Goal: Transaction & Acquisition: Complete application form

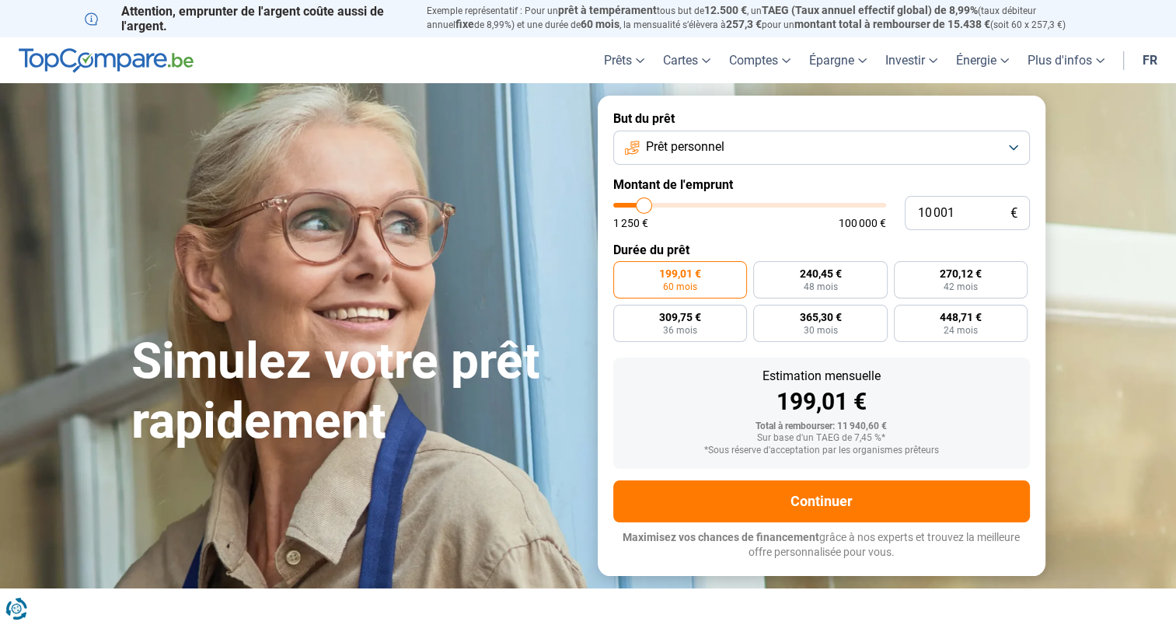
type input "10 250"
type input "10250"
type input "10 500"
type input "10500"
type input "10 750"
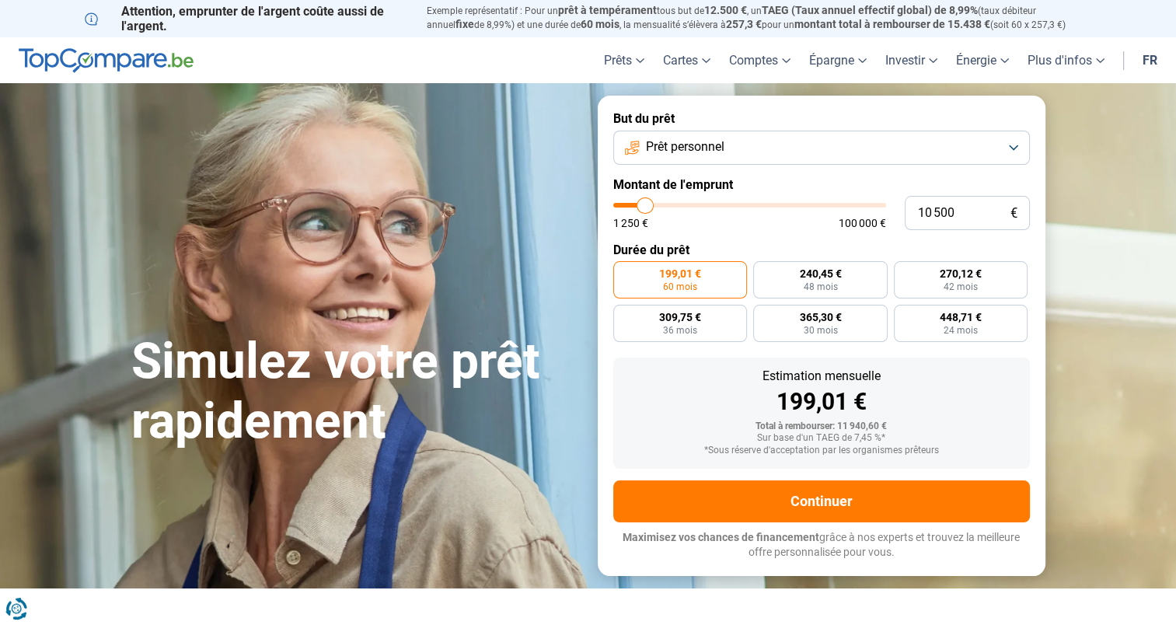
type input "10750"
type input "11 000"
type input "11000"
type input "11 250"
type input "11250"
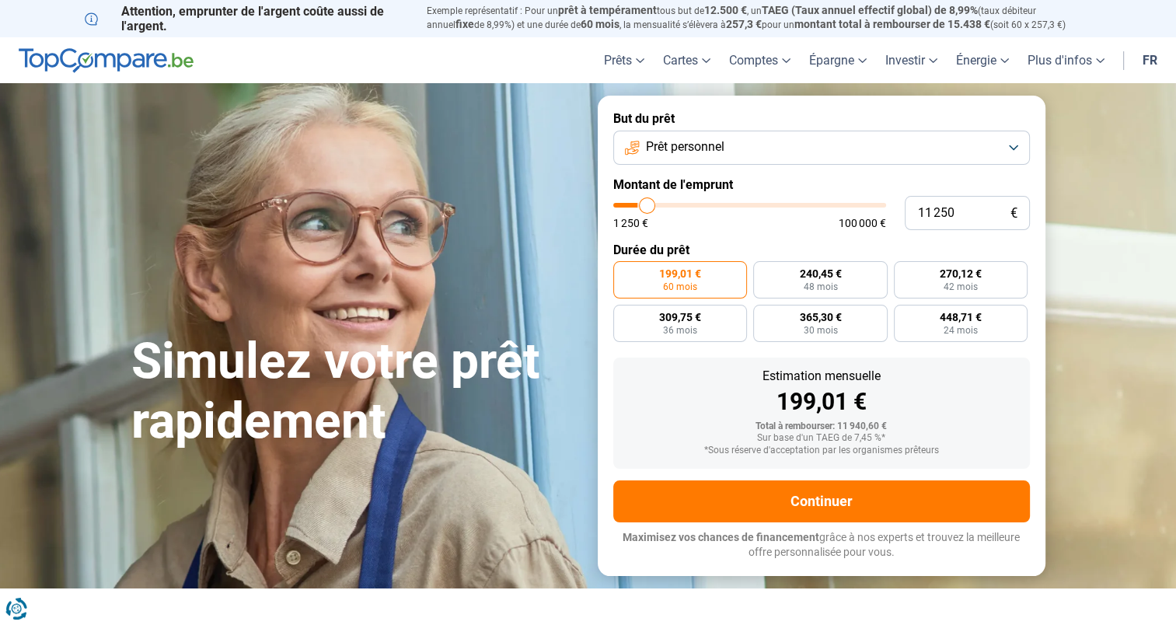
type input "12 500"
type input "12500"
type input "12 750"
type input "12750"
type input "13 000"
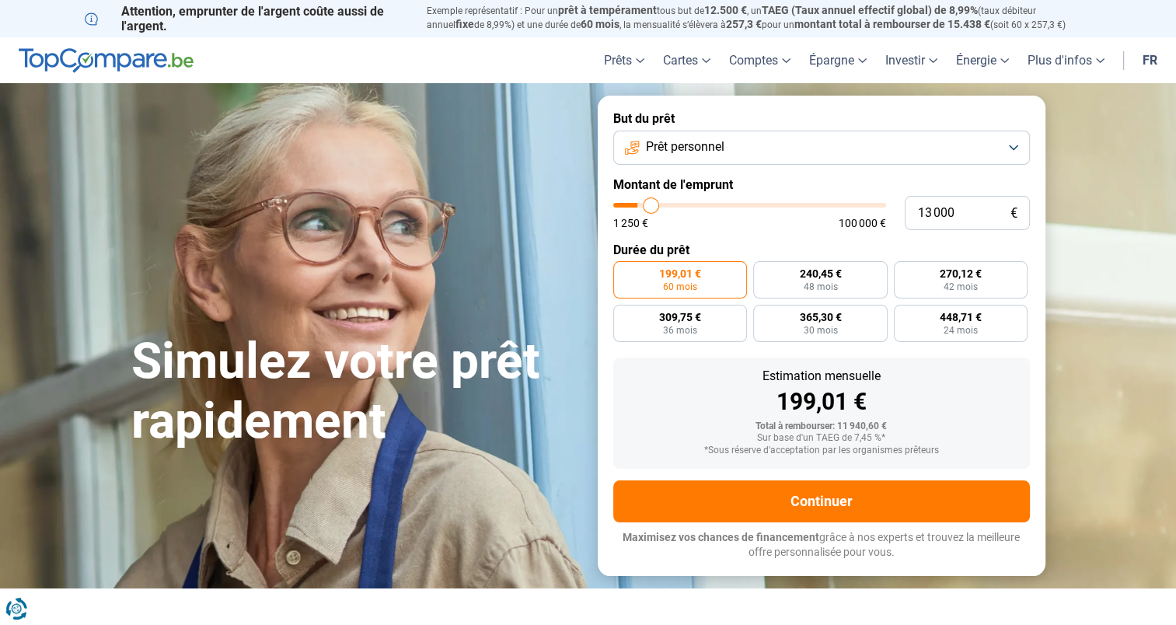
type input "13000"
type input "13 750"
type input "13750"
type input "14 250"
type input "14250"
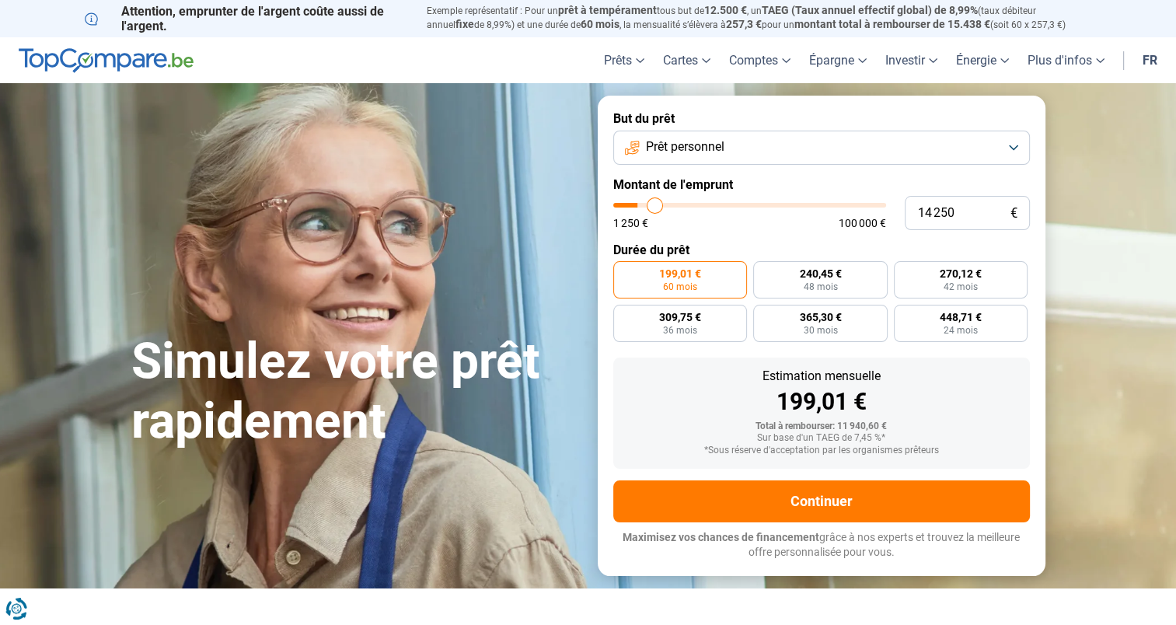
type input "15 250"
type input "15250"
type input "16 250"
type input "16250"
type input "16 750"
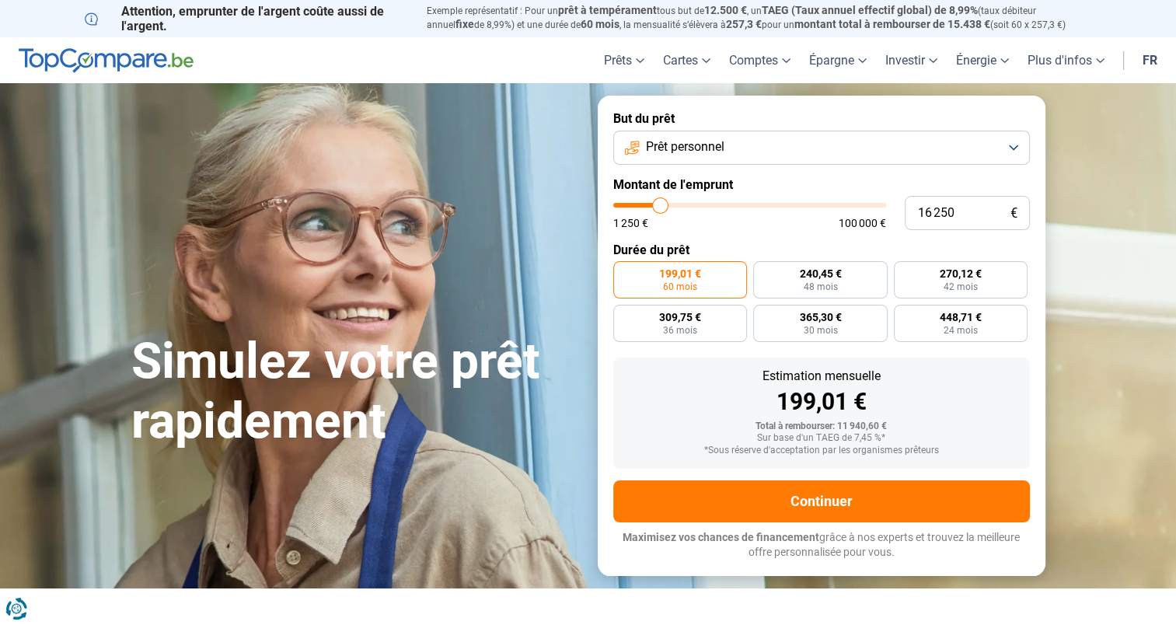
type input "16750"
type input "17 000"
type input "17000"
type input "17 500"
type input "17500"
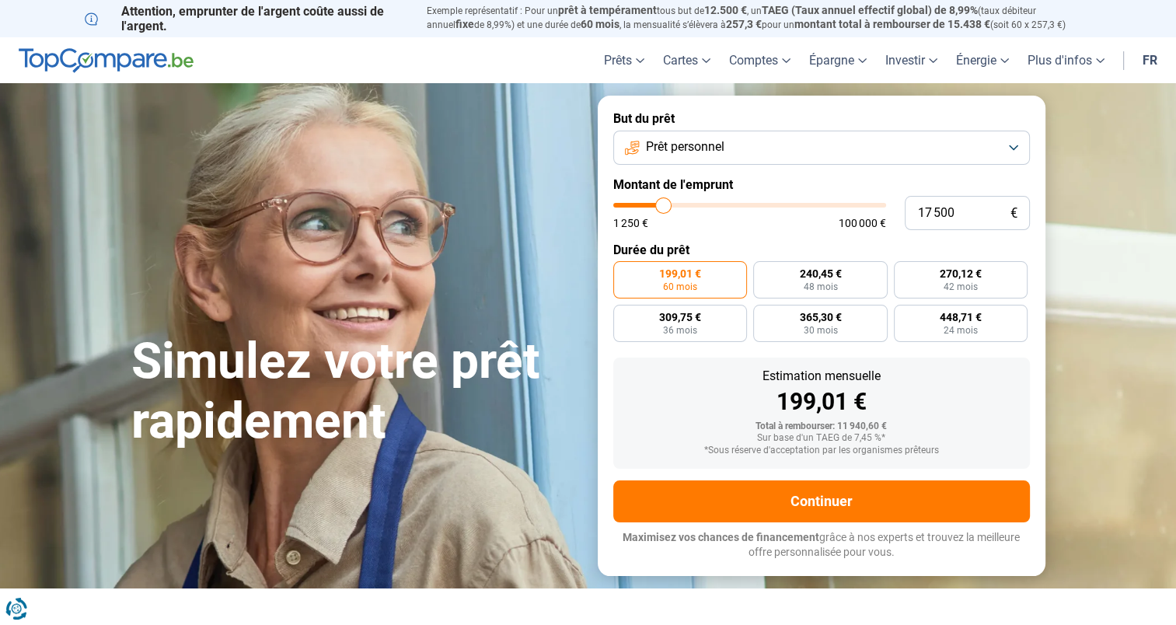
type input "18 000"
type input "18000"
type input "18 500"
type input "18500"
type input "19 250"
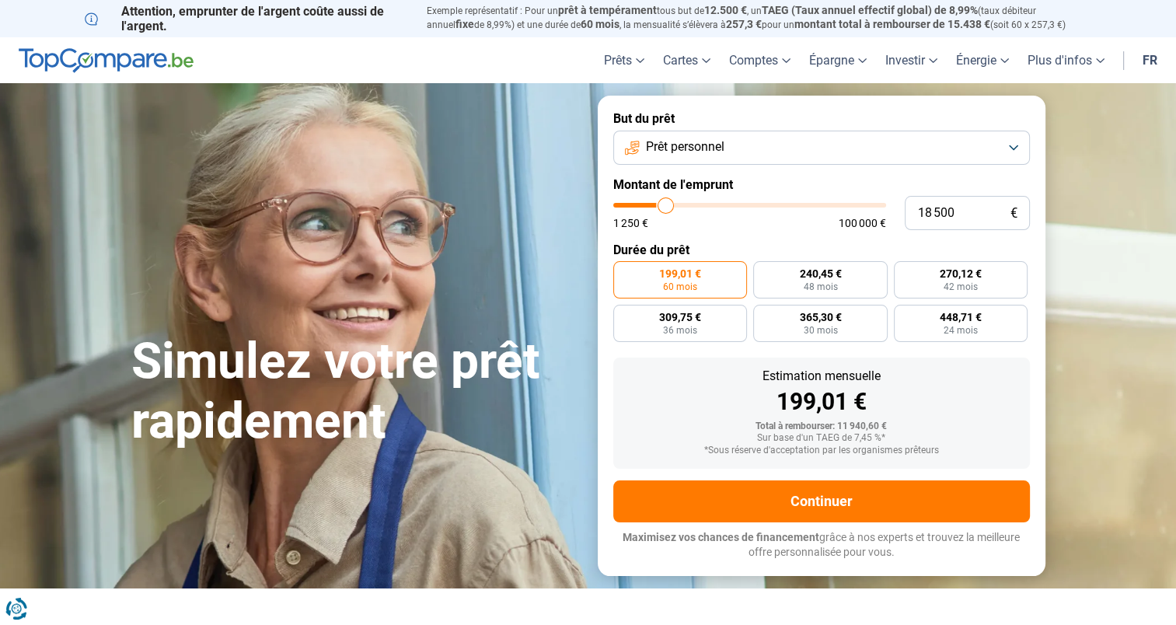
type input "19250"
type input "19 750"
type input "19750"
type input "20 750"
type input "20750"
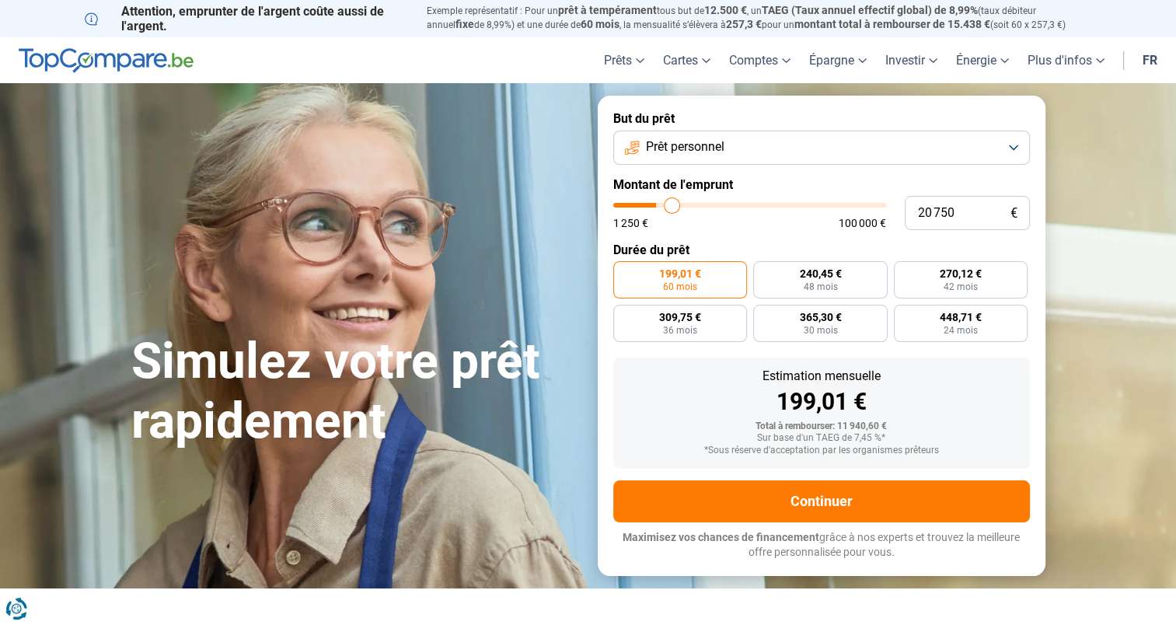
type input "21 750"
type input "21750"
type input "22 500"
type input "22500"
type input "22 750"
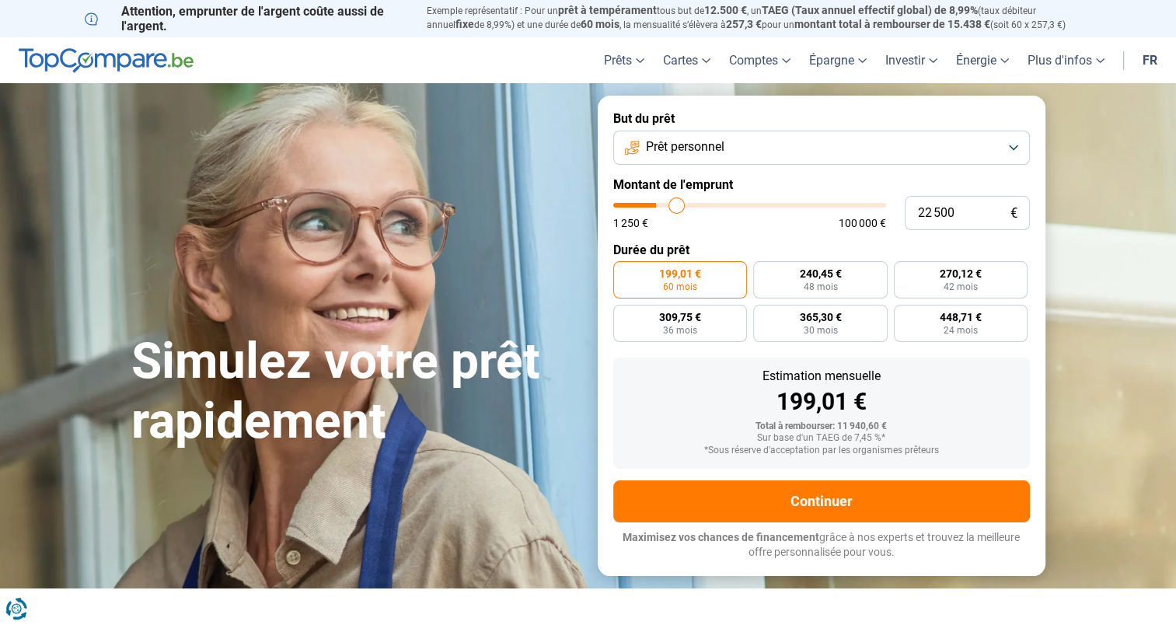
type input "22750"
type input "23 000"
type input "23000"
type input "23 250"
type input "23250"
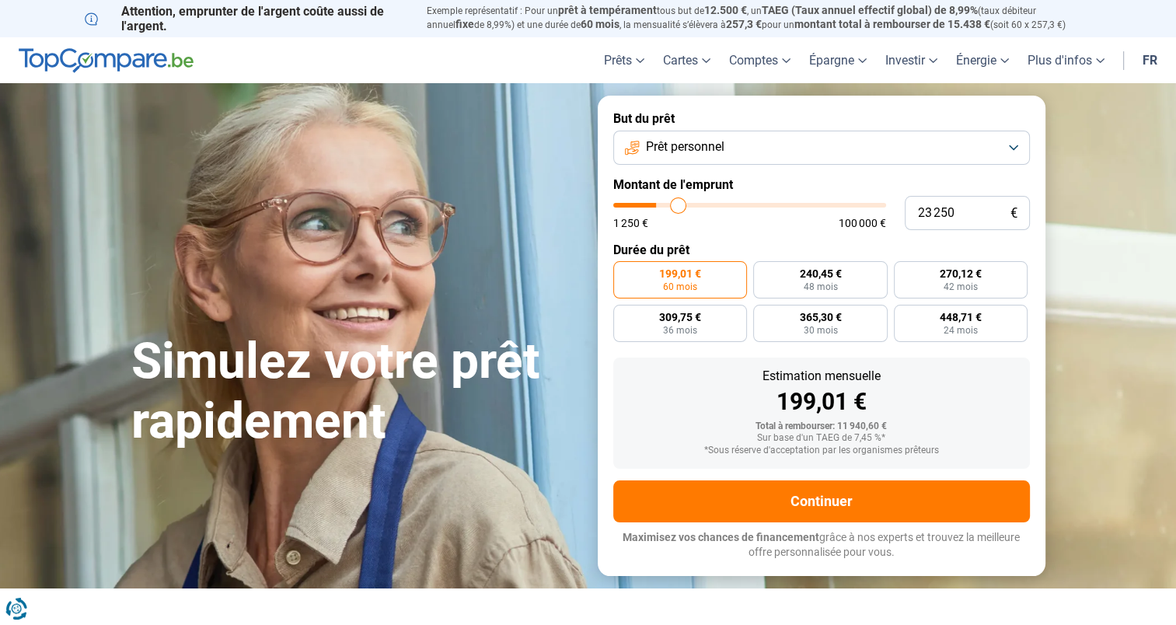
type input "23 750"
type input "23750"
type input "24 500"
type input "24500"
type input "24 750"
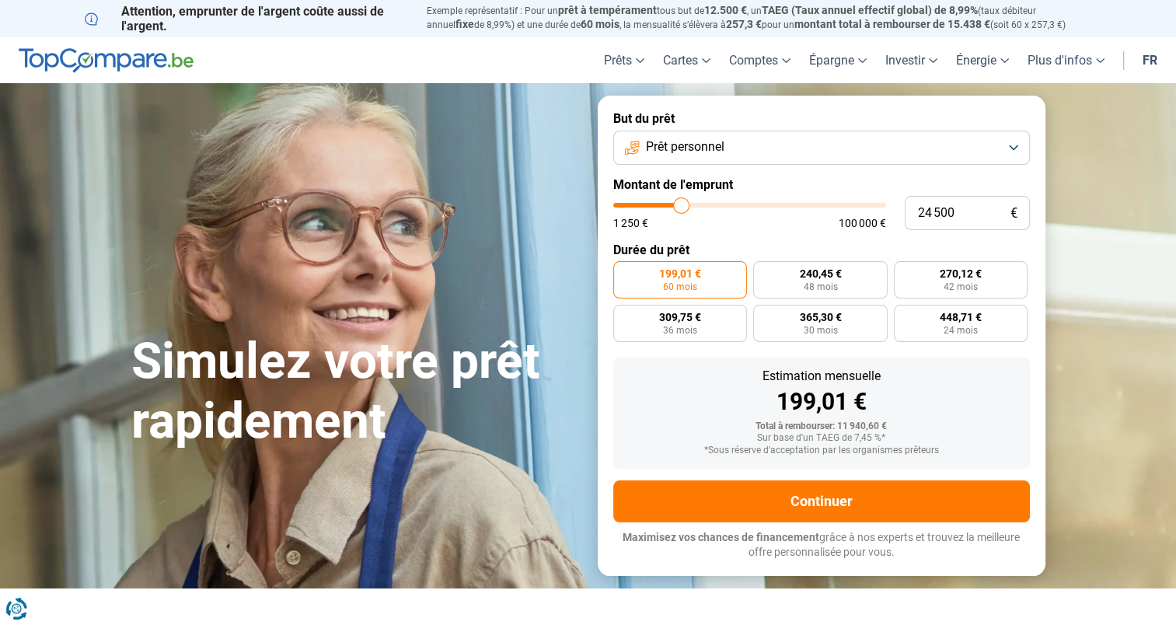
type input "24750"
type input "25 000"
type input "25000"
type input "25 250"
type input "25250"
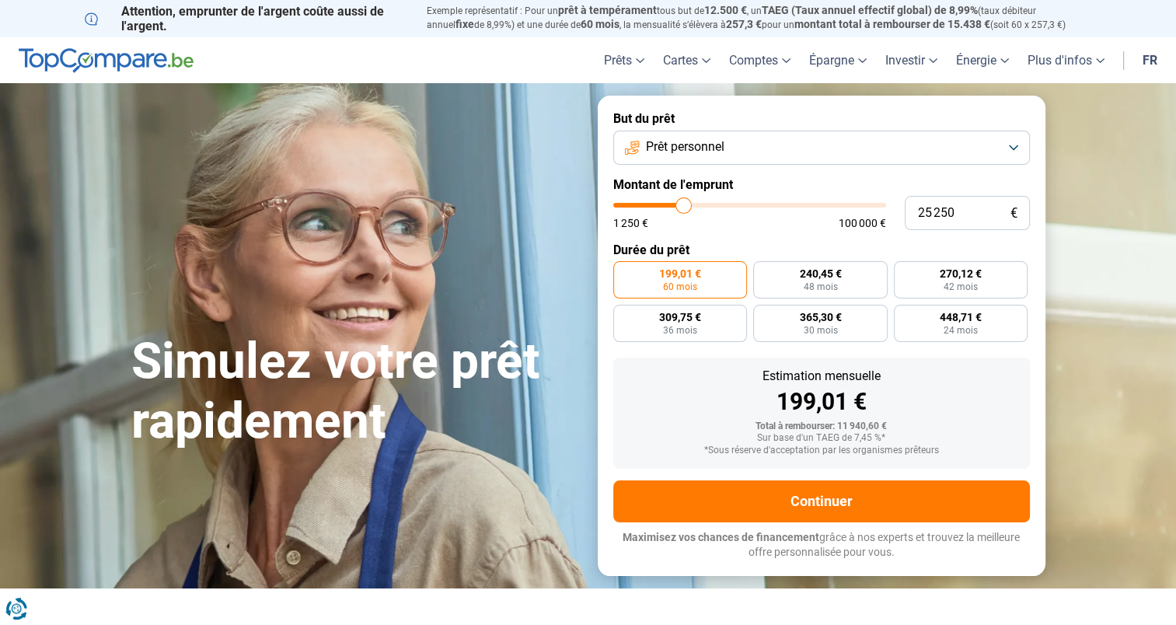
type input "25 500"
type input "25500"
type input "25 750"
type input "25750"
type input "26 000"
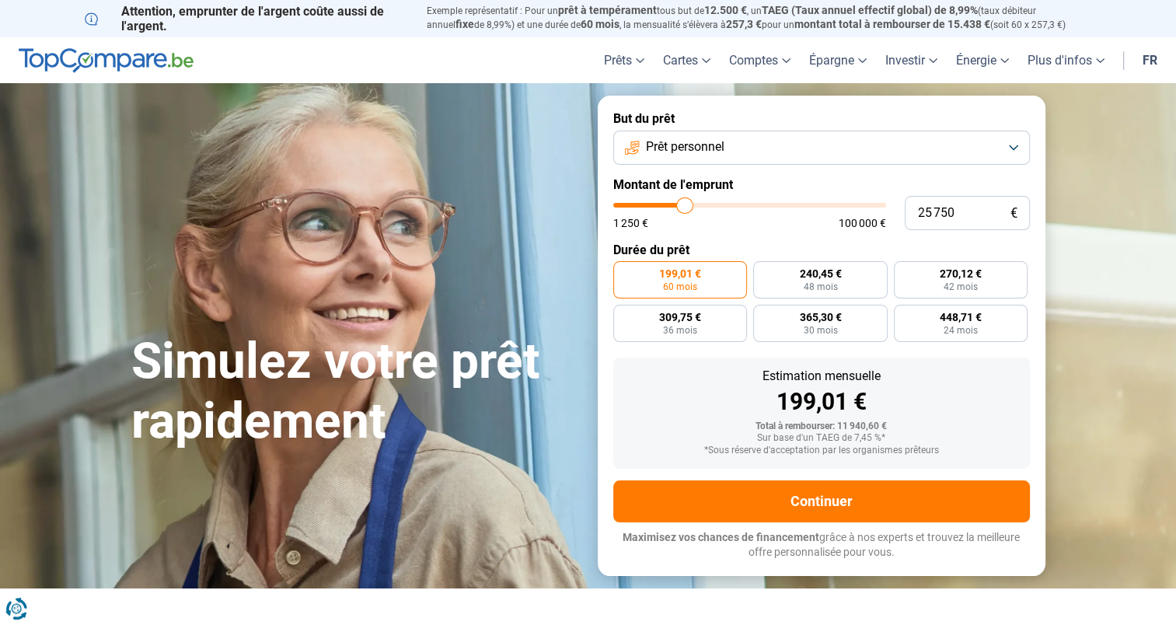
type input "26000"
type input "26 250"
type input "26250"
type input "26 500"
type input "26500"
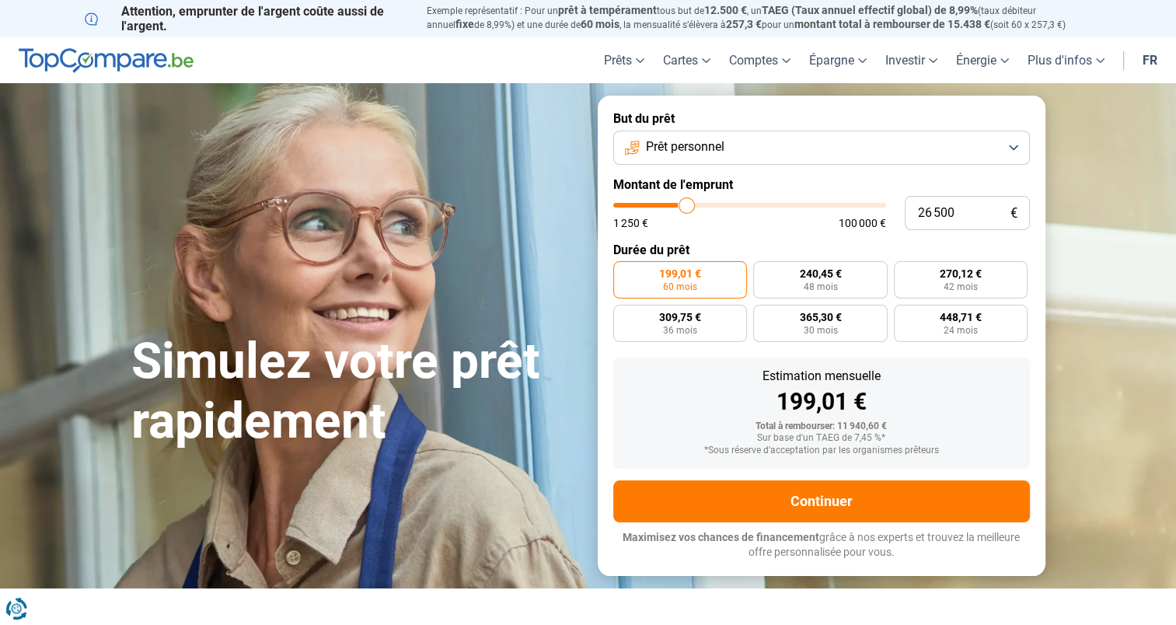
type input "26 750"
type input "26750"
type input "27 000"
type input "27000"
type input "27 500"
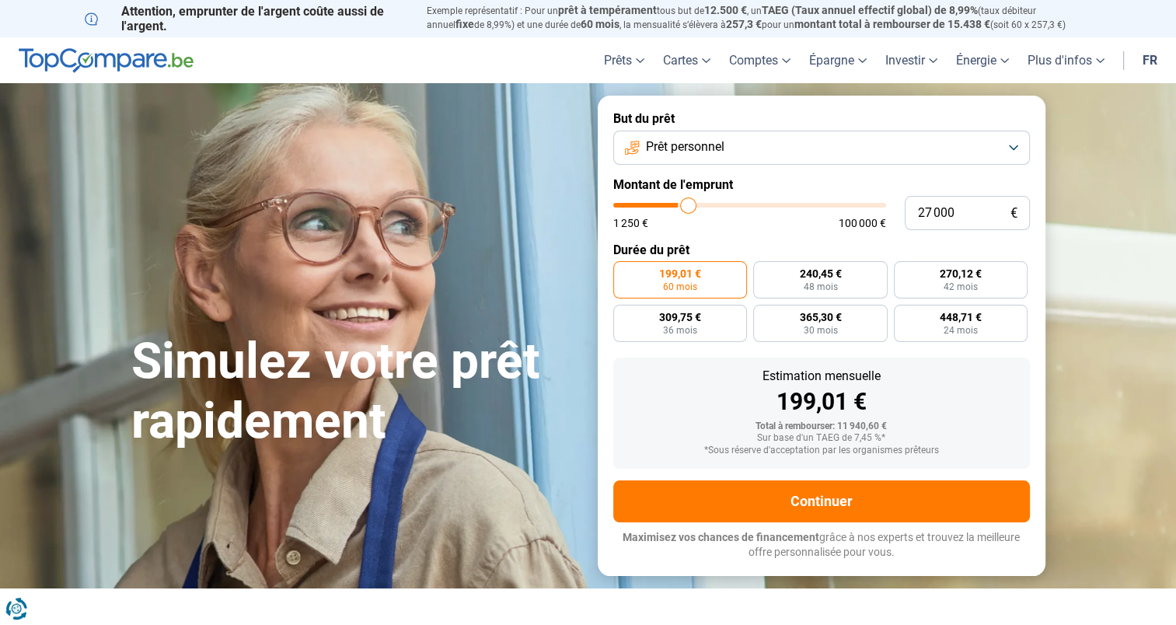
type input "27500"
type input "27 750"
type input "27750"
type input "28 000"
type input "28000"
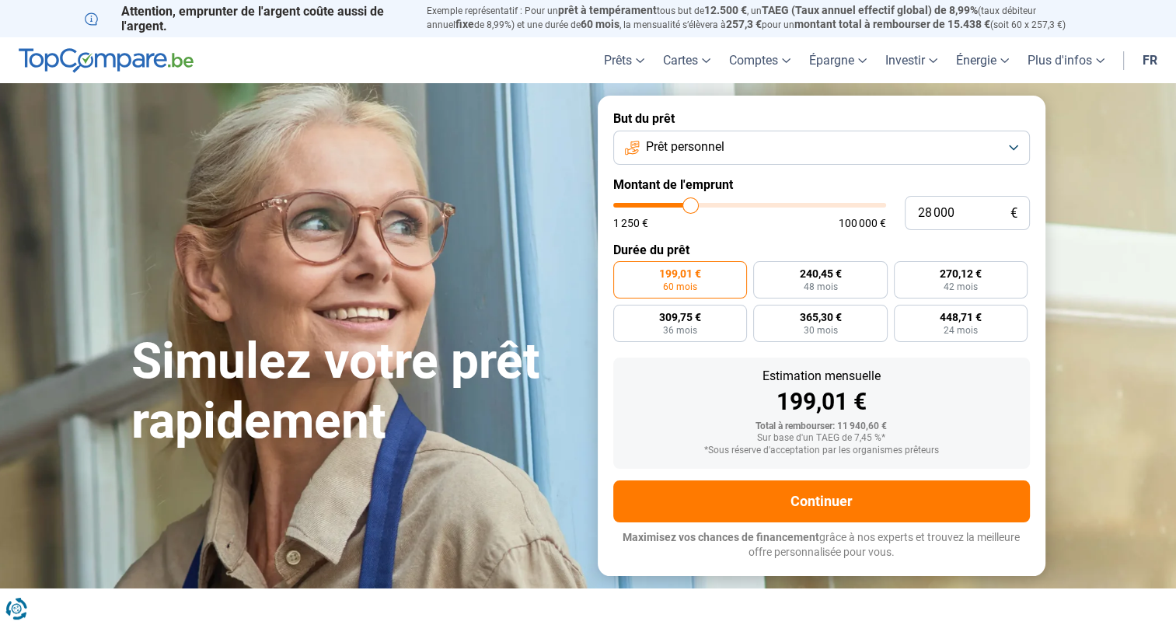
type input "28 500"
type input "28500"
type input "28 750"
type input "28750"
type input "29 000"
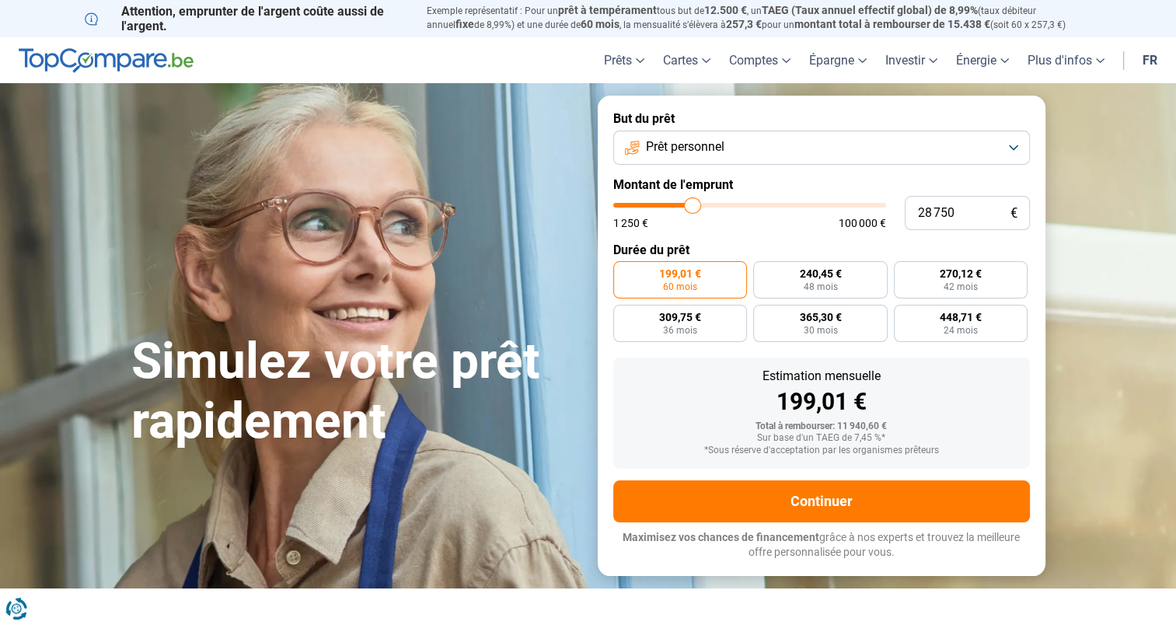
type input "29000"
type input "29 250"
type input "29250"
type input "29 750"
type input "29750"
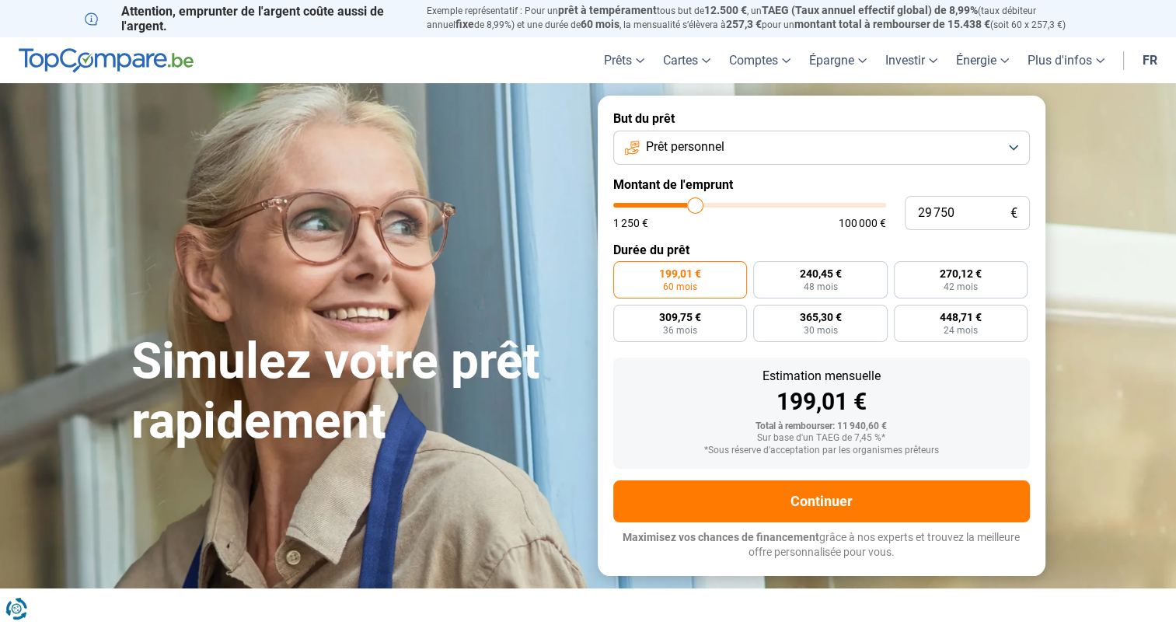
type input "30 250"
type input "30250"
type input "31 250"
type input "31250"
type input "31 500"
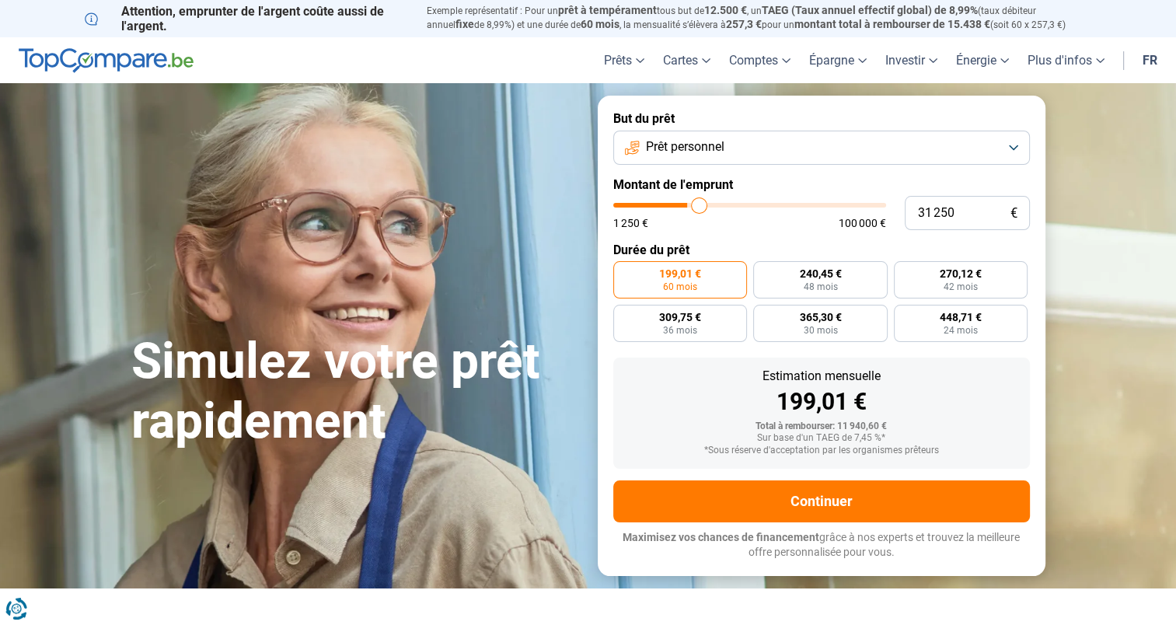
type input "31500"
type input "31 750"
type input "31750"
type input "32 000"
type input "32000"
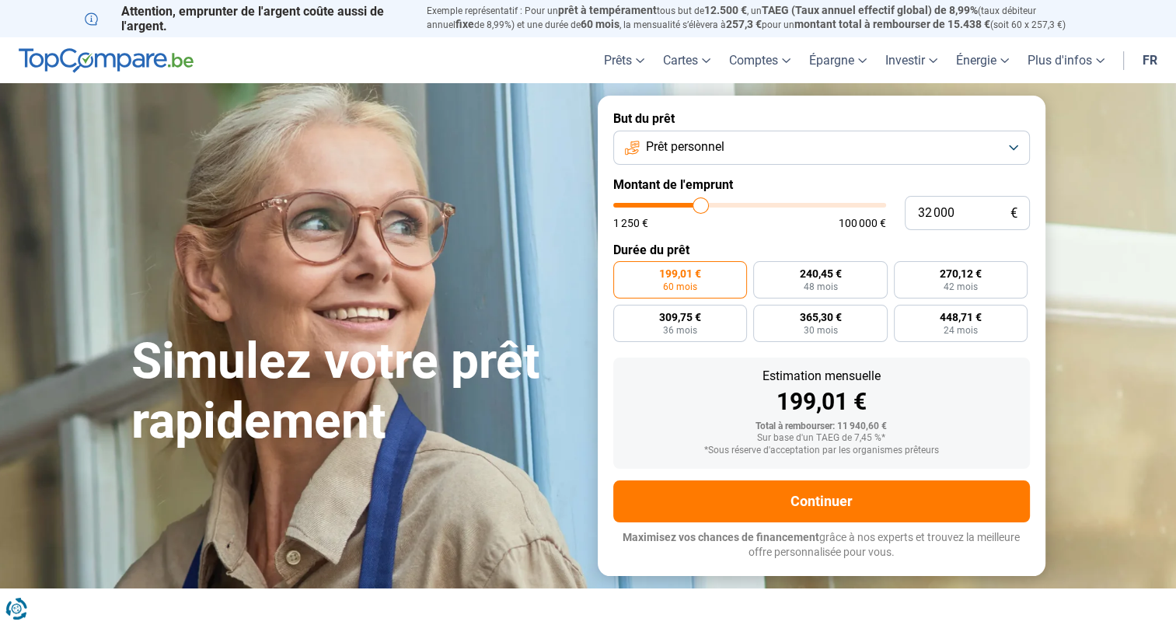
type input "31 500"
type input "31500"
type input "30 000"
type input "30000"
type input "28 750"
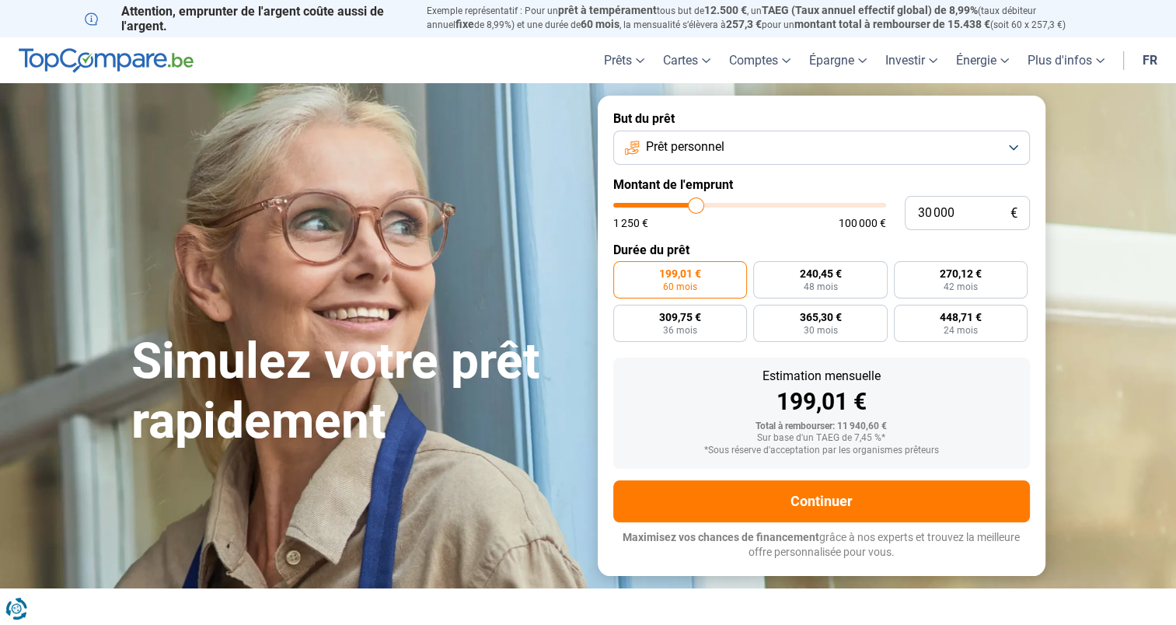
type input "28750"
type input "27 750"
type input "27750"
type input "26 750"
type input "26750"
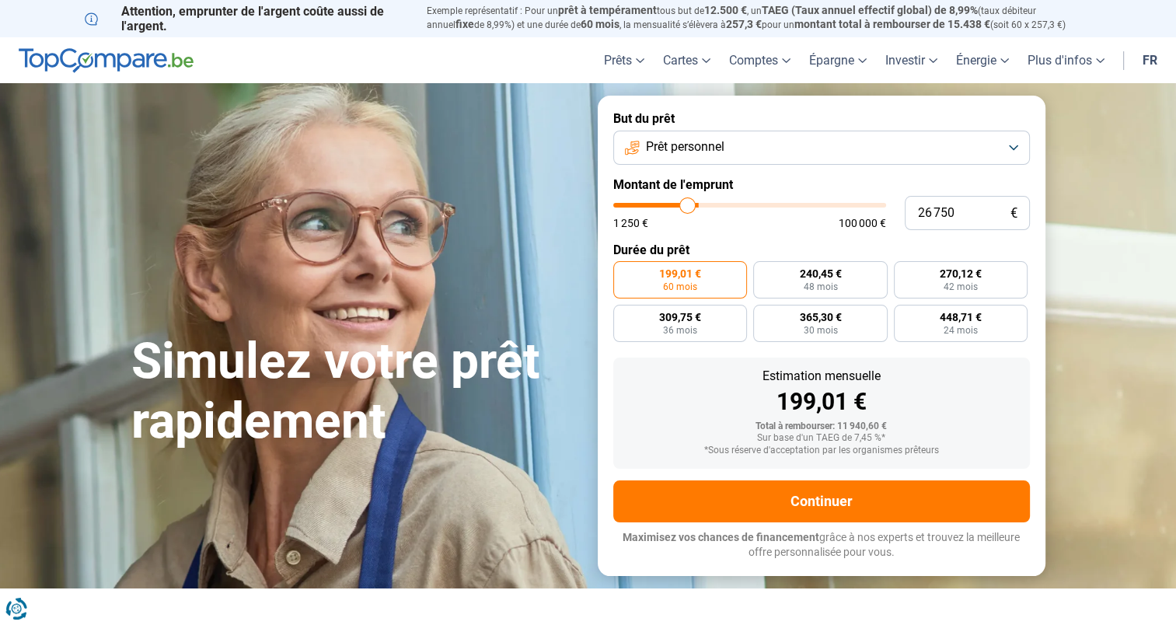
type input "26 250"
type input "26250"
type input "26 000"
type input "26000"
type input "25 750"
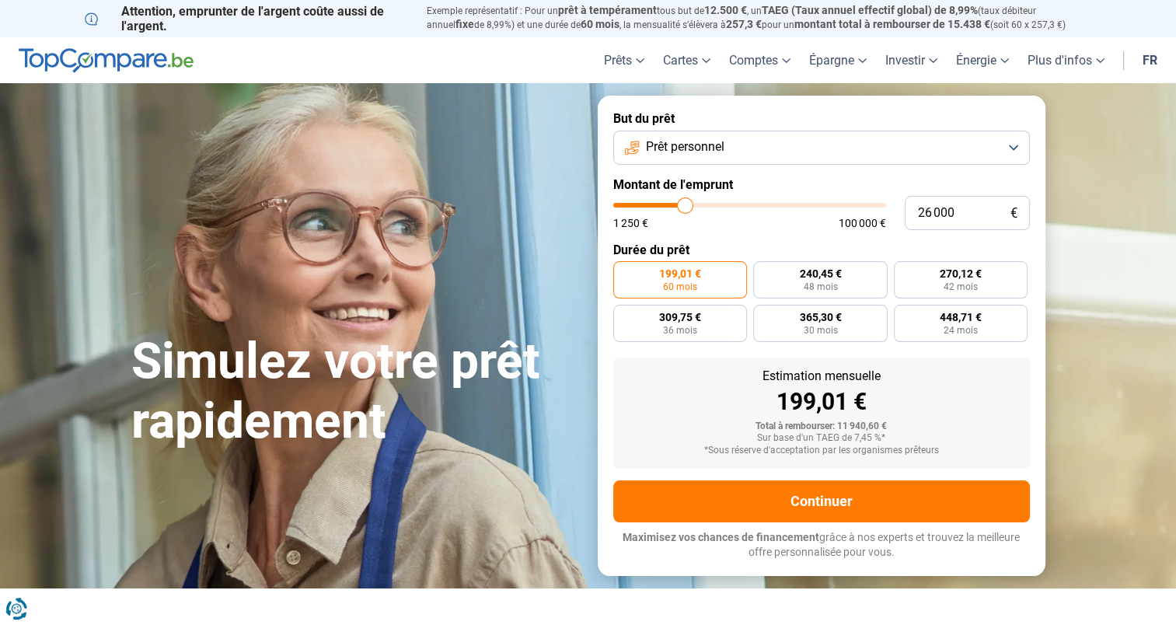
type input "25750"
type input "25 500"
type input "25500"
type input "25 250"
type input "25250"
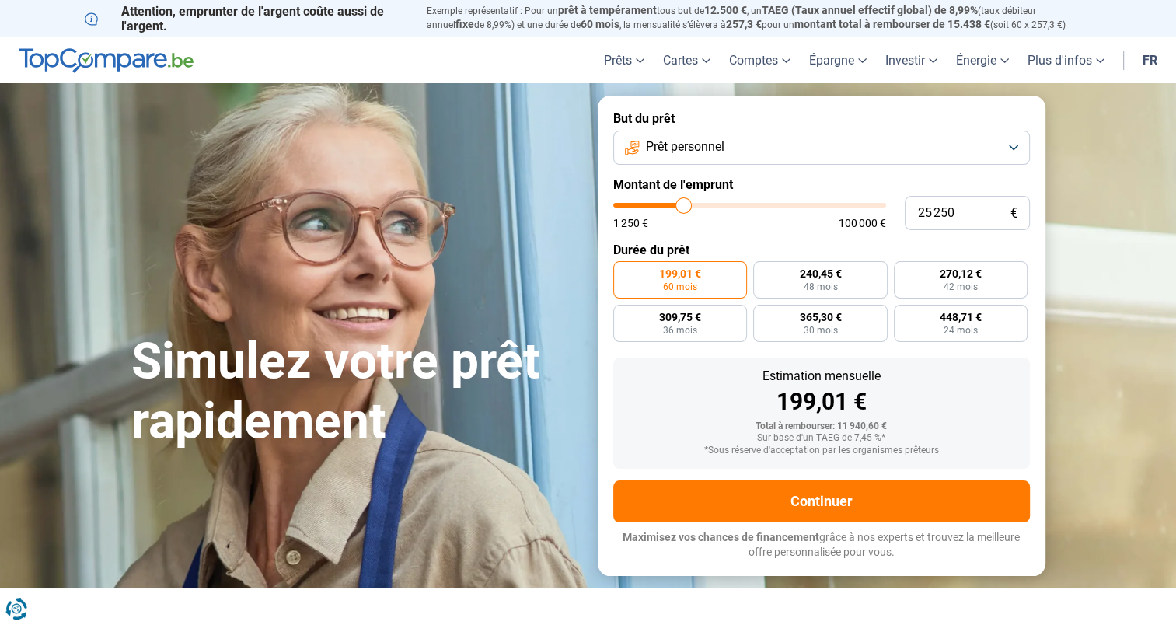
type input "24 750"
type input "24750"
type input "24 250"
type input "24250"
type input "23 750"
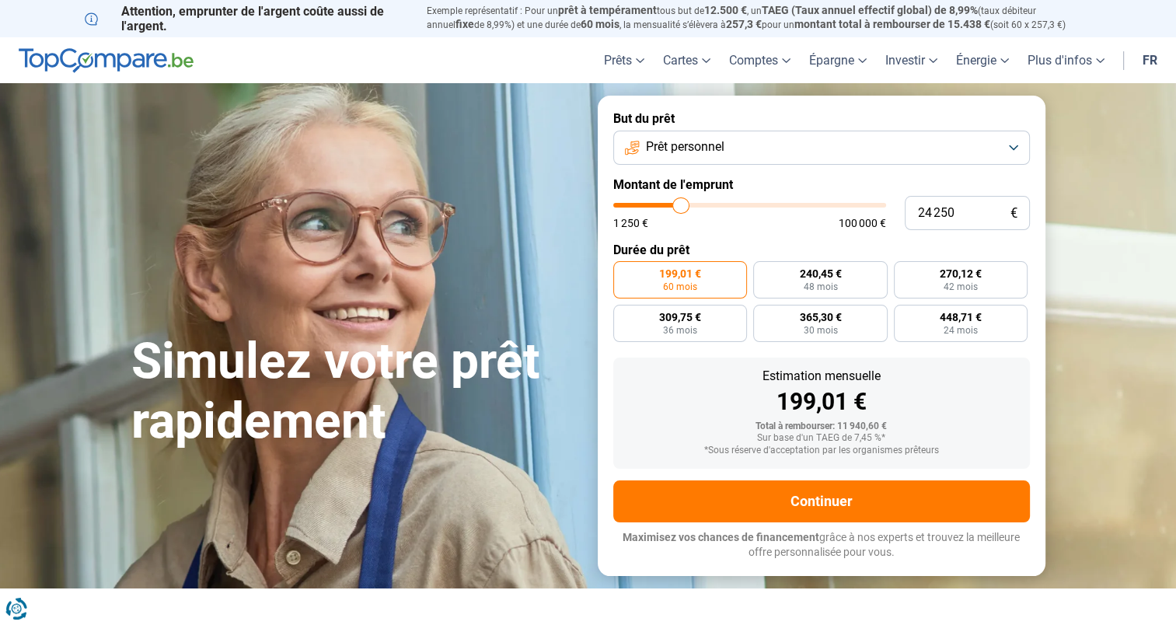
type input "23750"
type input "23 250"
type input "23250"
type input "23 000"
type input "23000"
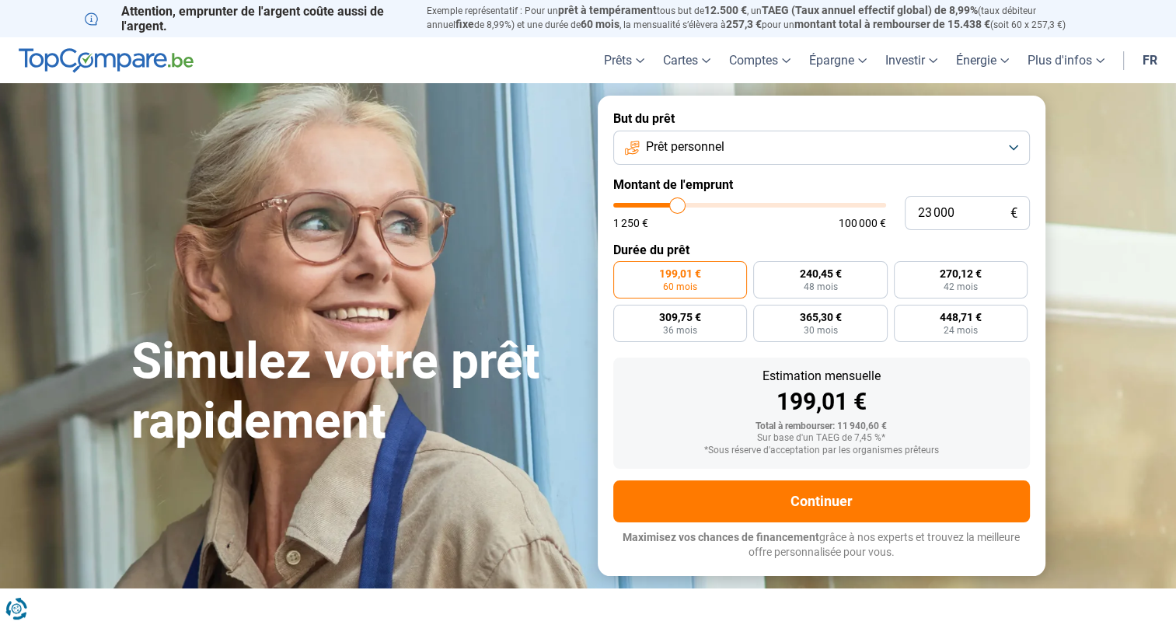
type input "22 500"
type input "22500"
type input "22 250"
type input "22250"
type input "21 750"
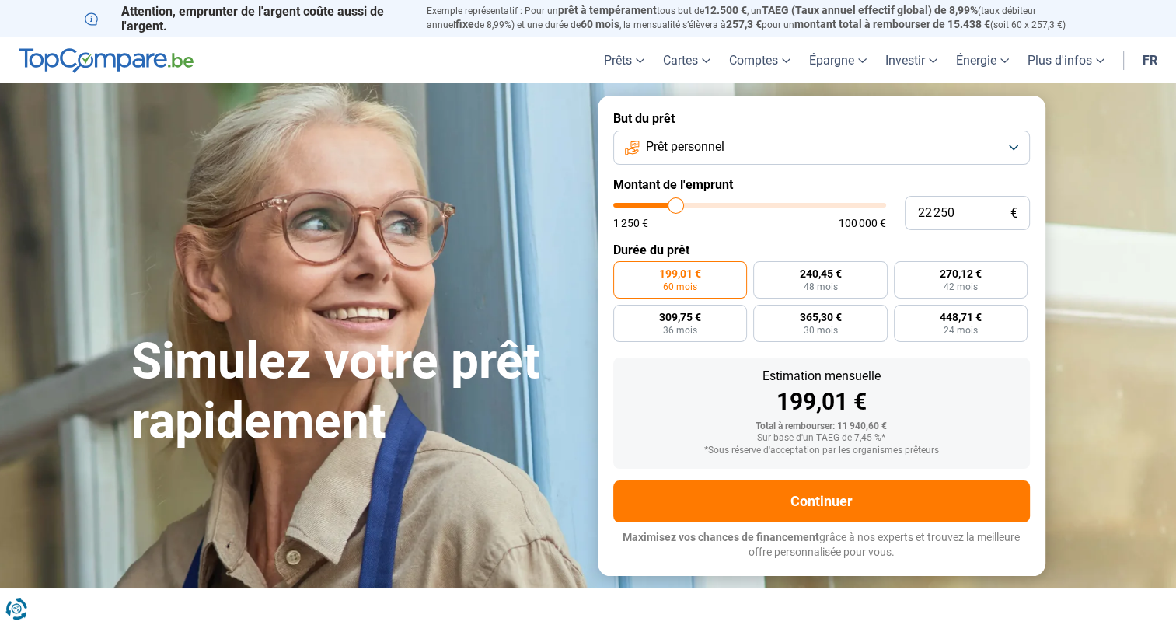
type input "21750"
type input "21 000"
type input "21000"
type input "20 750"
type input "20750"
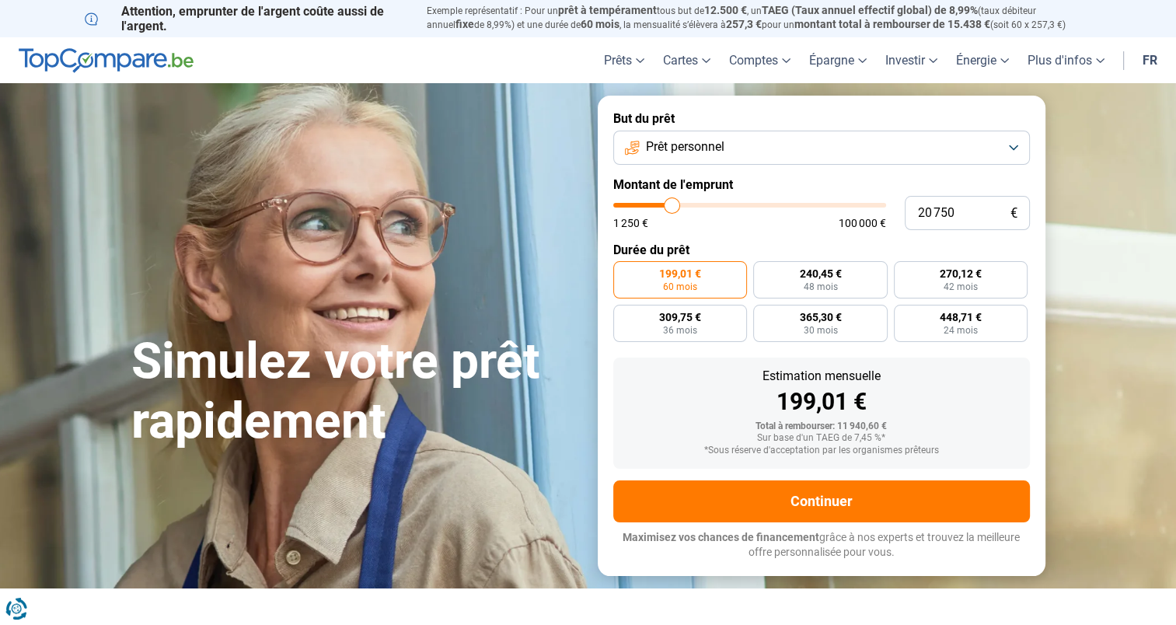
type input "20 500"
type input "20500"
type input "20 250"
type input "20250"
type input "19 750"
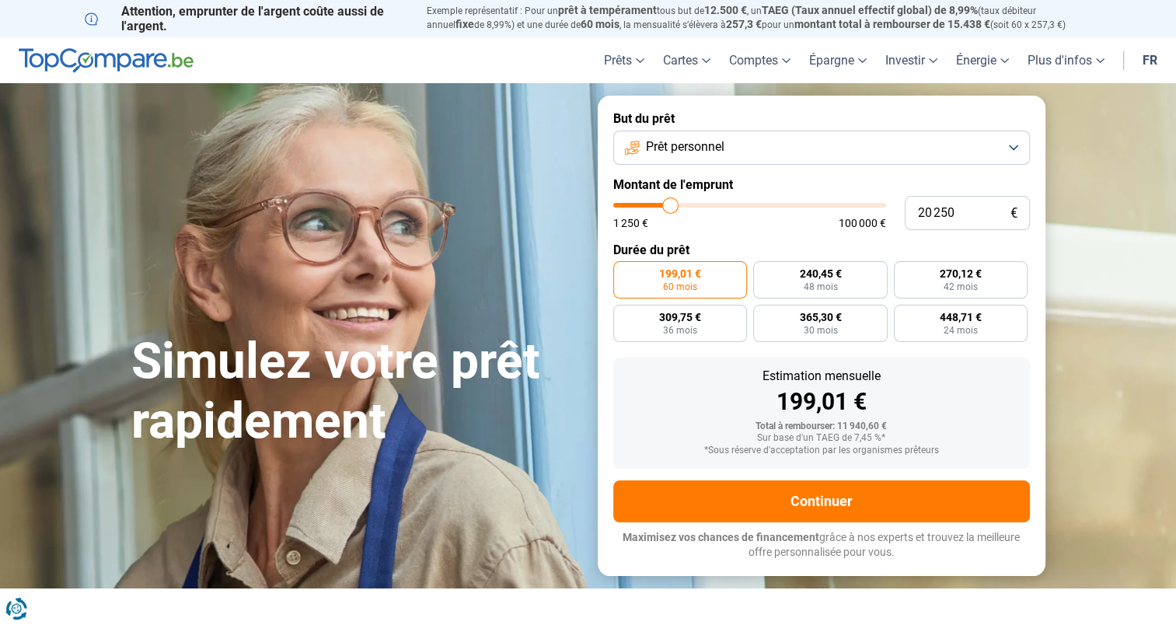
type input "19750"
type input "19 250"
type input "19250"
type input "18 750"
type input "18750"
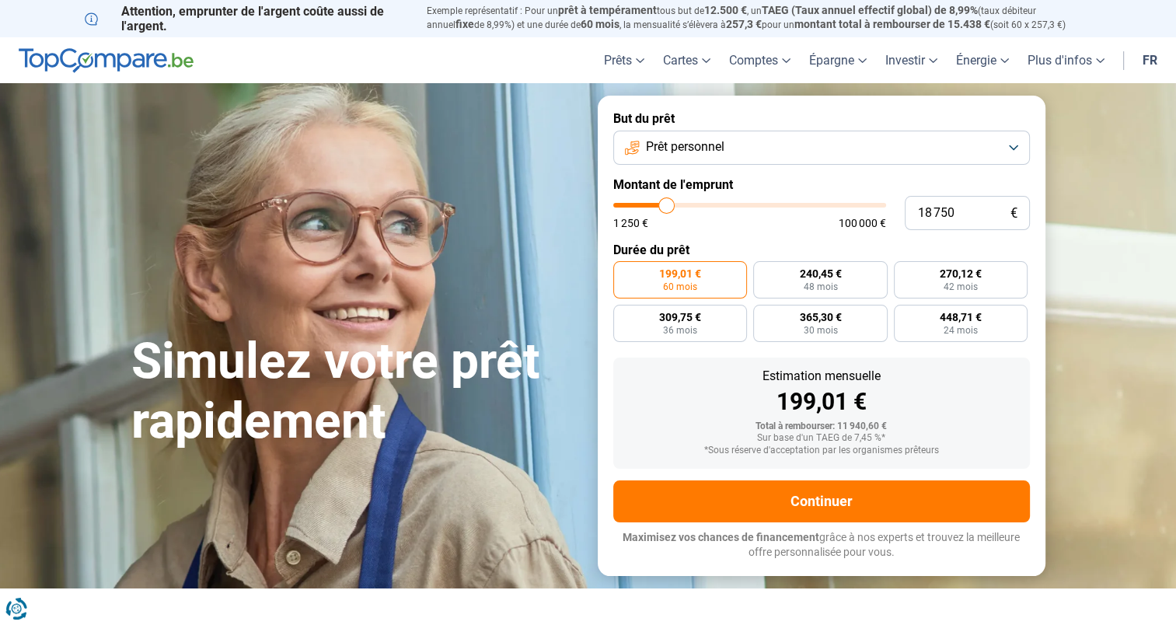
type input "18 500"
type input "18500"
type input "18 250"
type input "18250"
type input "18 500"
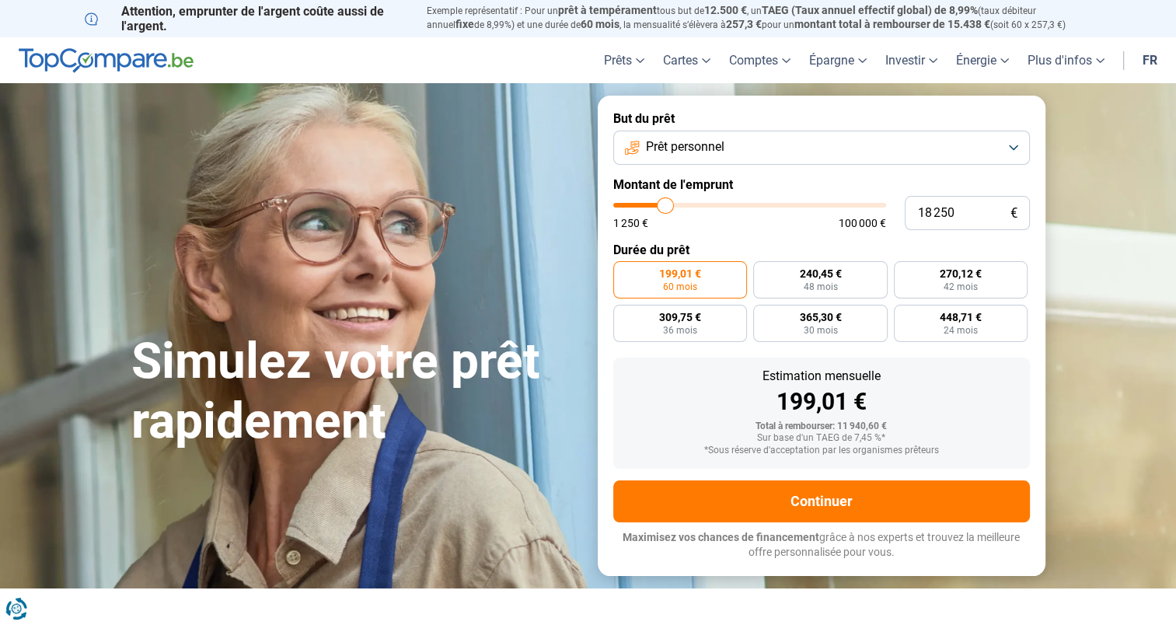
type input "18500"
type input "18 750"
type input "18750"
type input "19 000"
type input "19000"
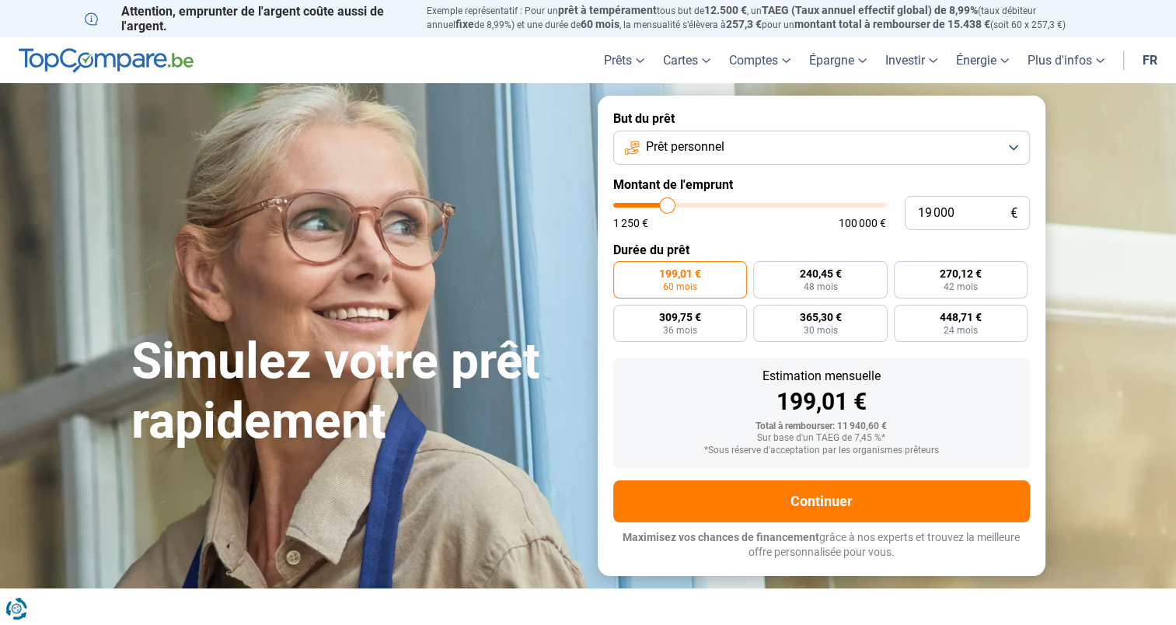
type input "18 750"
type input "18750"
type input "18 250"
type input "18250"
type input "17 750"
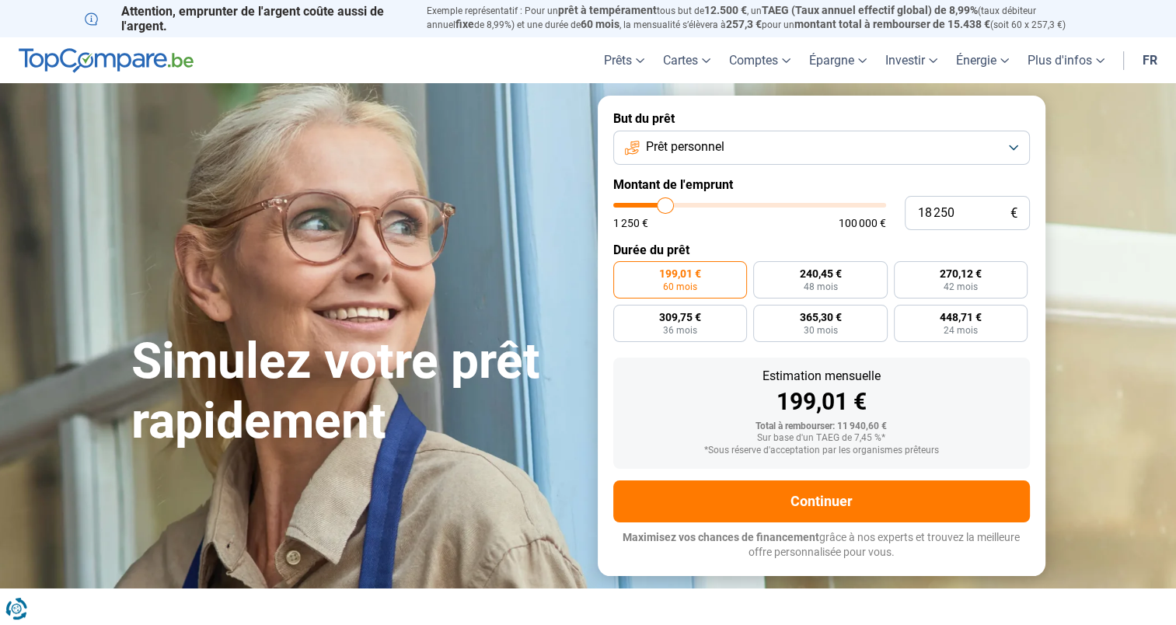
type input "17750"
type input "18 000"
type input "18000"
type input "18 250"
type input "18250"
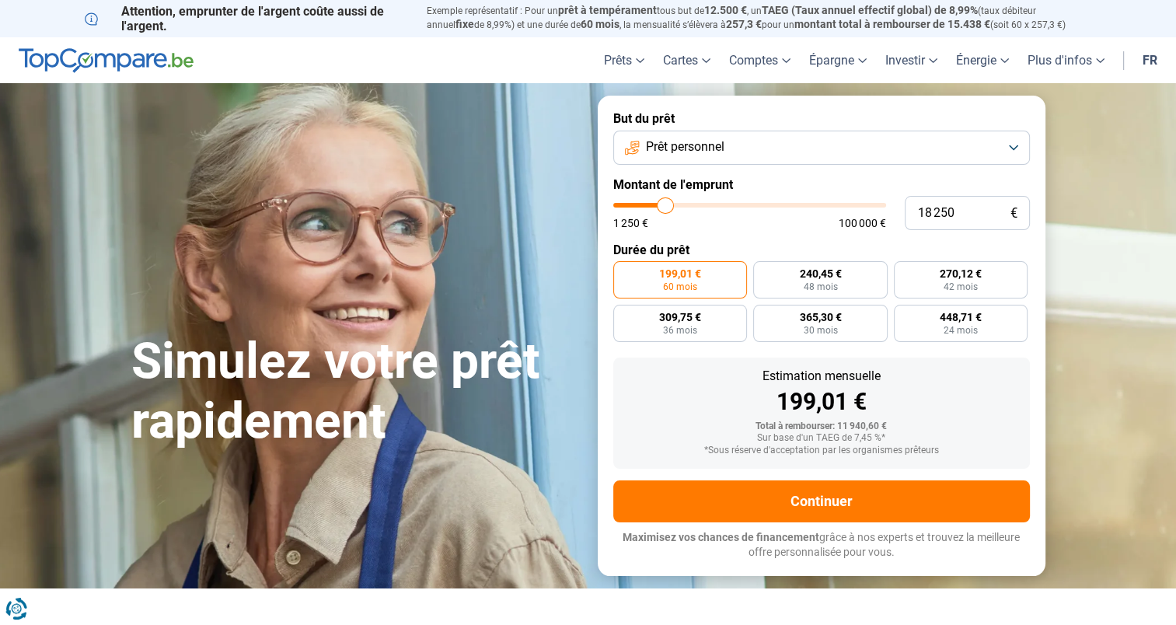
type input "18 500"
type input "18500"
type input "18 750"
type input "18750"
type input "18 500"
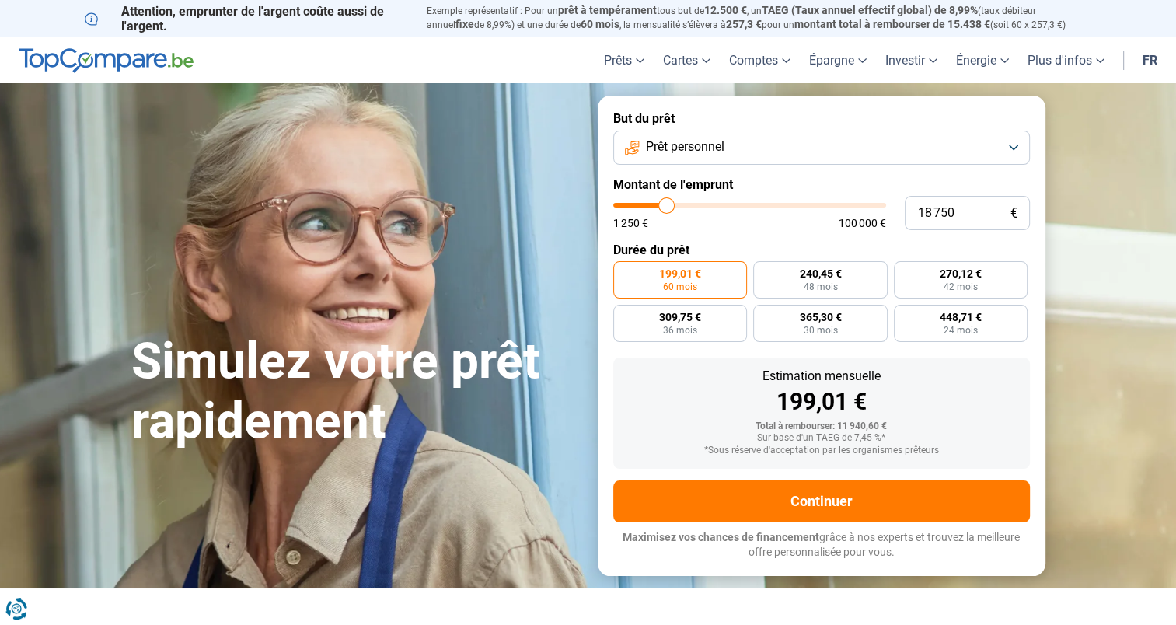
type input "18500"
type input "18 250"
type input "18250"
type input "18 000"
type input "18000"
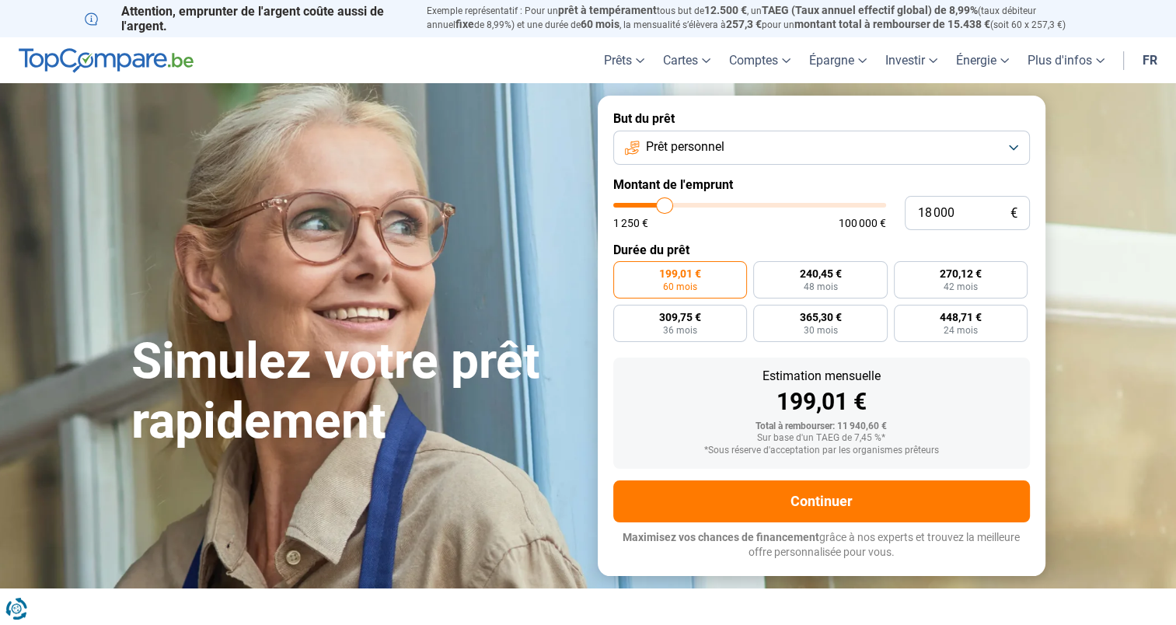
type input "17 750"
type input "17750"
type input "18 000"
type input "18000"
type input "18 250"
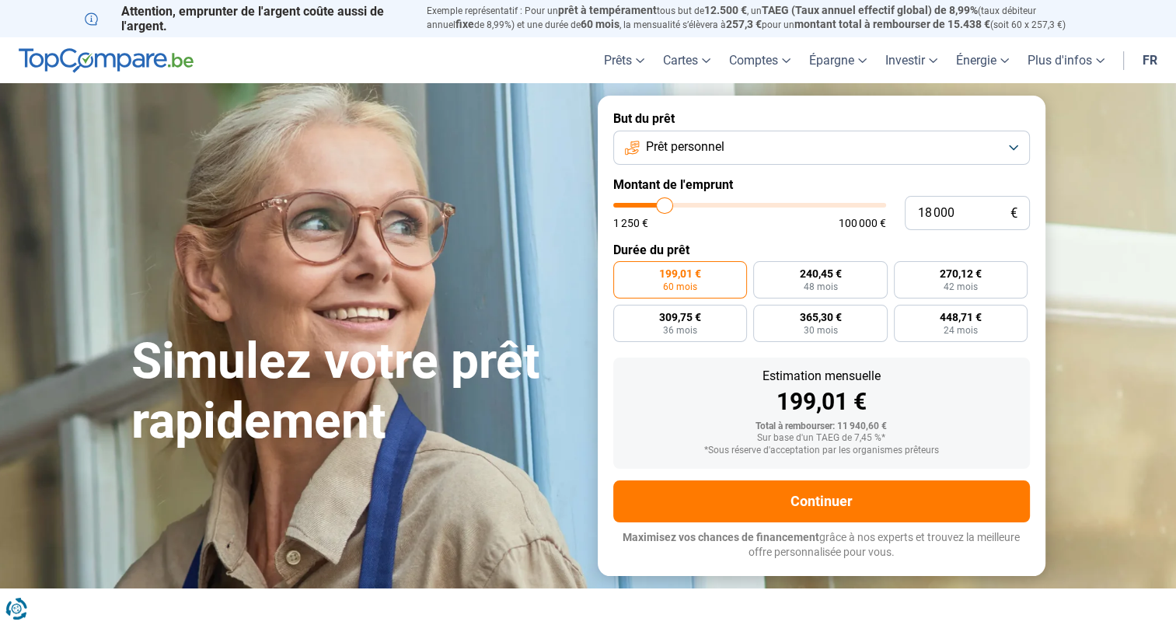
type input "18250"
type input "18 500"
type input "18500"
type input "18 250"
type input "18250"
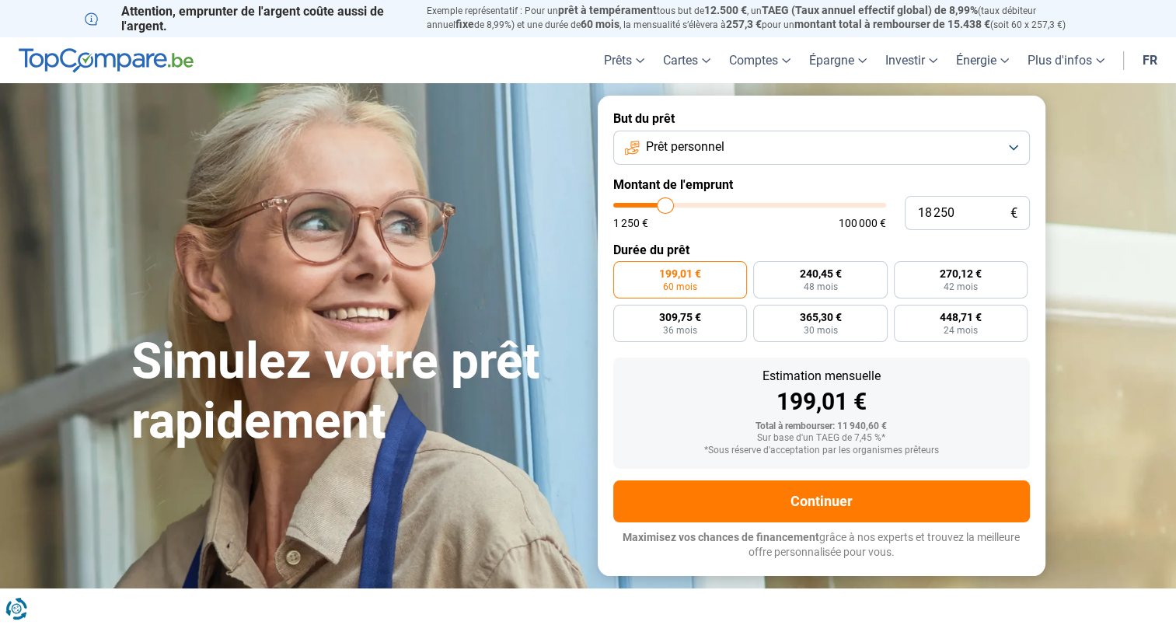
type input "18 000"
drag, startPoint x: 643, startPoint y: 202, endPoint x: 664, endPoint y: 207, distance: 21.5
type input "18000"
click at [664, 207] on input "range" at bounding box center [749, 205] width 273 height 5
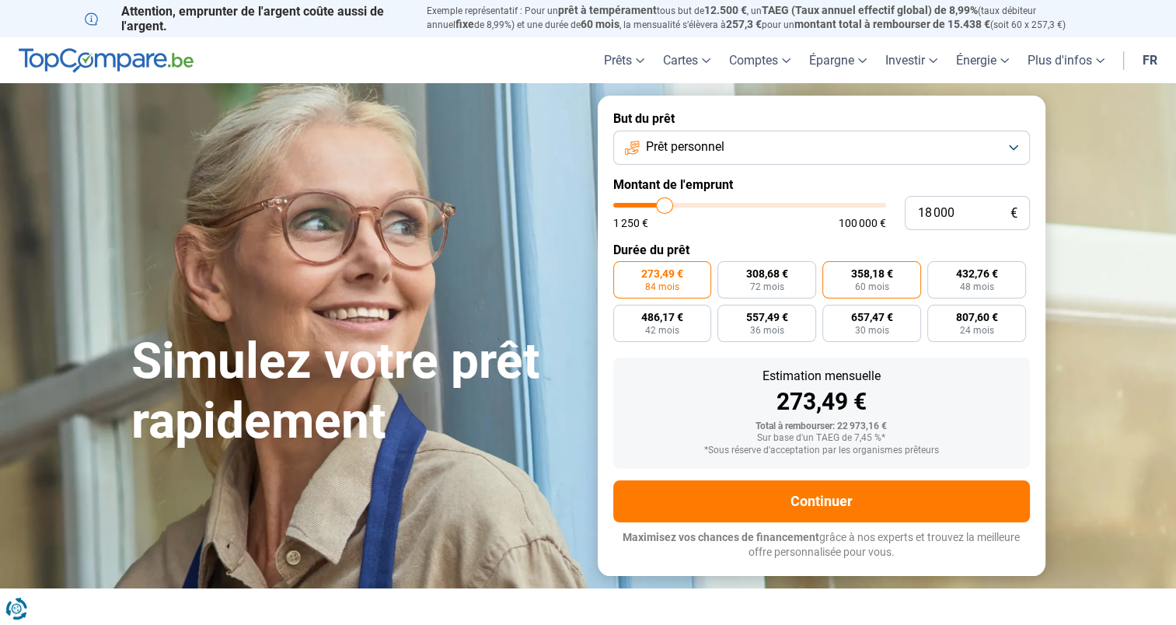
click at [868, 277] on span "358,18 €" at bounding box center [872, 273] width 42 height 11
click at [832, 271] on input "358,18 € 60 mois" at bounding box center [827, 266] width 10 height 10
radio input "true"
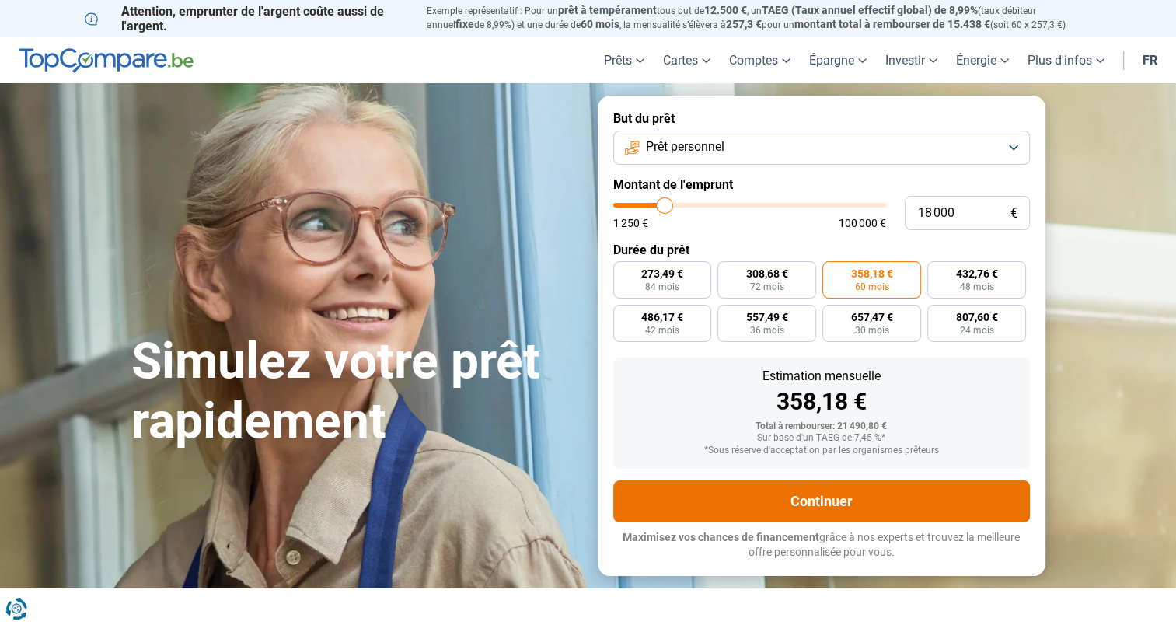
click at [825, 496] on button "Continuer" at bounding box center [821, 501] width 416 height 42
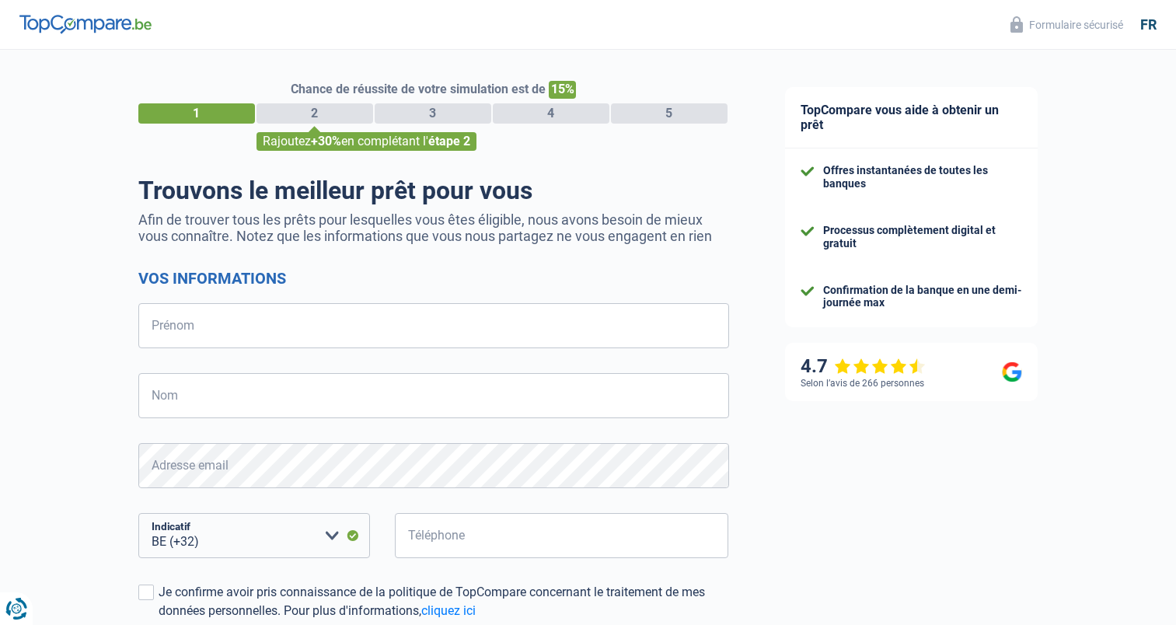
select select "32"
click at [152, 334] on input "Prénom" at bounding box center [433, 325] width 591 height 45
type input "Luc"
click at [152, 399] on input "Nom" at bounding box center [433, 395] width 591 height 45
type input "Louvet"
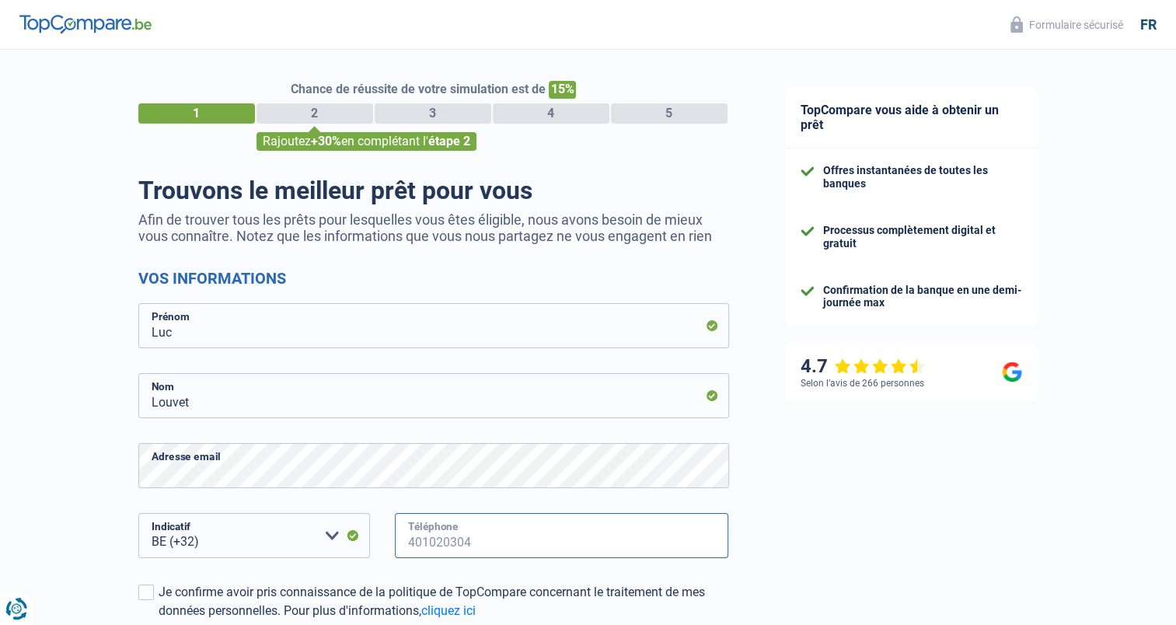
click at [435, 540] on input "Téléphone" at bounding box center [562, 535] width 334 height 45
click at [442, 543] on input "486756406" at bounding box center [562, 535] width 334 height 45
type input "486754060"
click at [145, 594] on span at bounding box center [146, 592] width 16 height 16
click at [159, 620] on input "Je confirme avoir pris connaissance de la politique de TopCompare concernant le…" at bounding box center [159, 620] width 0 height 0
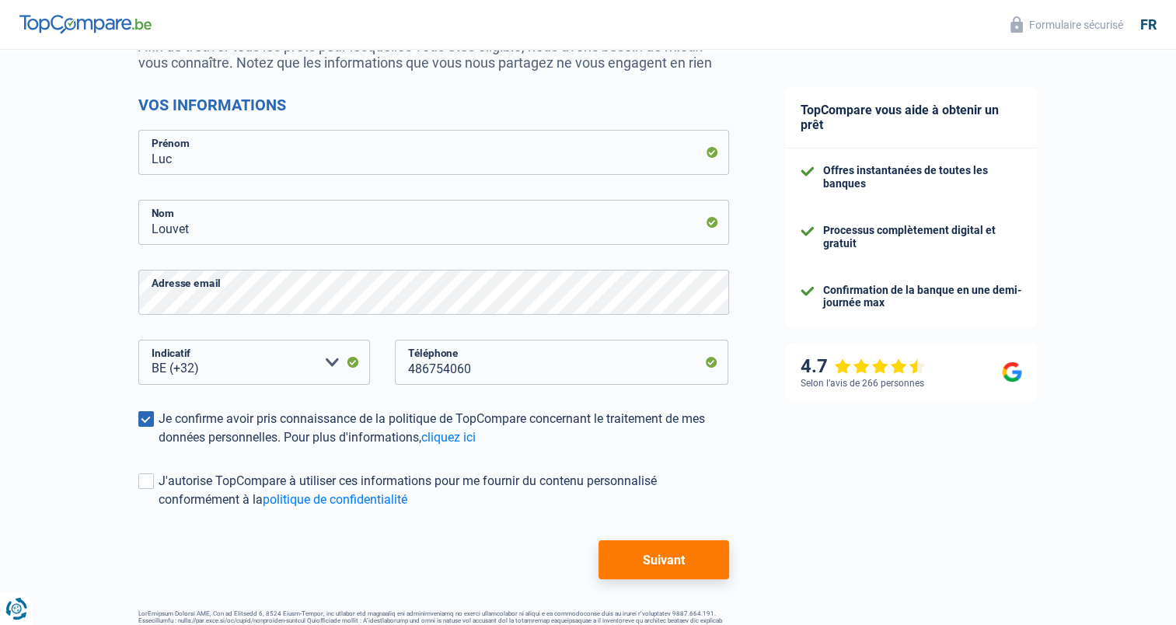
scroll to position [188, 0]
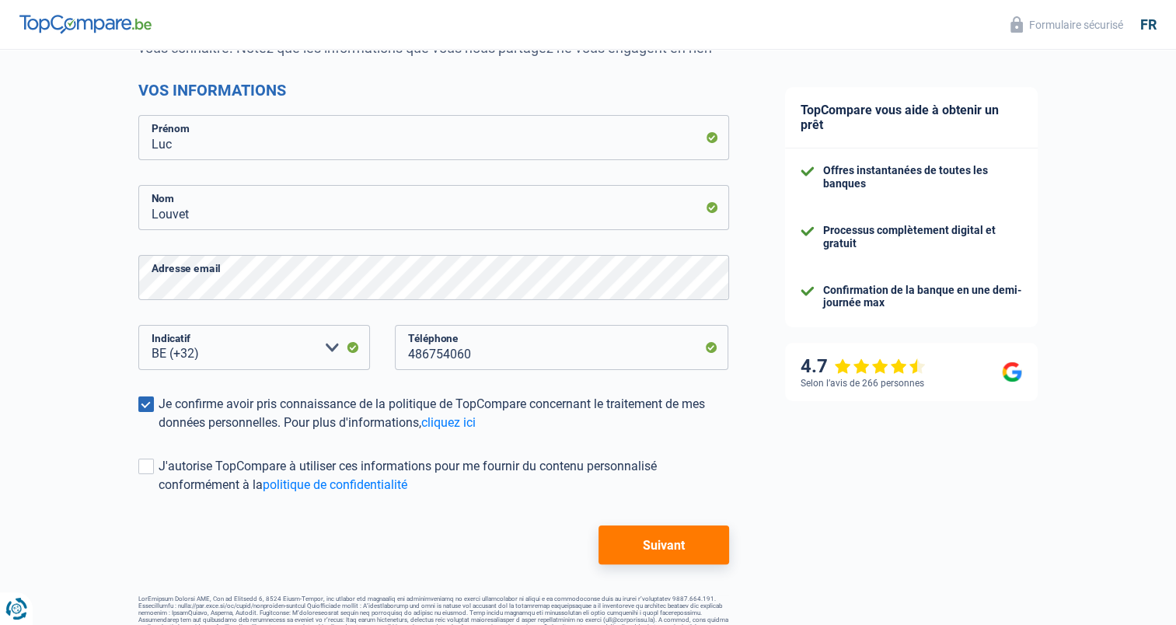
click at [661, 544] on button "Suivant" at bounding box center [663, 544] width 130 height 39
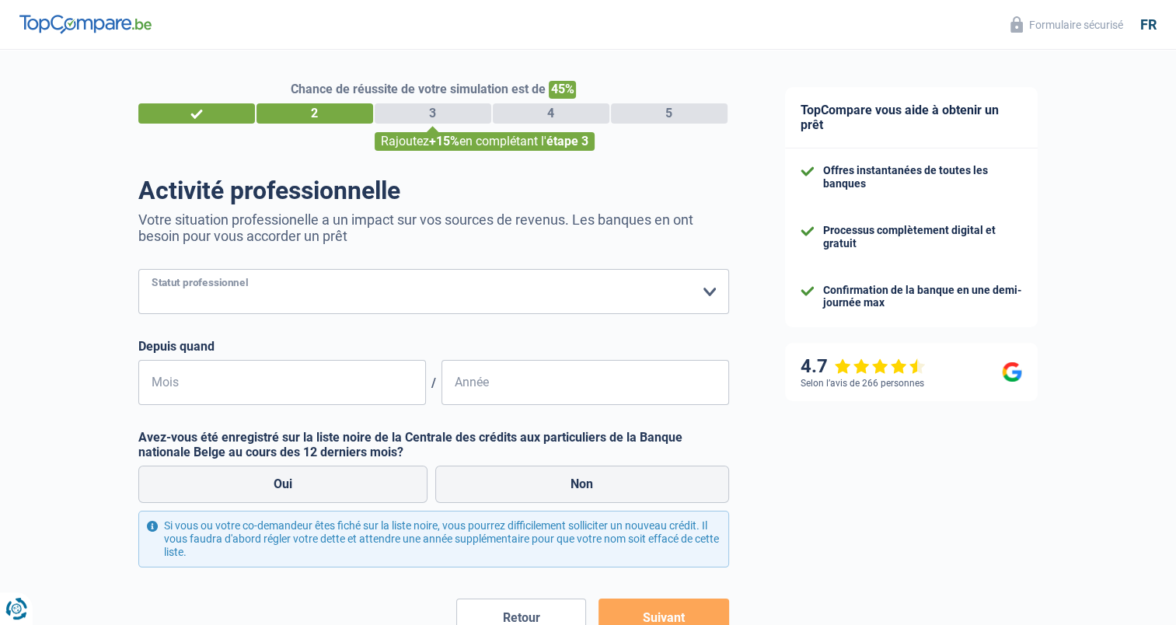
click at [152, 294] on select "Ouvrier Employé privé Employé public Invalide Indépendant Pensionné Chômeur Mut…" at bounding box center [433, 291] width 591 height 45
select select "publicEmployee"
click at [138, 270] on select "Ouvrier Employé privé Employé public Invalide Indépendant Pensionné Chômeur Mut…" at bounding box center [433, 291] width 591 height 45
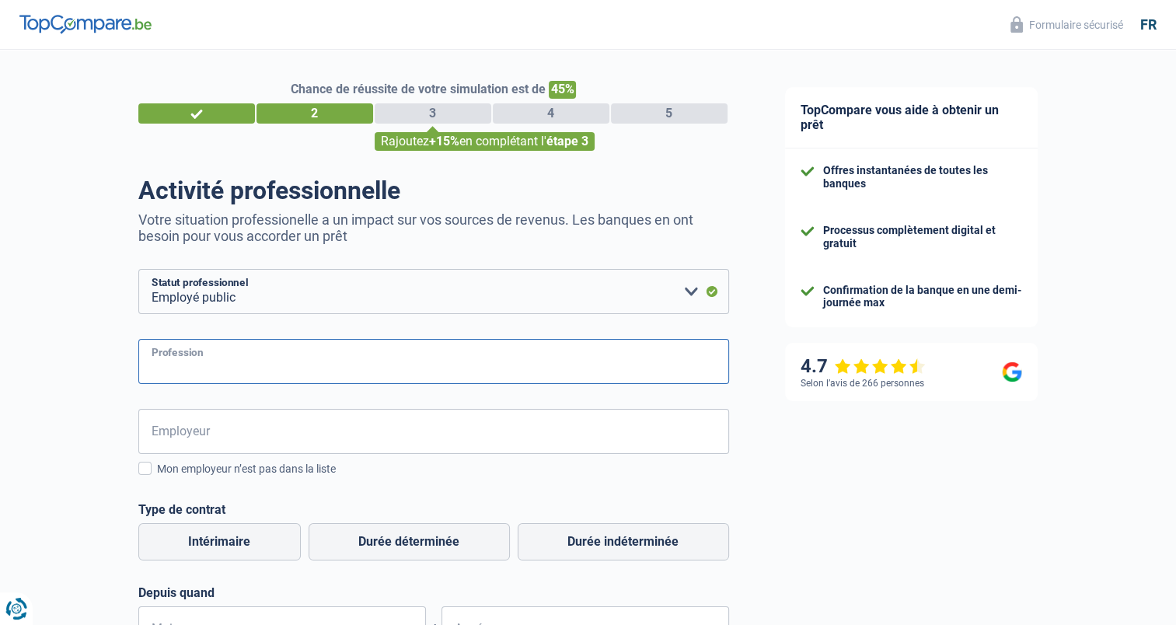
click at [152, 360] on input "Profession" at bounding box center [433, 361] width 591 height 45
type input "Ingénireur"
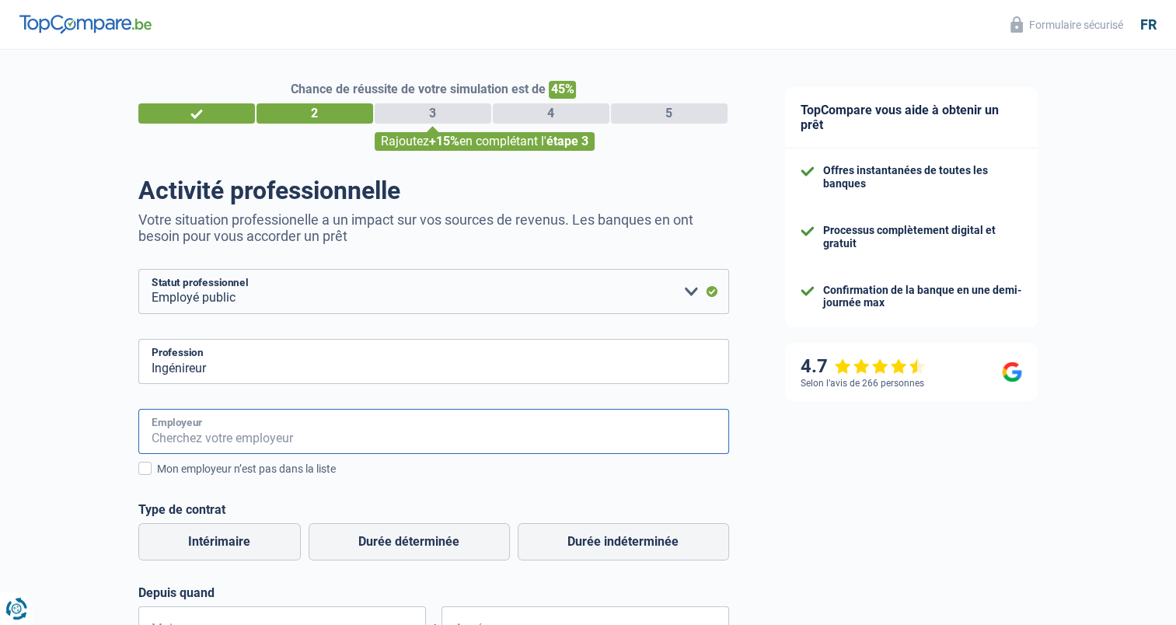
click at [152, 437] on input "Employeur" at bounding box center [433, 431] width 591 height 45
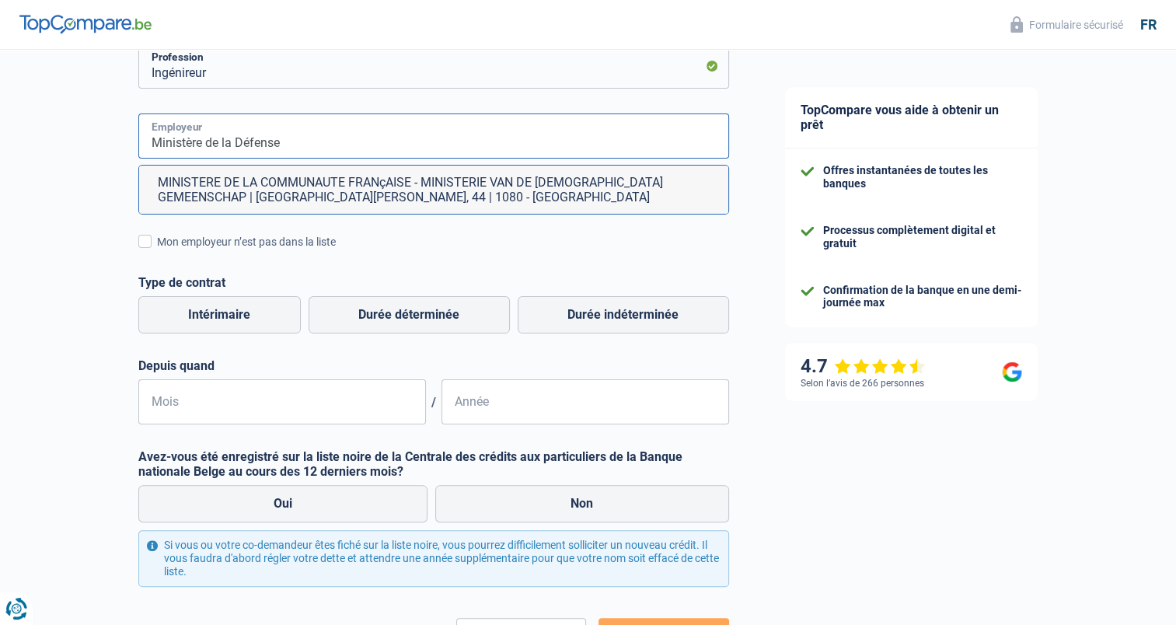
scroll to position [300, 0]
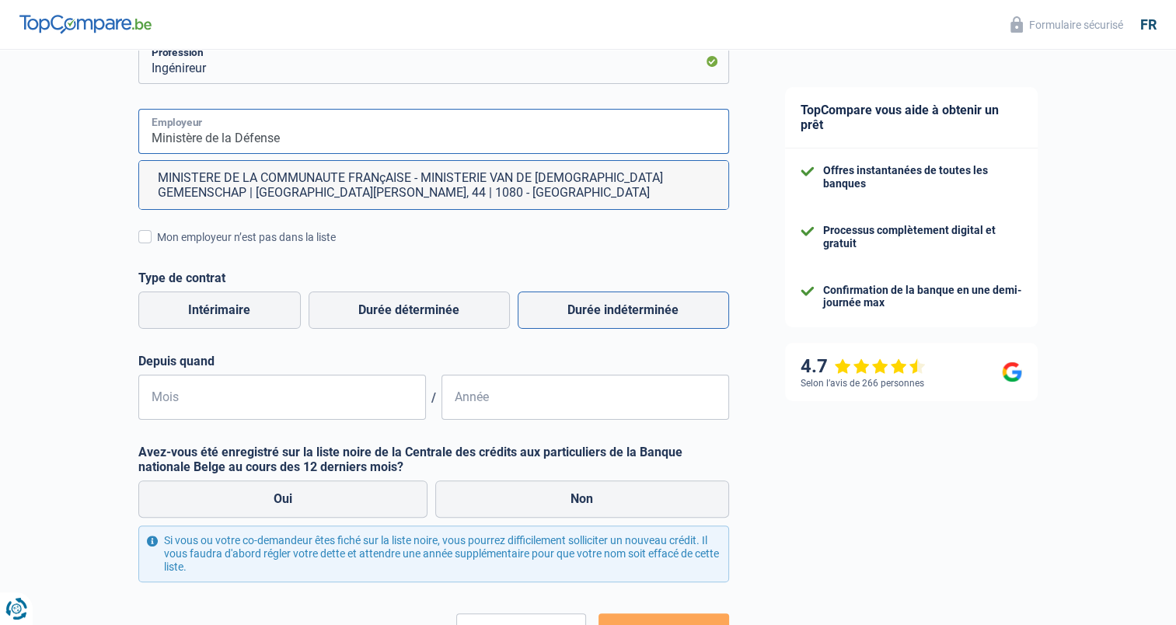
type input "Ministère de la Défense"
click at [622, 306] on label "Durée indéterminée" at bounding box center [622, 309] width 211 height 37
click at [622, 306] on input "Durée indéterminée" at bounding box center [622, 309] width 211 height 37
radio input "true"
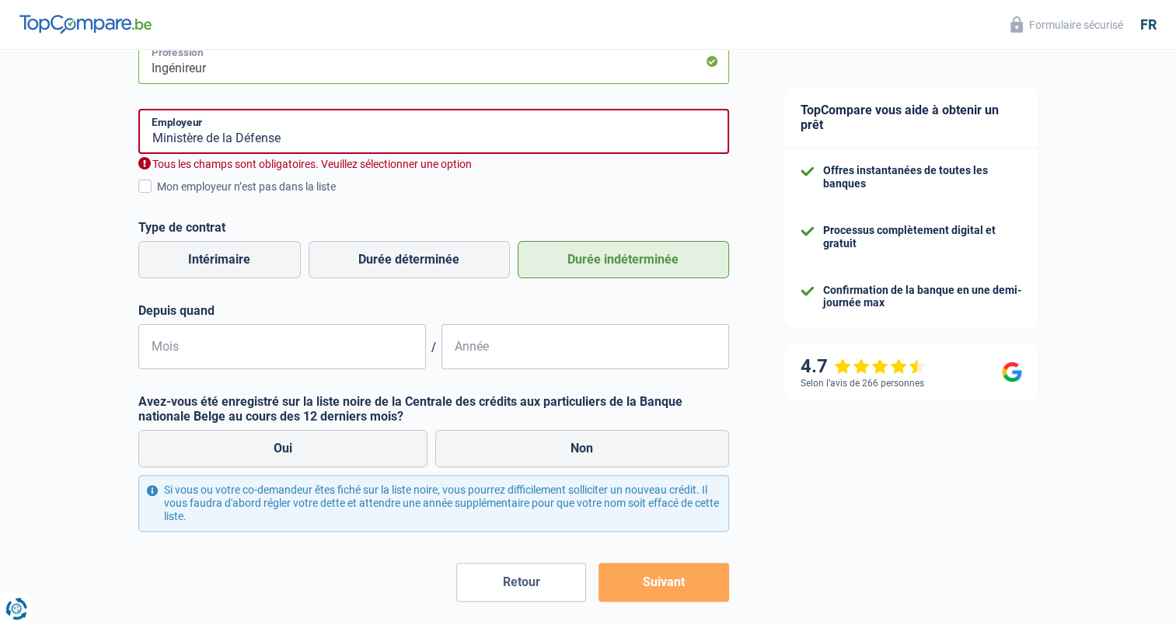
click at [185, 68] on input "Ingénireur" at bounding box center [433, 61] width 591 height 45
type input "Ingénieur"
click at [54, 249] on div "Chance de réussite de votre simulation est de 45% 1 2 3 4 5 Rajoutez +15% en co…" at bounding box center [378, 216] width 757 height 944
click at [145, 186] on span at bounding box center [144, 185] width 13 height 13
click at [157, 195] on input "Mon employeur n’est pas dans la liste" at bounding box center [157, 195] width 0 height 0
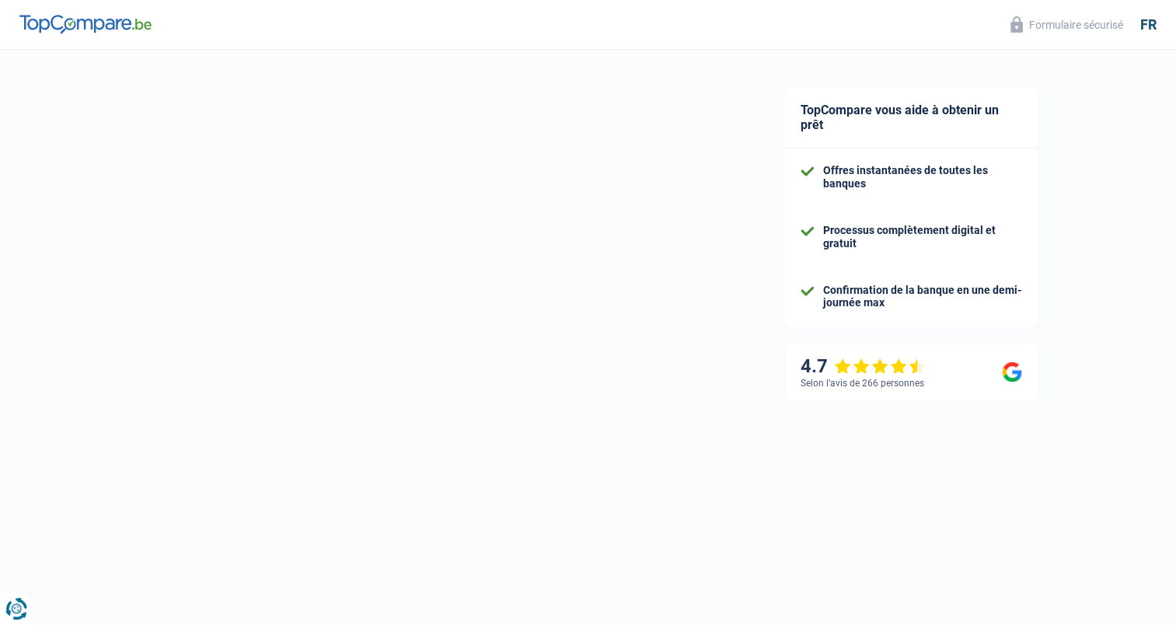
select select "32"
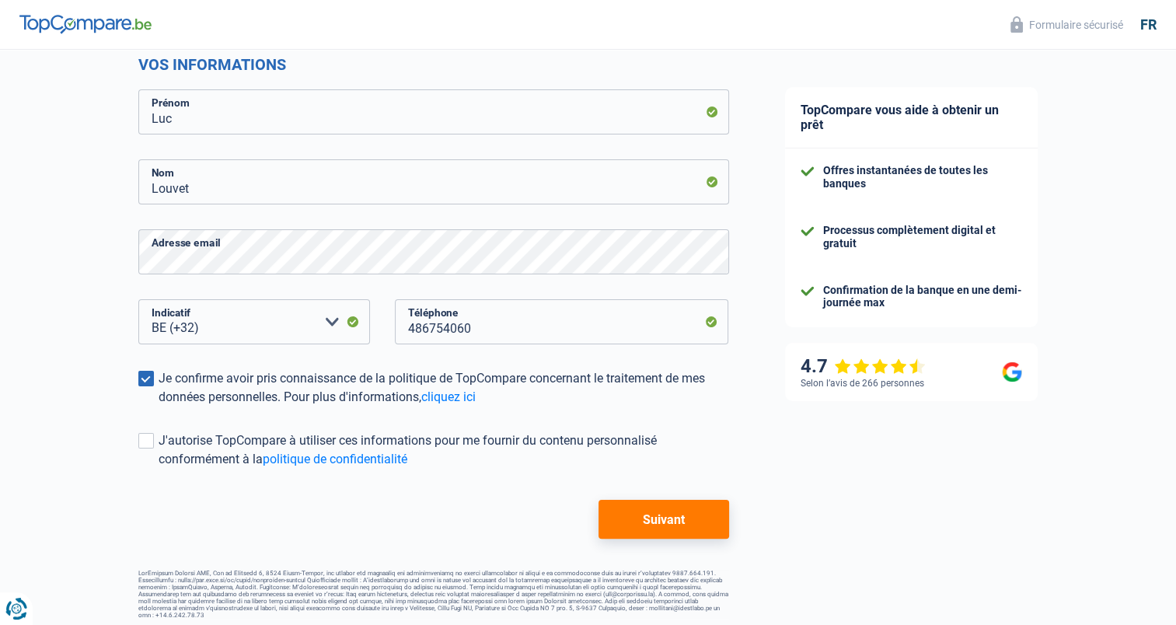
scroll to position [221, 0]
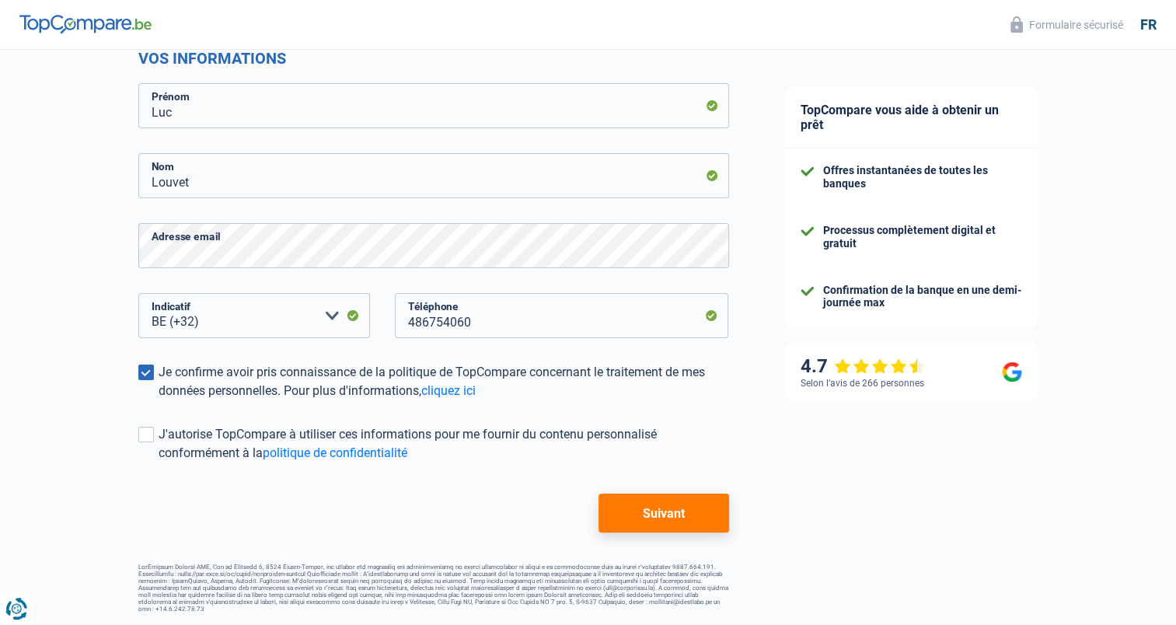
click at [662, 514] on button "Suivant" at bounding box center [663, 512] width 130 height 39
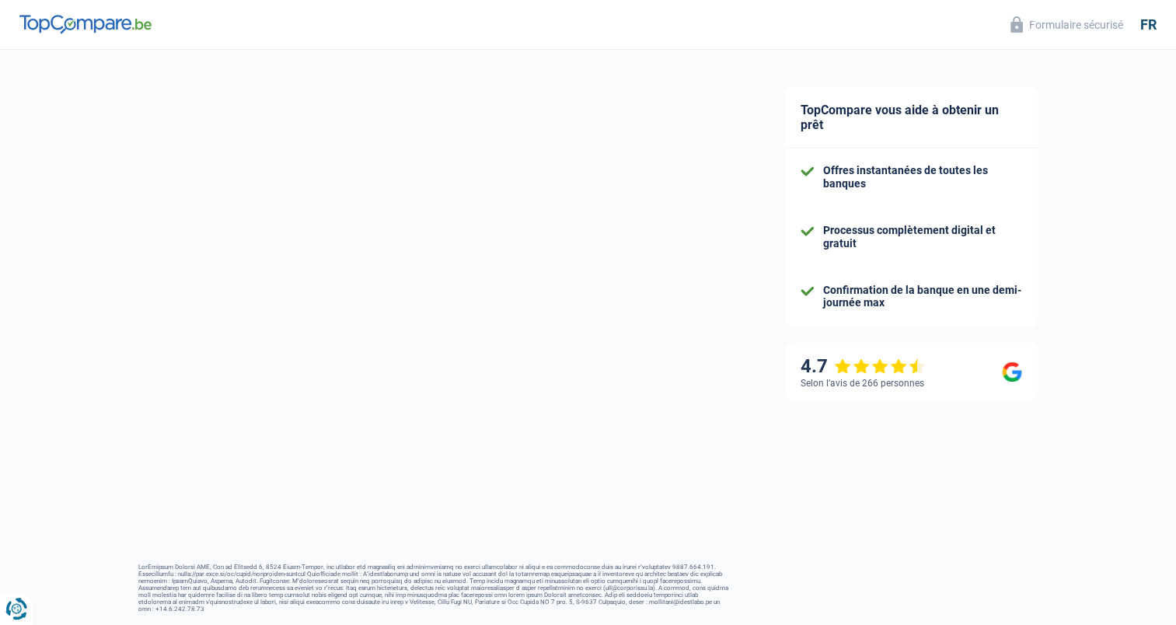
select select "publicEmployee"
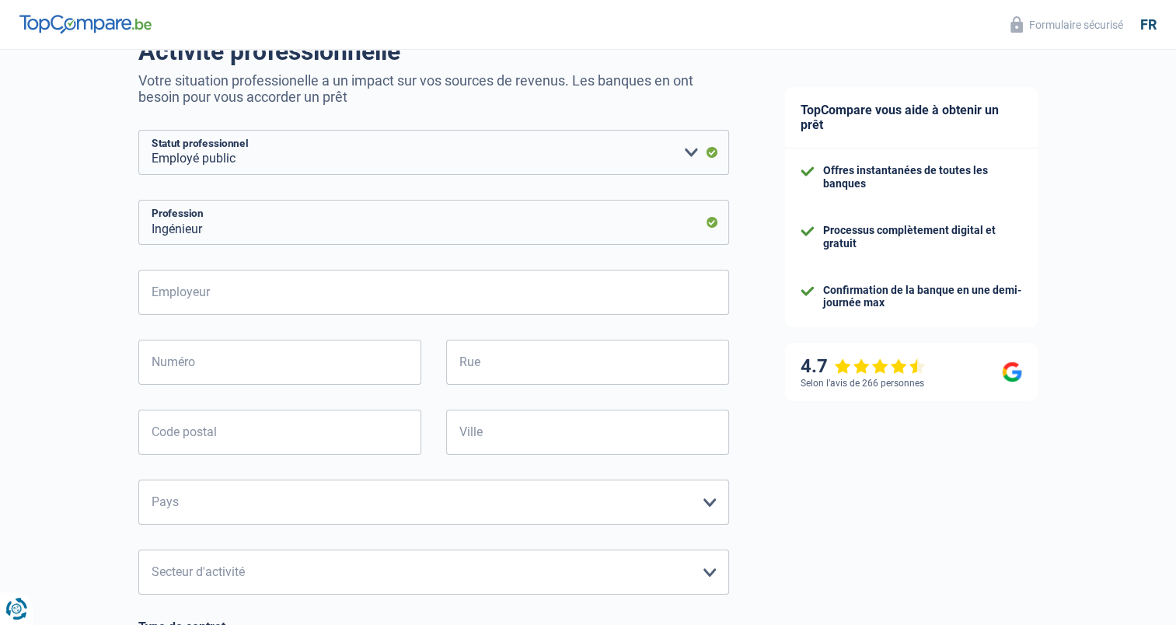
scroll to position [135, 0]
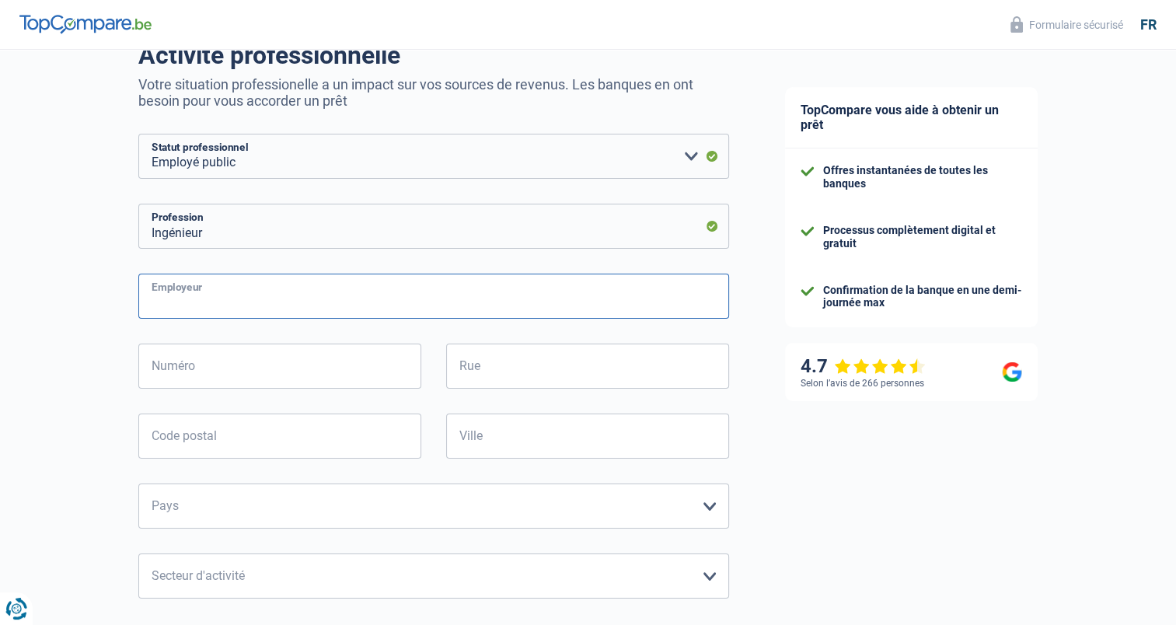
click at [158, 300] on input "Employeur" at bounding box center [433, 295] width 591 height 45
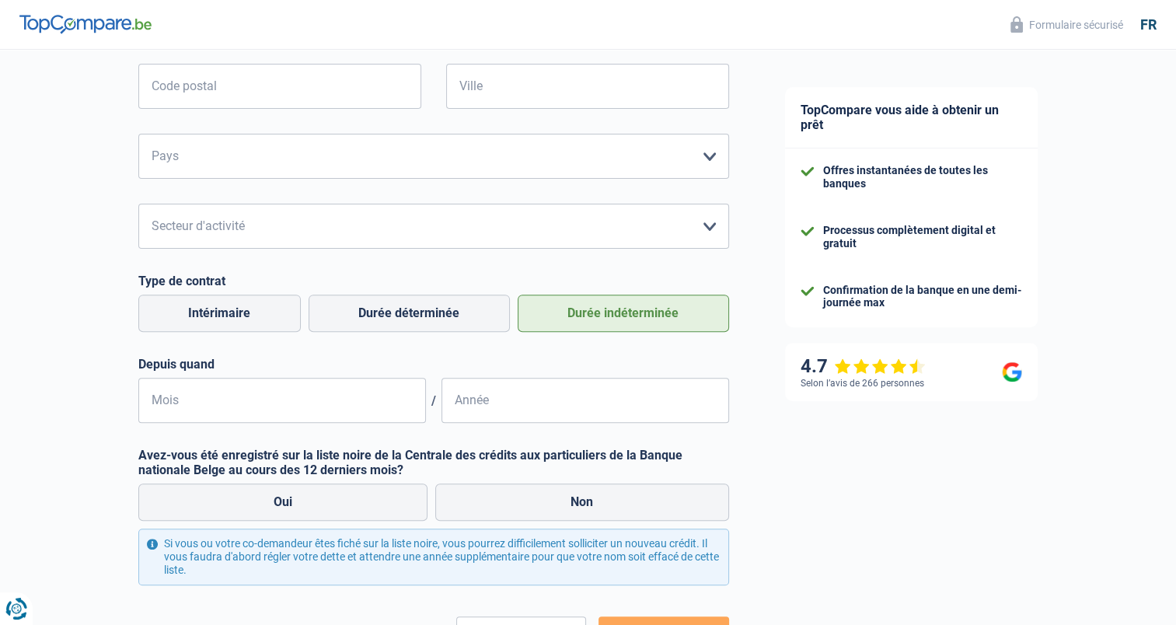
scroll to position [528, 0]
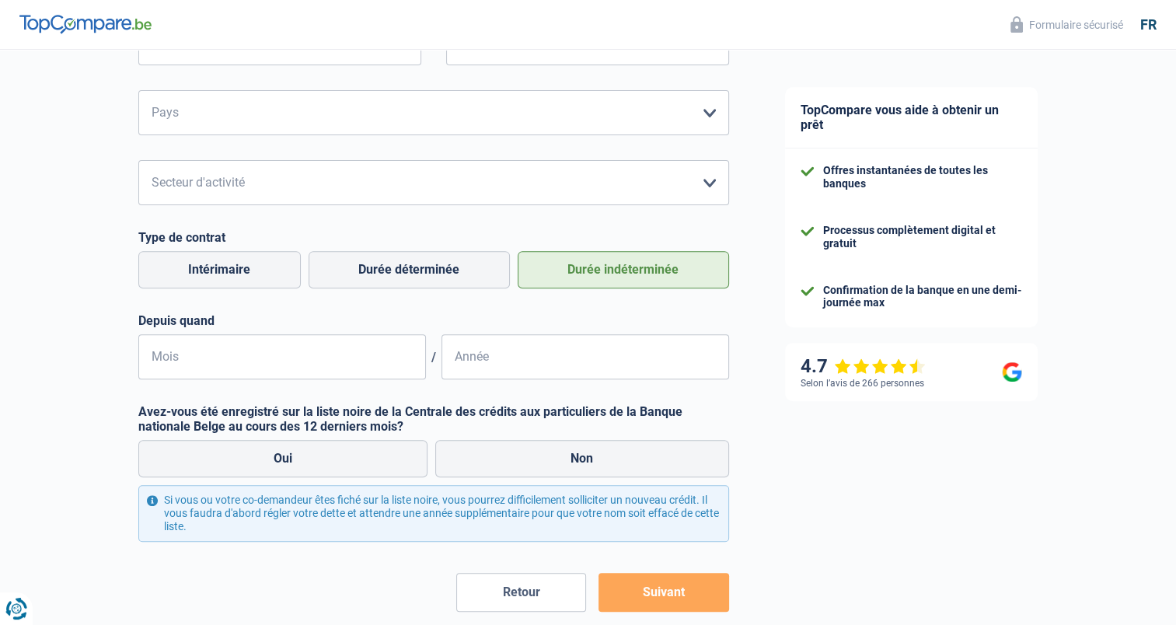
type input "Ministère de la Défense"
click at [224, 368] on input "Mois" at bounding box center [281, 356] width 287 height 45
type input "09"
type input "1983"
click at [587, 457] on label "Non" at bounding box center [582, 458] width 294 height 37
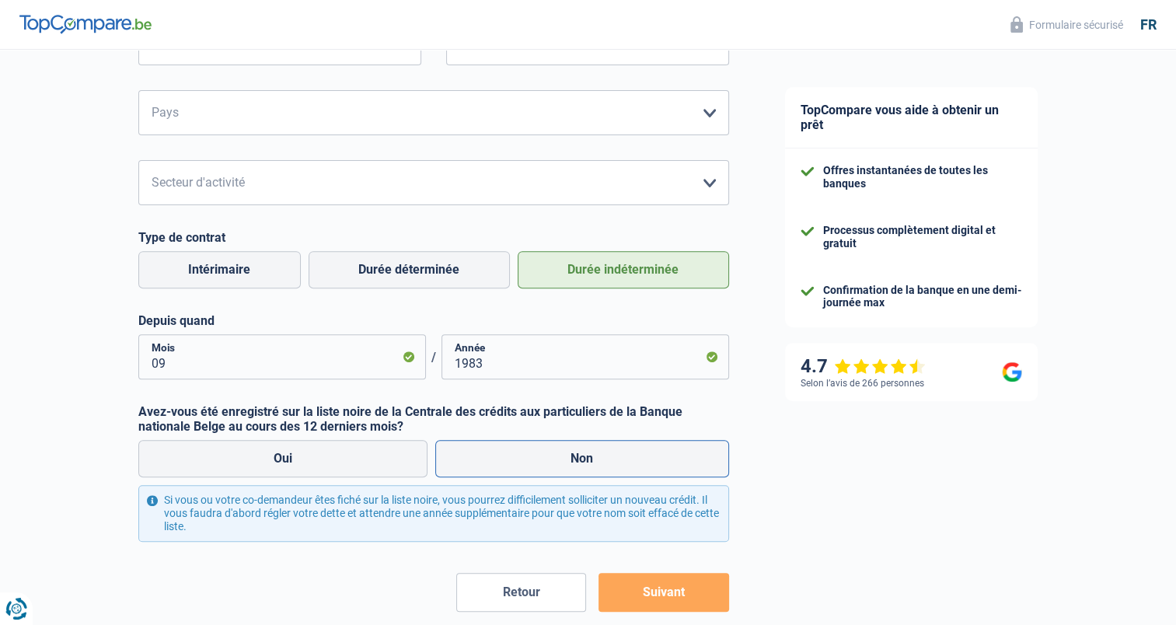
click at [587, 457] on input "Non" at bounding box center [582, 458] width 294 height 37
radio input "true"
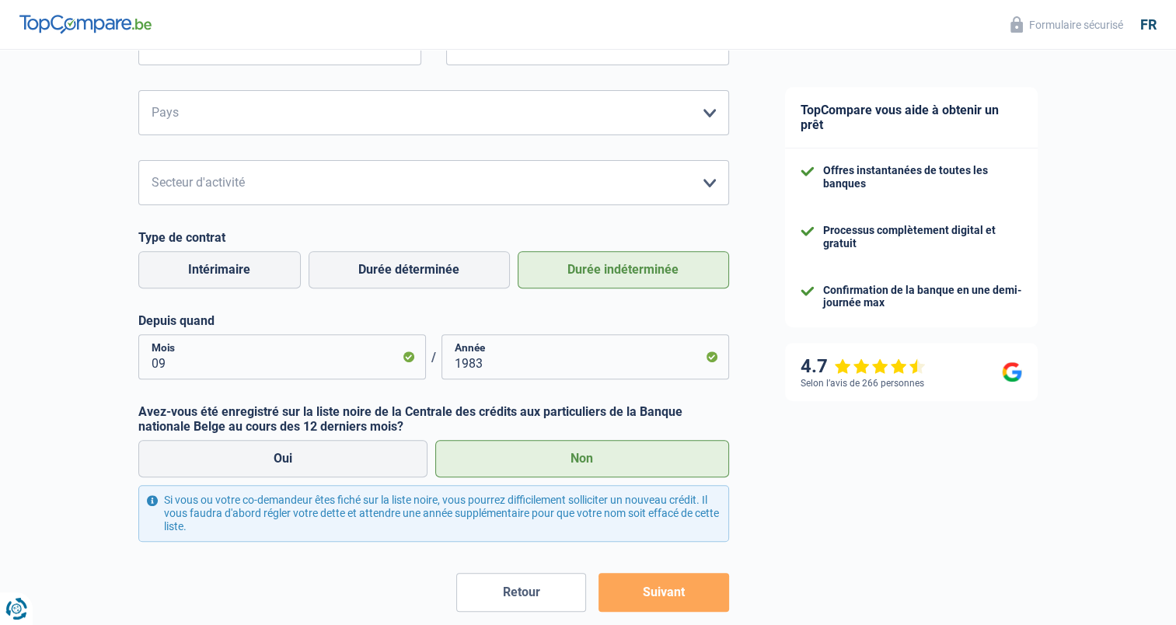
click at [663, 592] on button "Suivant" at bounding box center [663, 592] width 130 height 39
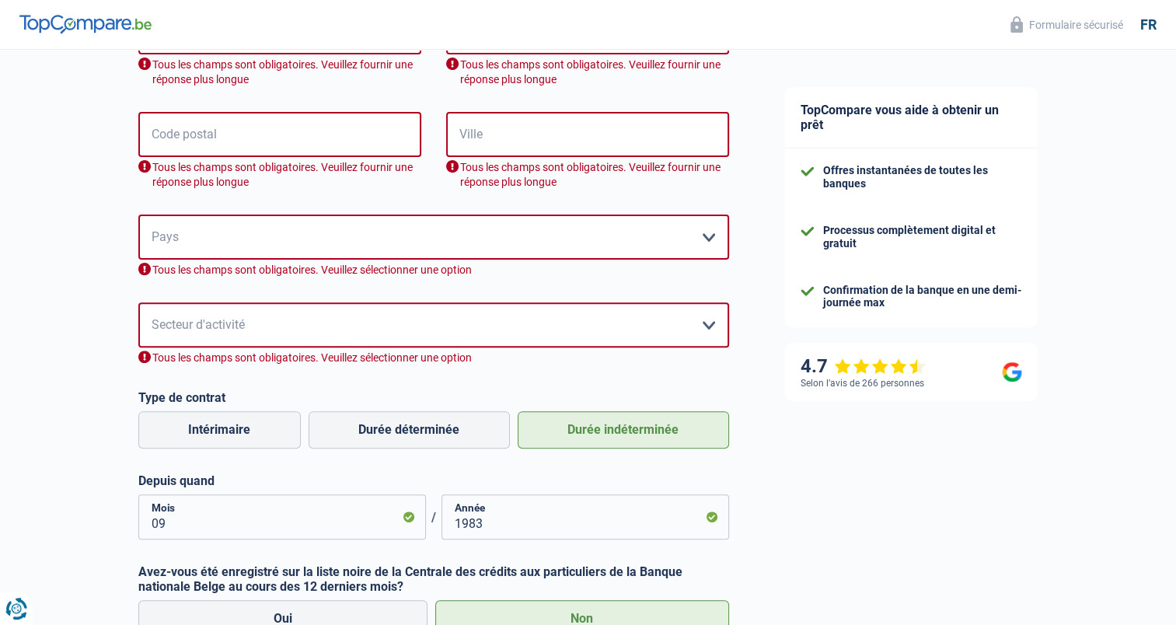
scroll to position [427, 0]
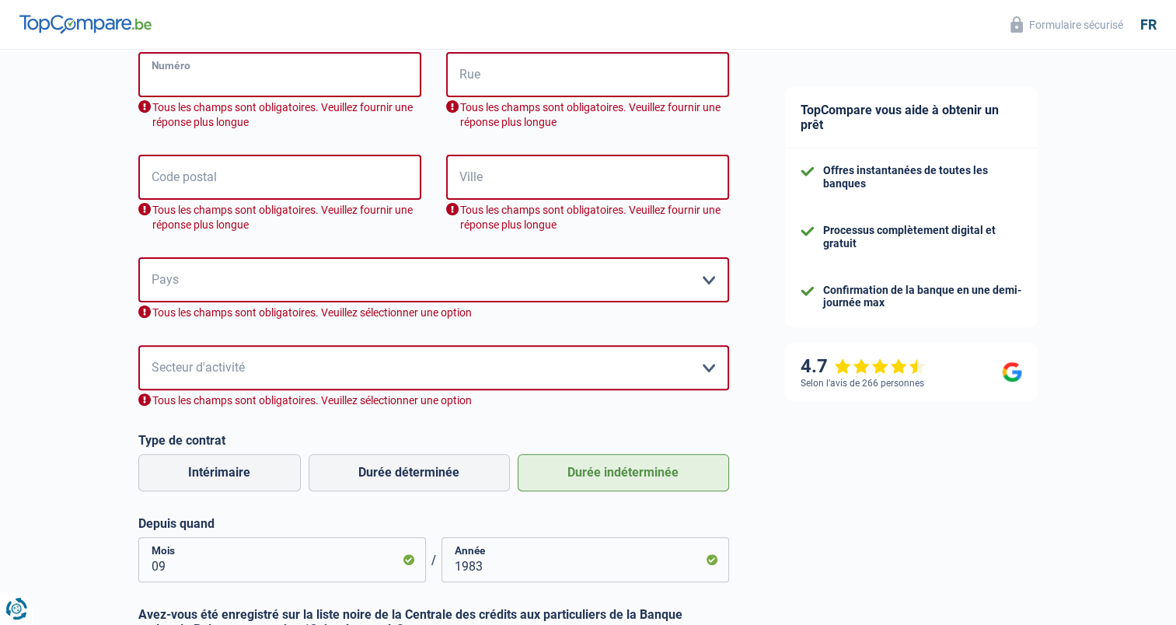
click at [152, 77] on input "Numéro" at bounding box center [279, 74] width 283 height 45
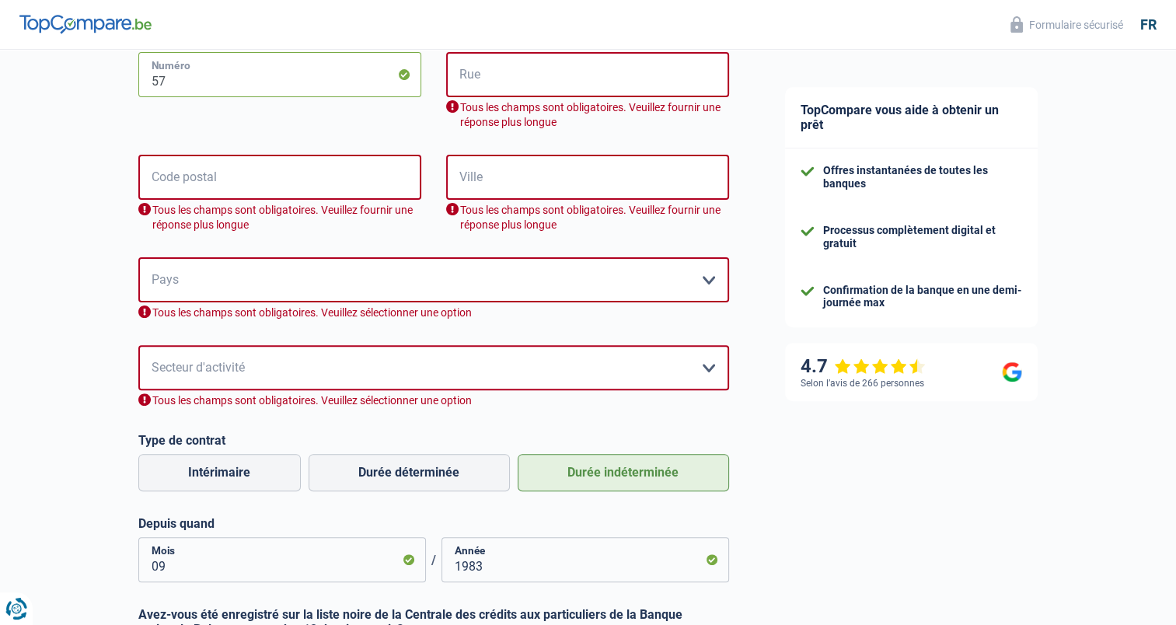
type input "57"
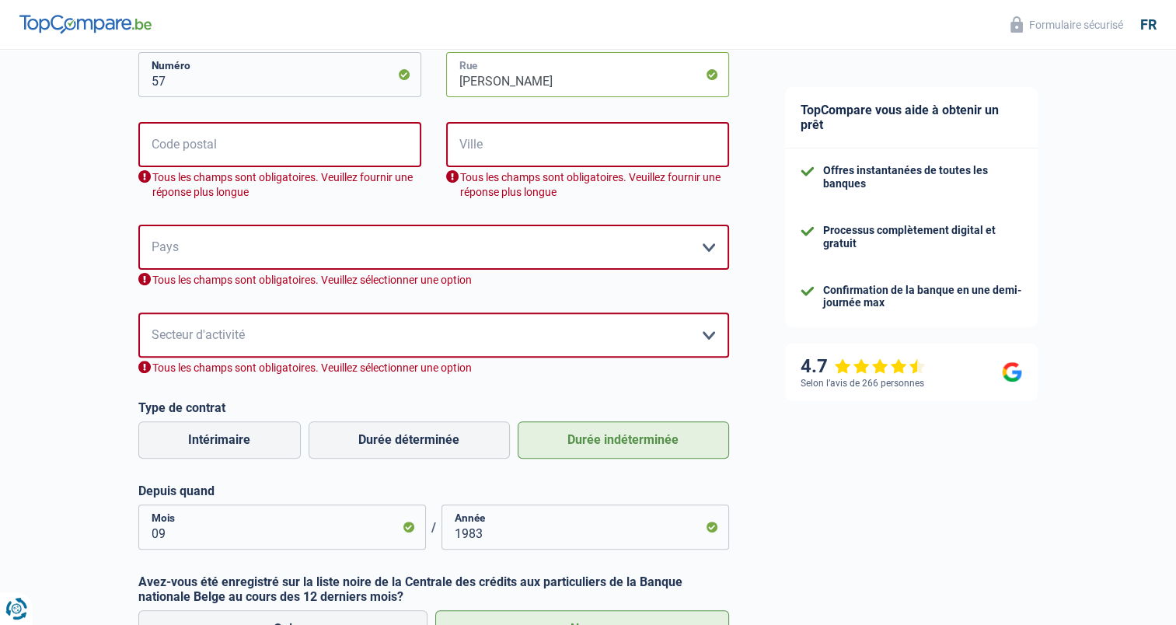
type input "Hubert Mangon"
click at [151, 146] on input "Code postal" at bounding box center [279, 144] width 283 height 45
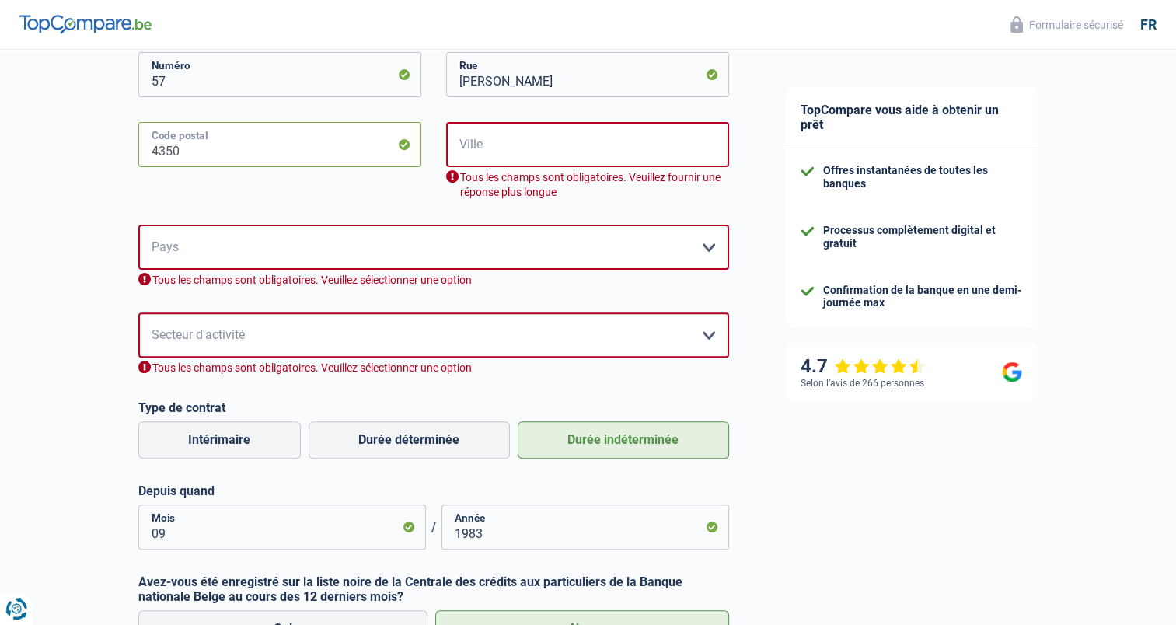
type input "4350"
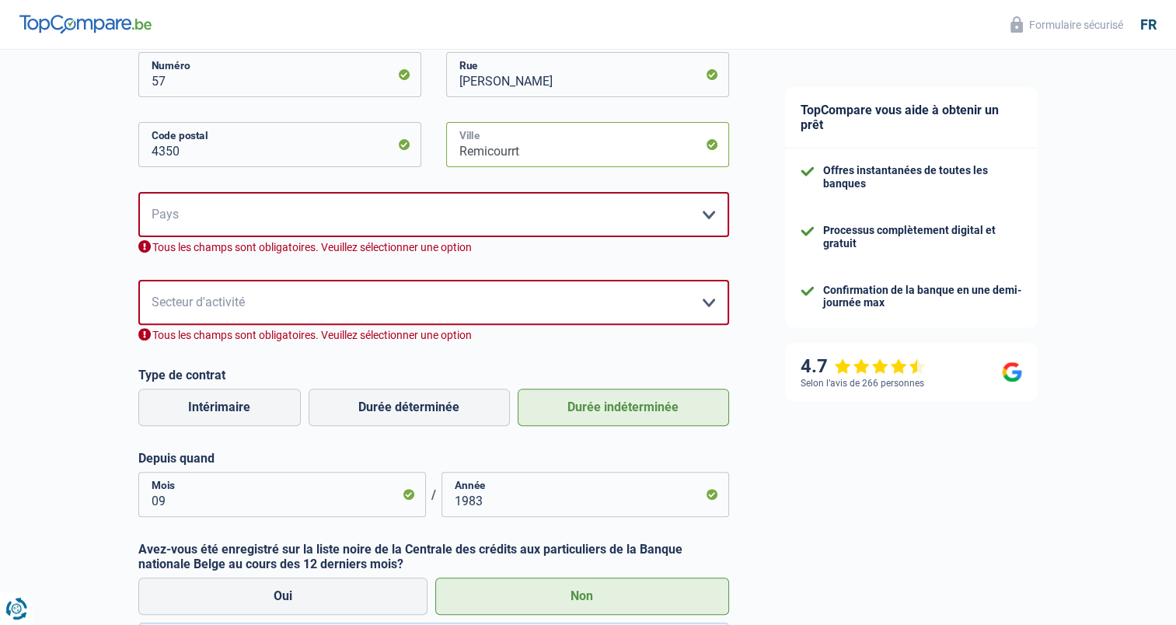
type input "Remicourrt"
click at [152, 215] on select "Belgique France Allemagne Italie Luxembourg Pays-Bas Espagne Suisse Veuillez sé…" at bounding box center [433, 214] width 591 height 45
select select "BE"
click at [138, 192] on select "Belgique France Allemagne Italie Luxembourg Pays-Bas Espagne Suisse Veuillez sé…" at bounding box center [433, 214] width 591 height 45
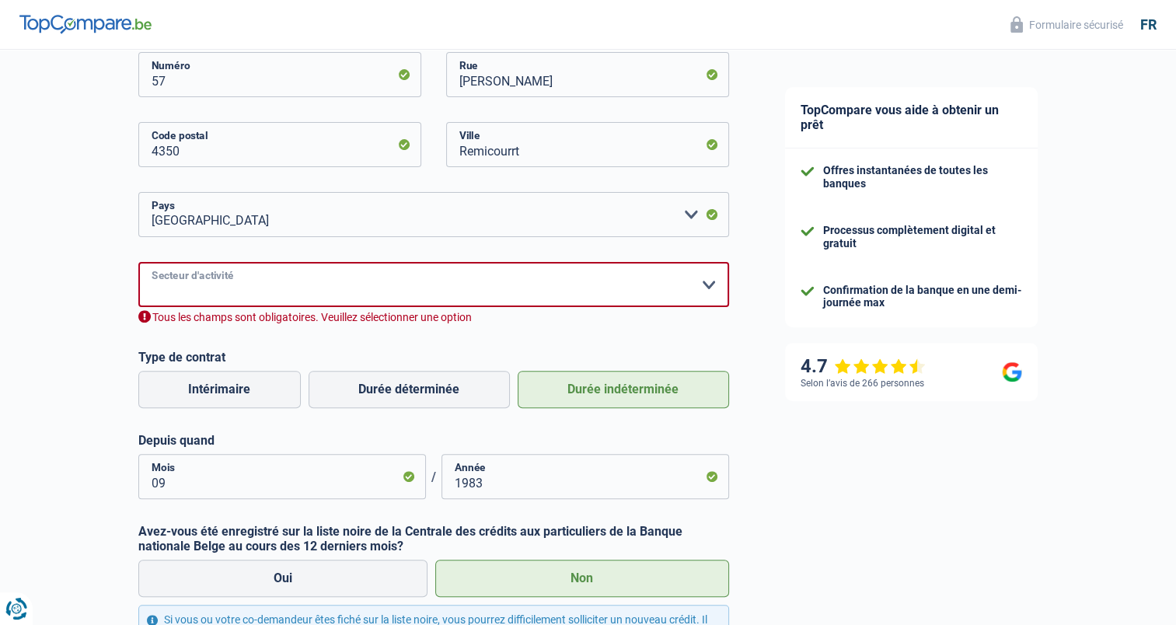
click at [155, 284] on select "Agriculture/Pêche Industrie Horeca Courier/Fitness/Taxi Construction Banques/As…" at bounding box center [433, 284] width 591 height 45
select select "stateUniversityEu"
click at [138, 262] on select "Agriculture/Pêche Industrie Horeca Courier/Fitness/Taxi Construction Banques/As…" at bounding box center [433, 284] width 591 height 45
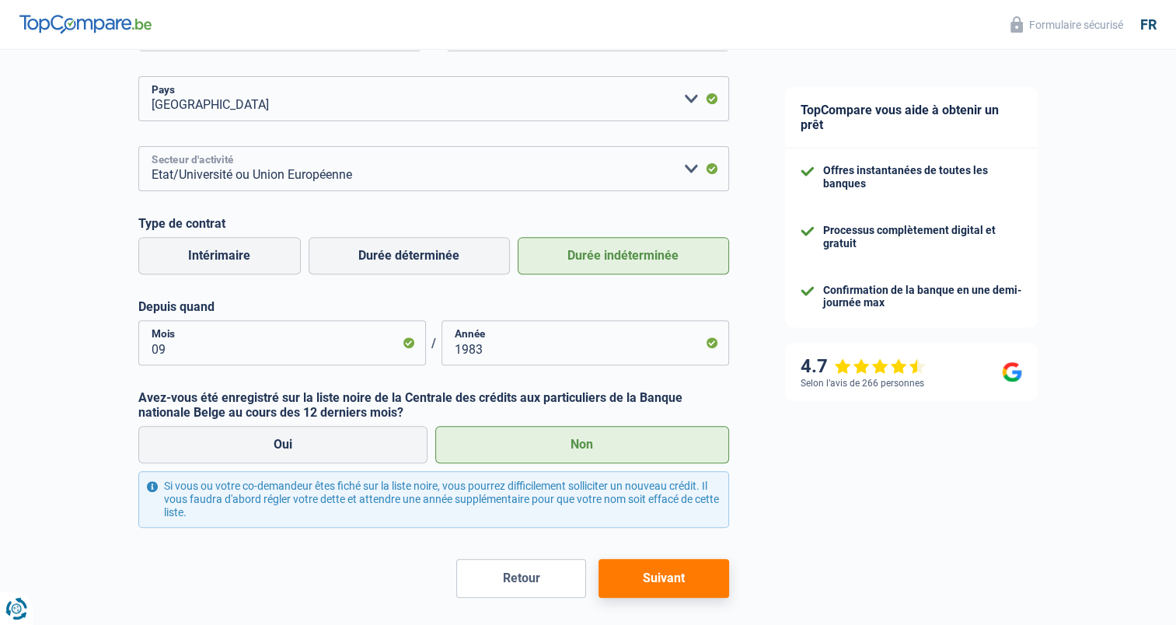
scroll to position [608, 0]
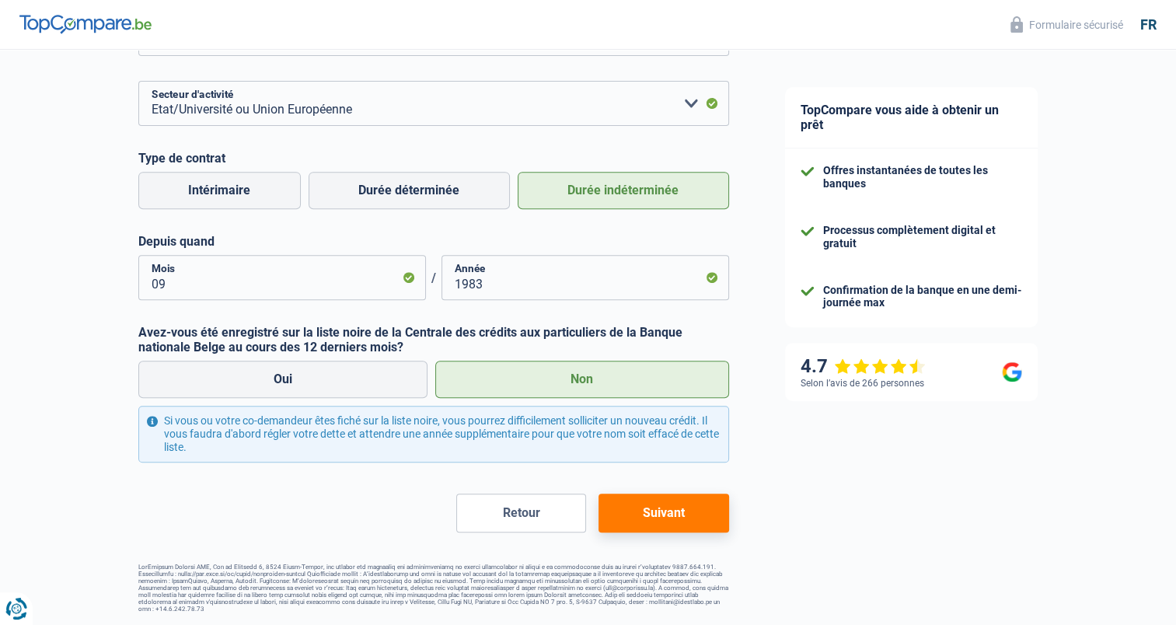
click at [662, 512] on button "Suivant" at bounding box center [663, 512] width 130 height 39
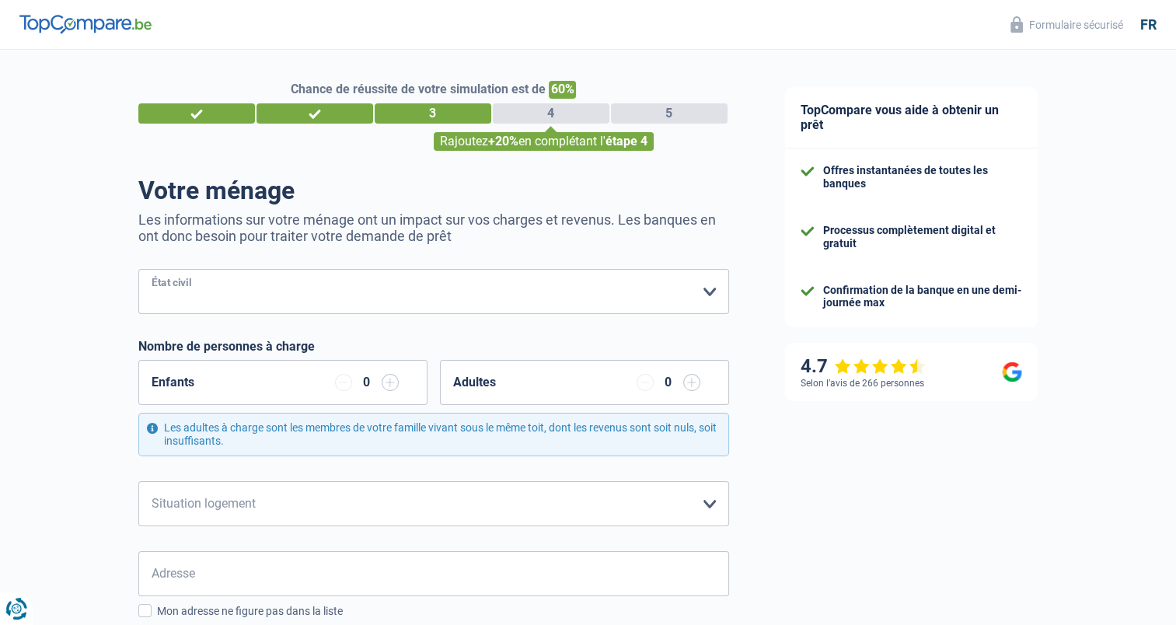
click at [151, 287] on select "Célibataire Marié(e) Cohabitant(e) légal(e) Divorcé(e) Veuf(ve) Séparé (de fait…" at bounding box center [433, 291] width 591 height 45
click at [138, 270] on select "Célibataire Marié(e) Cohabitant(e) légal(e) Divorcé(e) Veuf(ve) Séparé (de fait…" at bounding box center [433, 291] width 591 height 45
click at [689, 292] on select "Célibataire Marié(e) Cohabitant(e) légal(e) Divorcé(e) Veuf(ve) Séparé (de fait…" at bounding box center [433, 291] width 591 height 45
select select "divorced"
click at [138, 270] on select "Célibataire Marié(e) Cohabitant(e) légal(e) Divorcé(e) Veuf(ve) Séparé (de fait…" at bounding box center [433, 291] width 591 height 45
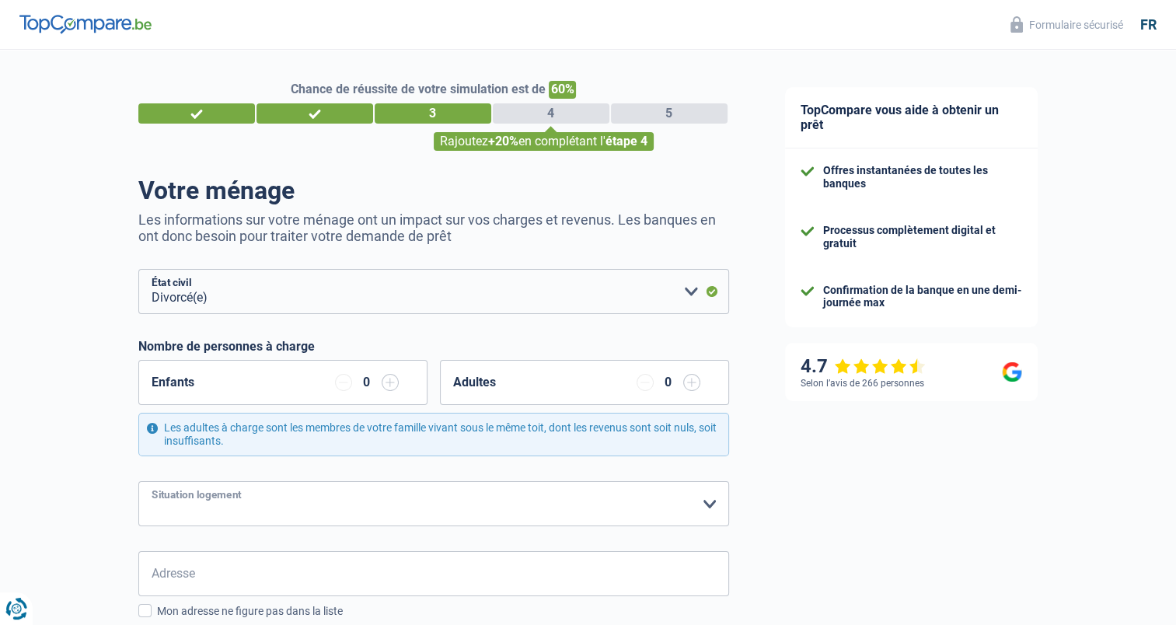
click at [709, 504] on select "Locataire Propriétaire avec prêt hypothécaire Propriétaire sans prêt hypothécai…" at bounding box center [433, 503] width 591 height 45
select select "rents"
click at [138, 481] on select "Locataire Propriétaire avec prêt hypothécaire Propriétaire sans prêt hypothécai…" at bounding box center [433, 503] width 591 height 45
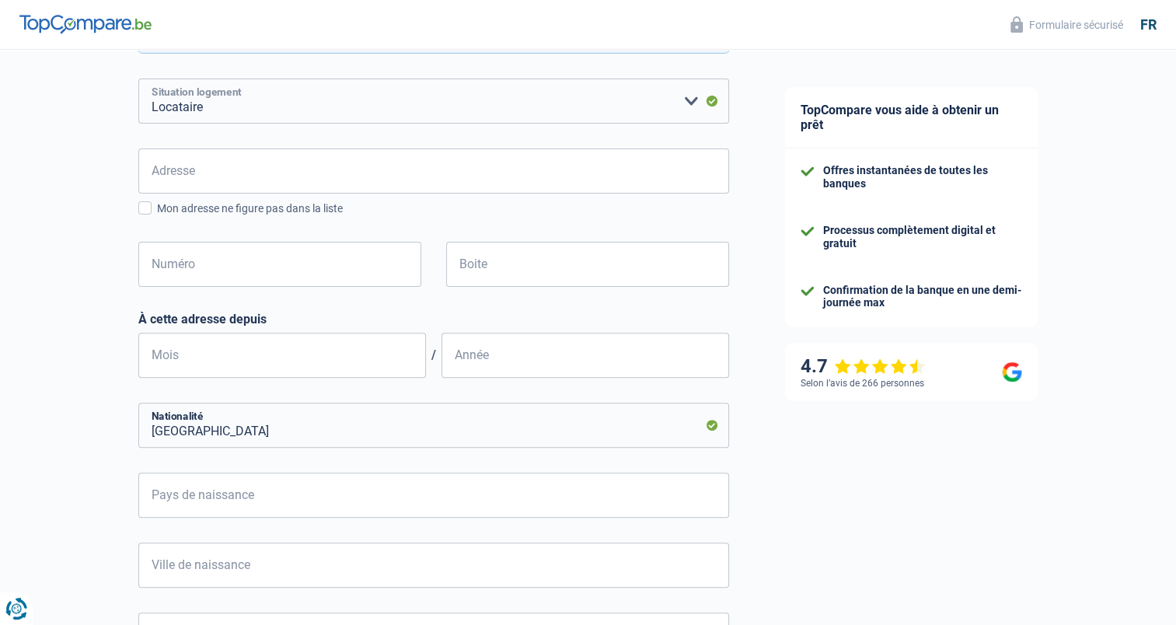
scroll to position [398, 0]
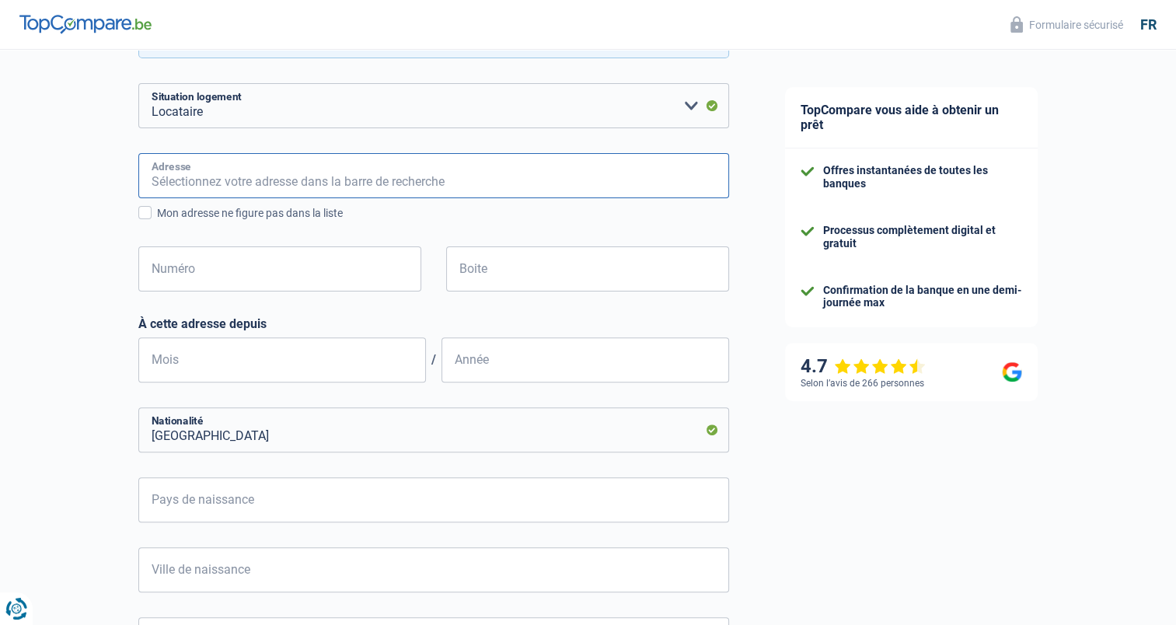
click at [159, 180] on input "Adresse" at bounding box center [433, 175] width 591 height 45
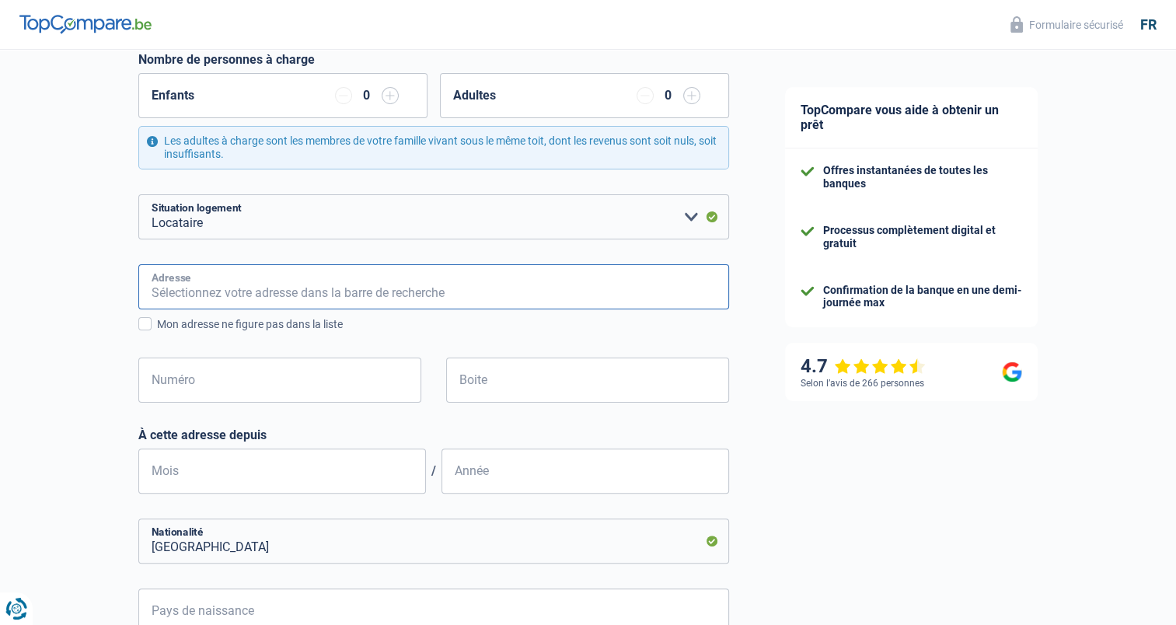
scroll to position [294, 0]
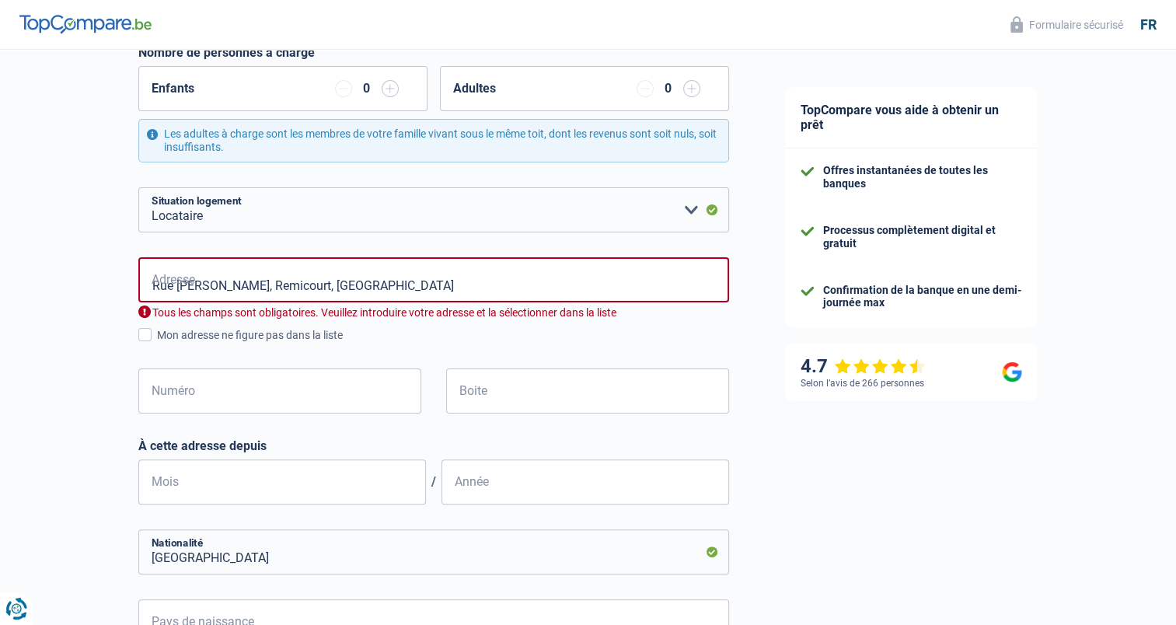
type input "Rue Hubert Mangon, 4350, Remicourt, BE"
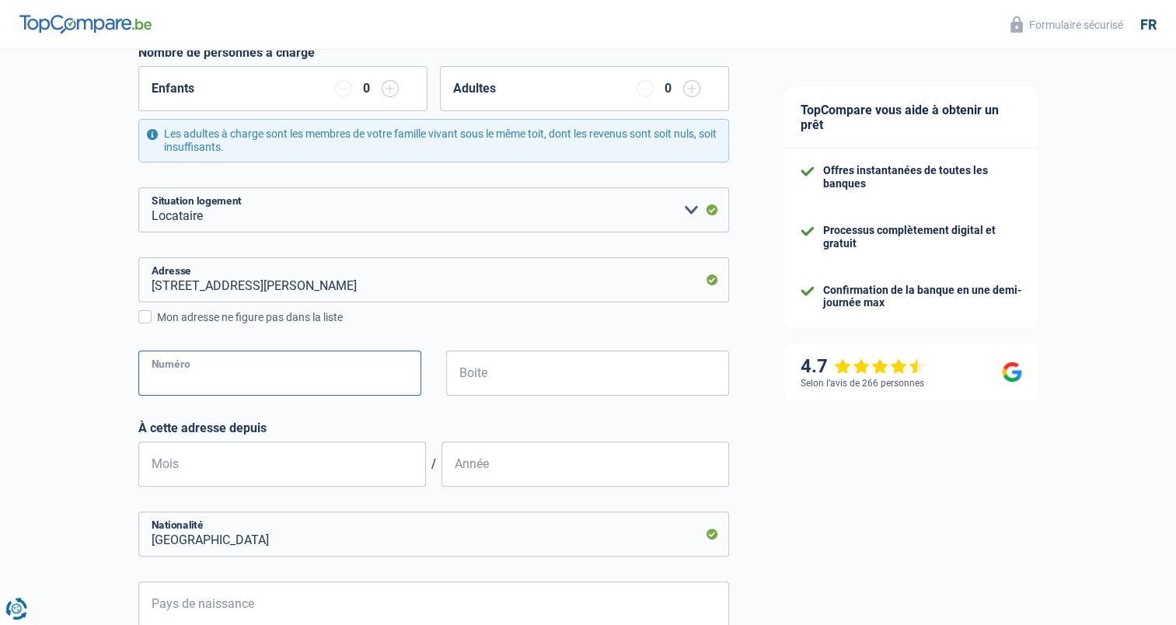
click at [152, 368] on input "Numéro" at bounding box center [279, 372] width 283 height 45
type input "57"
click at [476, 371] on input "Boite" at bounding box center [587, 372] width 283 height 45
click at [152, 465] on input "Mois" at bounding box center [281, 463] width 287 height 45
type input "04"
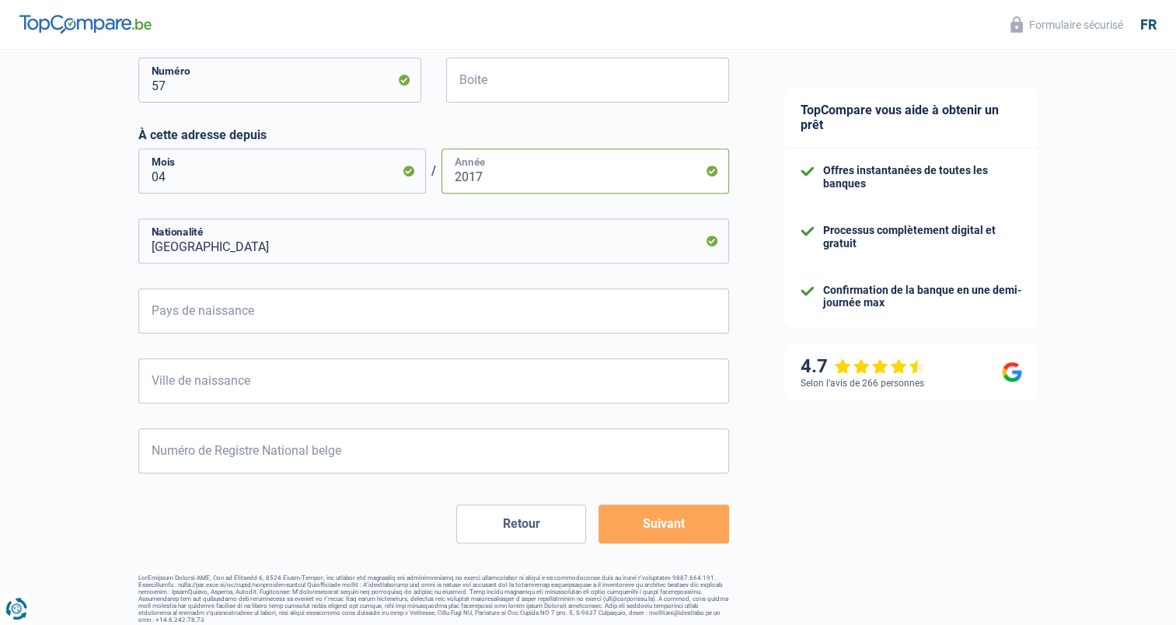
scroll to position [597, 0]
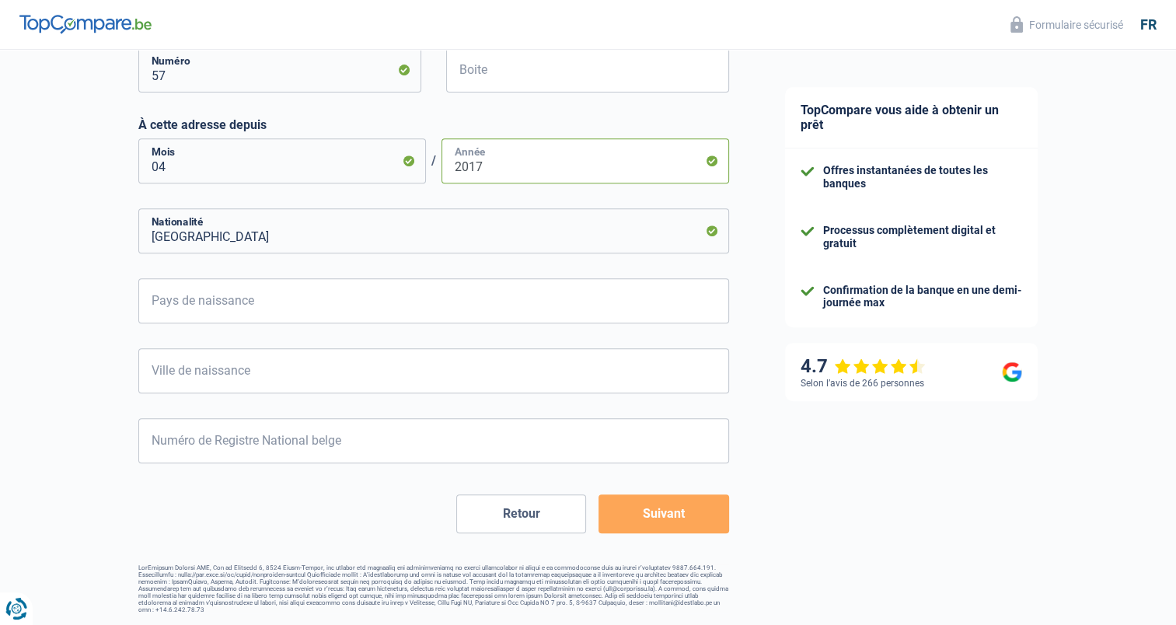
type input "2017"
click at [157, 301] on input "Pays de naissance" at bounding box center [433, 300] width 591 height 45
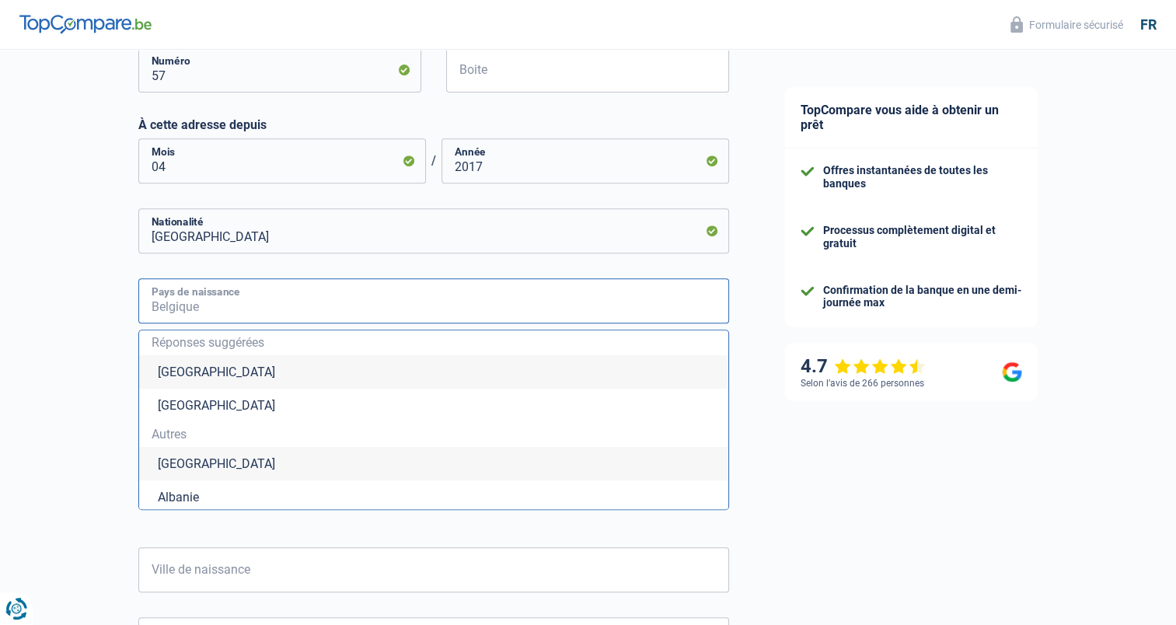
type input "R"
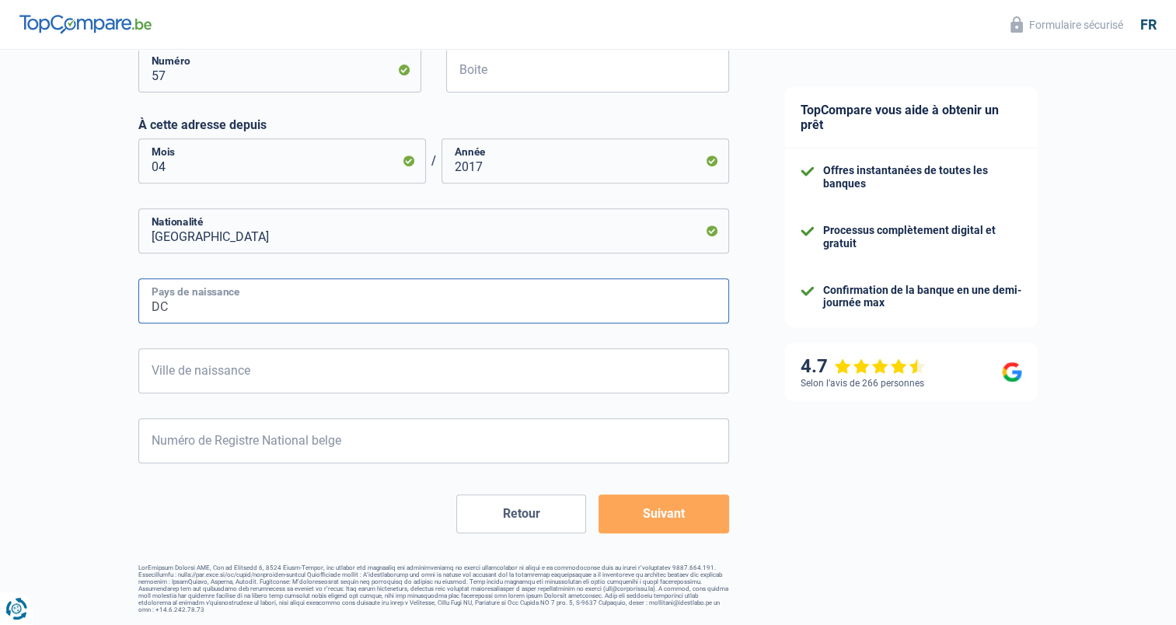
type input "D"
type input "RDC"
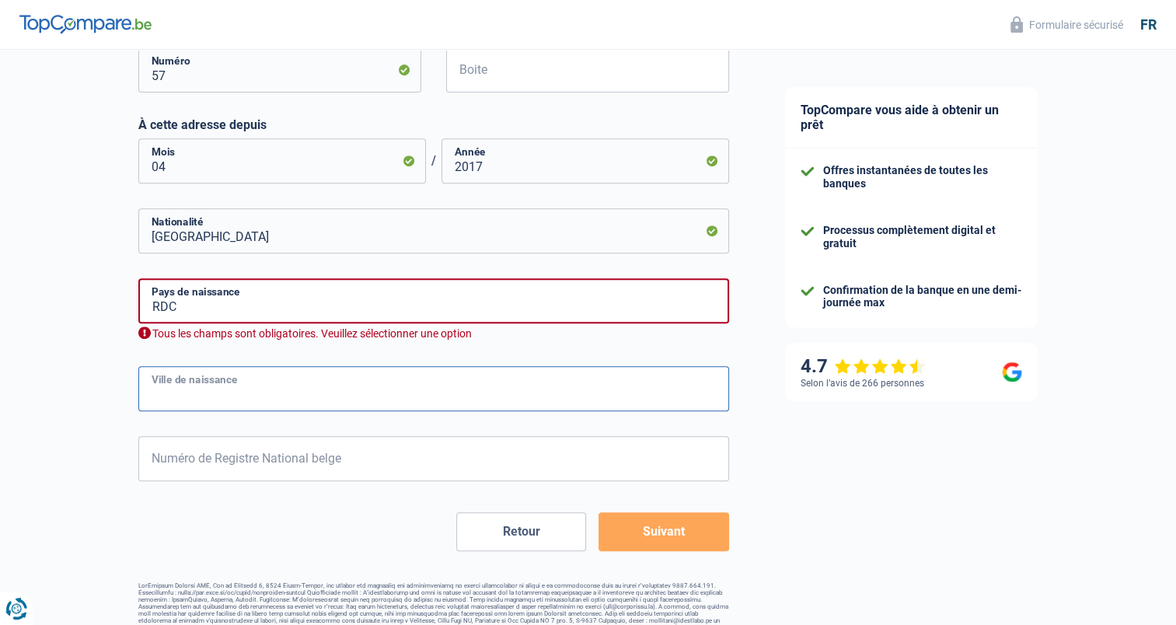
click at [154, 373] on input "Ville de naissance" at bounding box center [433, 388] width 591 height 45
type input "Kisangani"
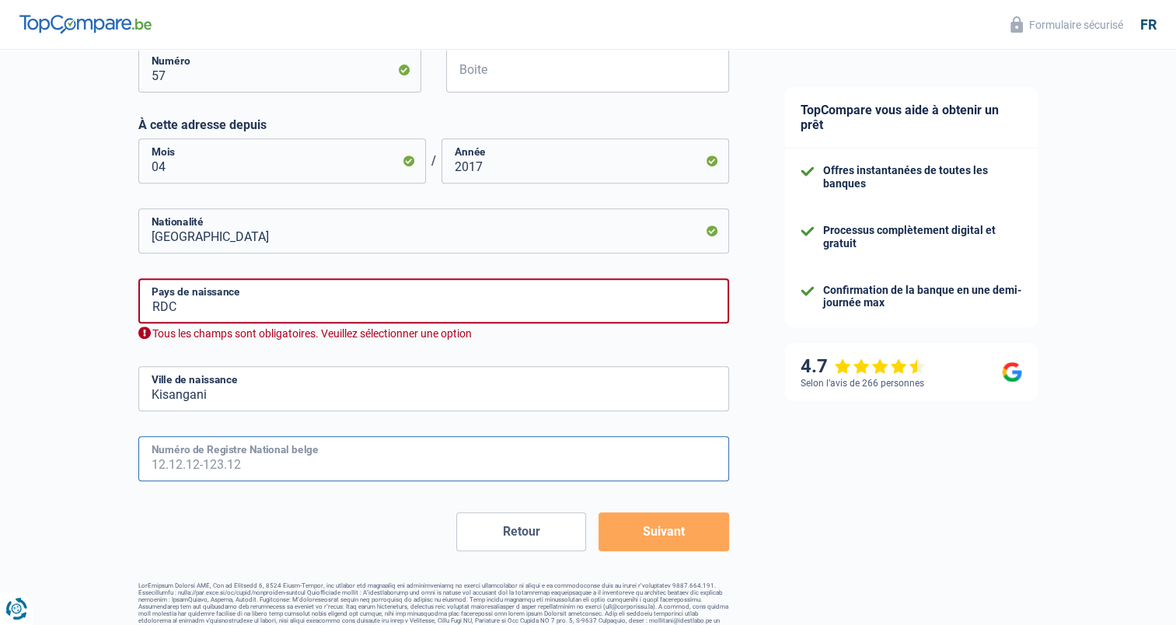
click at [154, 462] on input "Numéro de Registre National belge" at bounding box center [433, 458] width 591 height 45
type input "63.03.09-477.15"
click at [666, 530] on button "Suivant" at bounding box center [663, 531] width 130 height 39
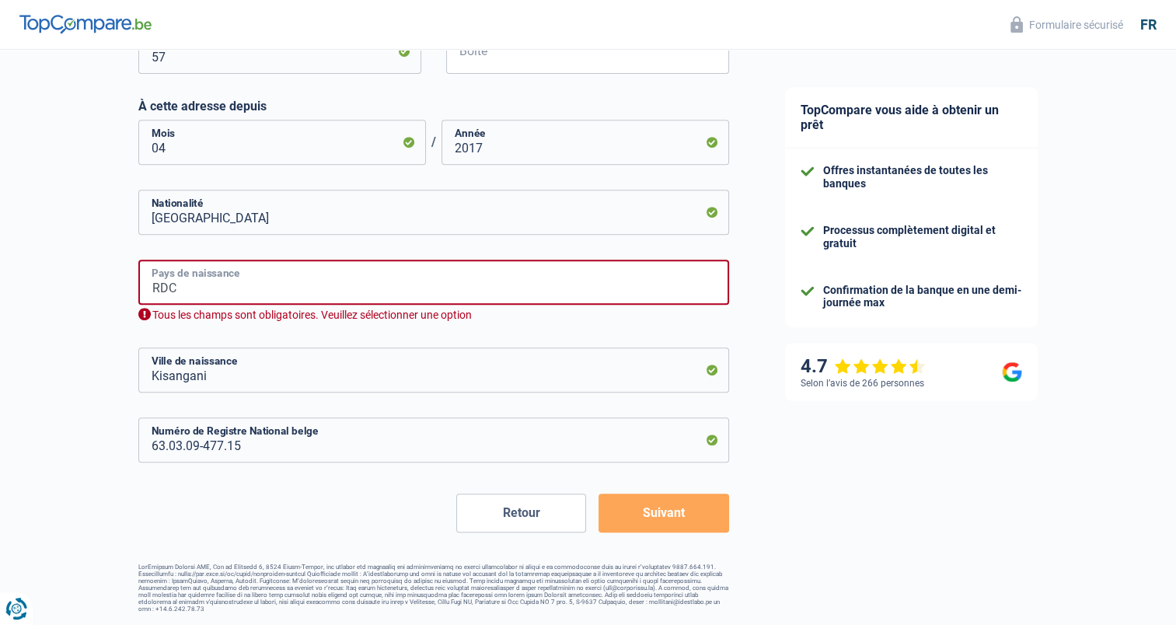
drag, startPoint x: 196, startPoint y: 284, endPoint x: 246, endPoint y: 304, distance: 54.4
click at [196, 284] on input "RDC" at bounding box center [433, 282] width 591 height 45
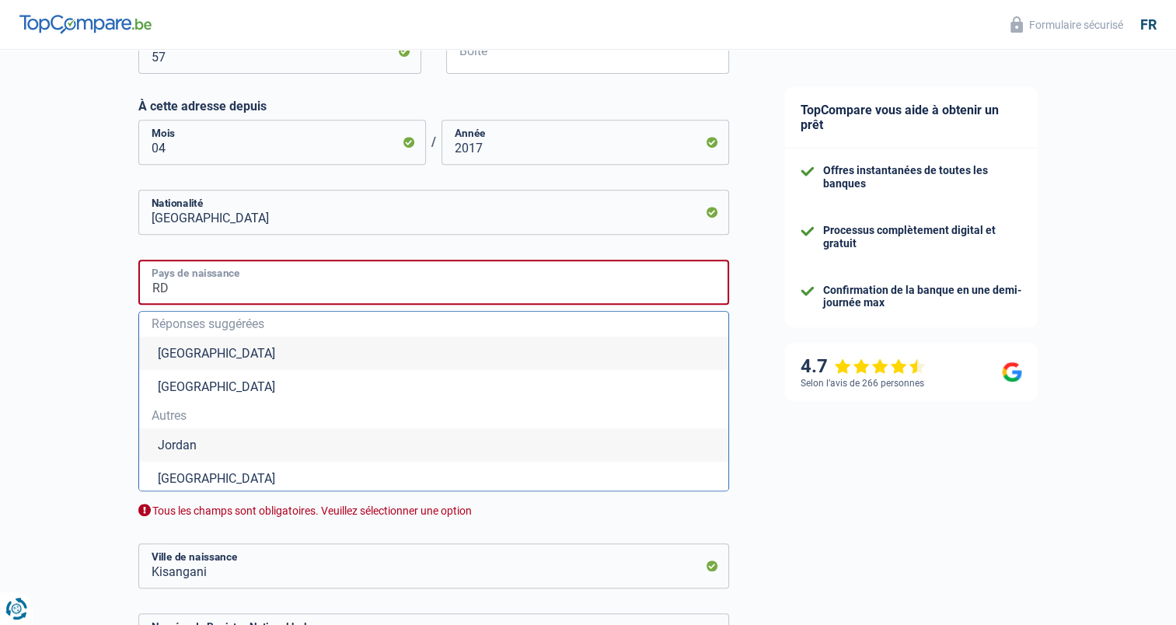
type input "R"
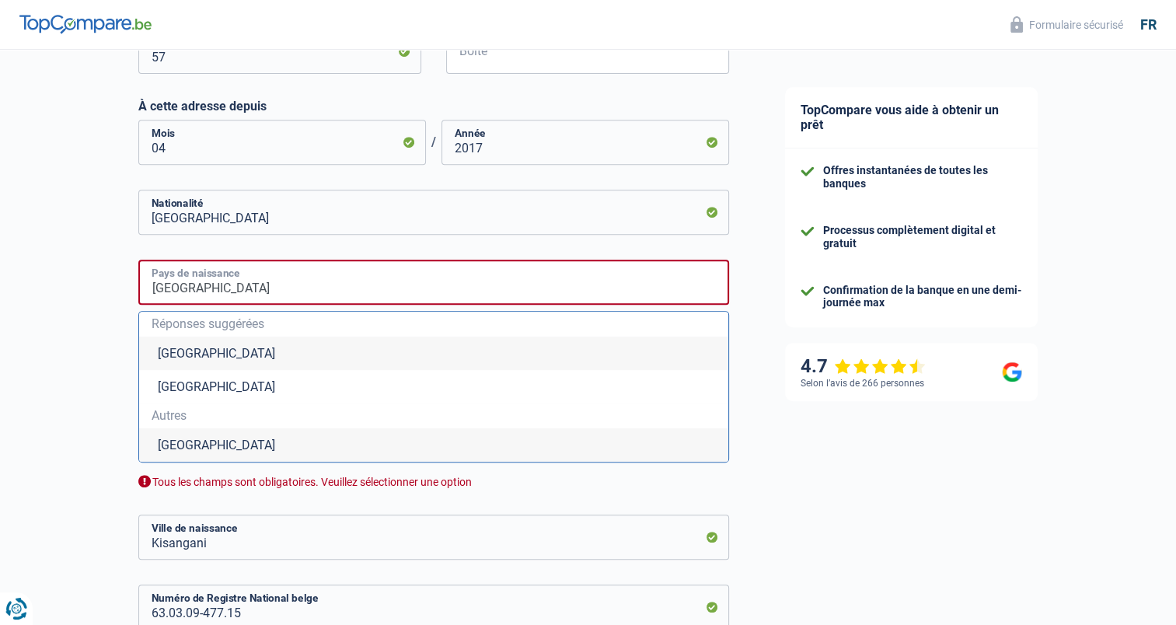
type input "République démocratique du Congo"
click at [926, 541] on div "TopCompare vous aide à obtenir un prêt Offres instantanées de toutes les banque…" at bounding box center [967, 112] width 420 height 1357
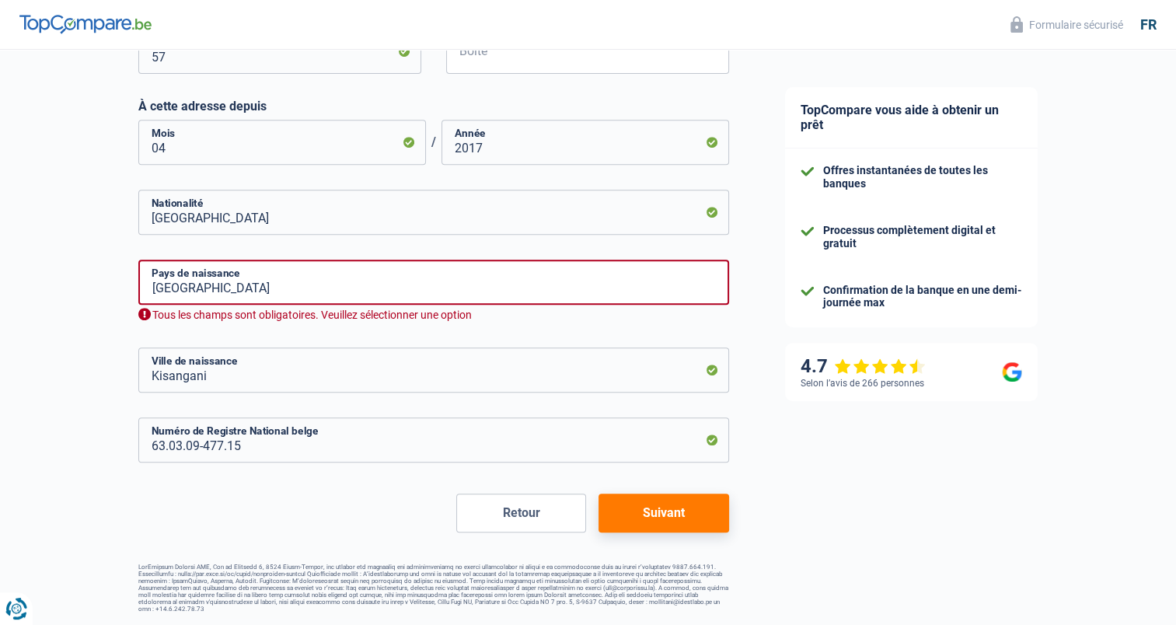
click at [656, 510] on button "Suivant" at bounding box center [663, 512] width 130 height 39
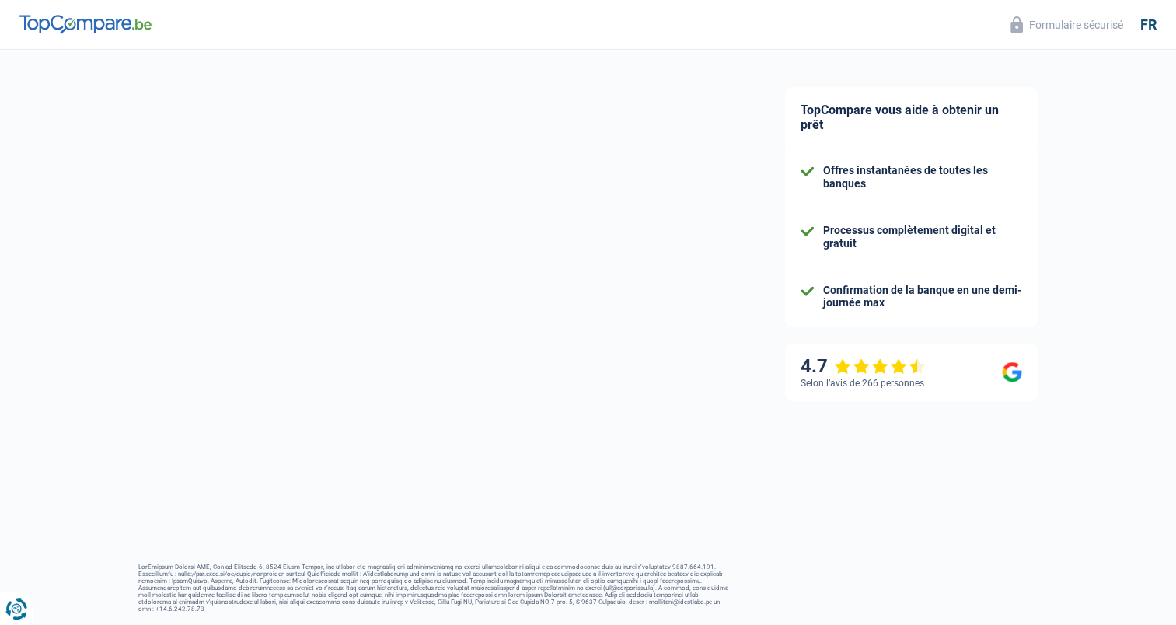
select select "netSalary"
select select "mealVouchers"
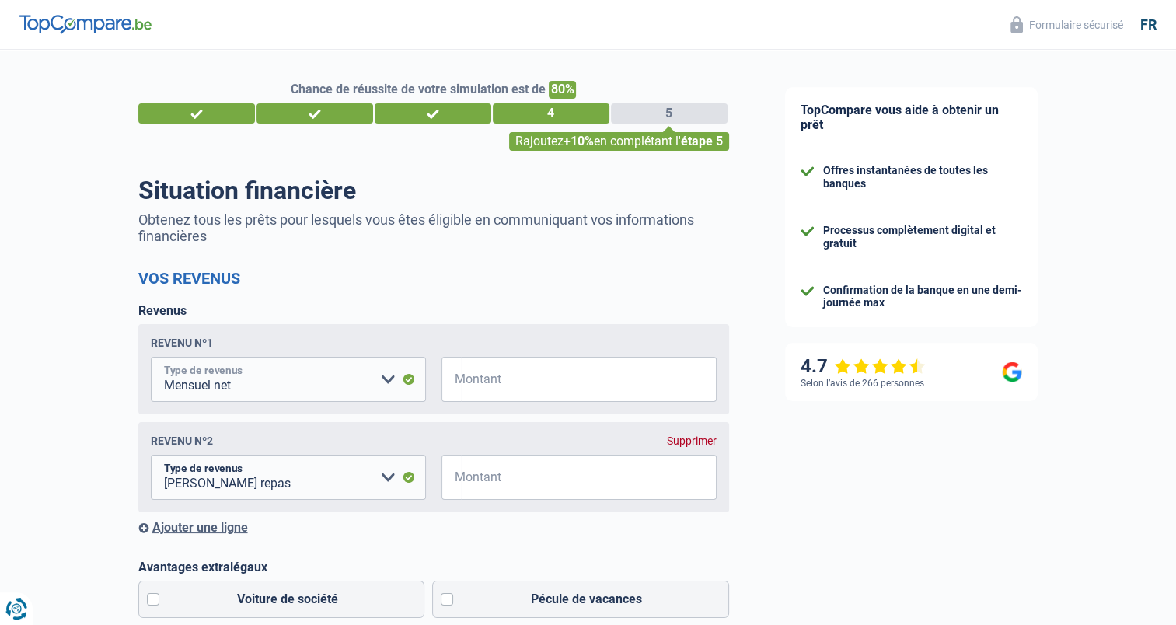
click at [165, 388] on select "Allocation d'handicap Allocations chômage Allocations familiales Chèques repas …" at bounding box center [288, 379] width 275 height 45
click at [475, 387] on input "Montant" at bounding box center [589, 379] width 256 height 45
type input "3.700"
click at [458, 479] on span "€" at bounding box center [450, 477] width 19 height 45
click at [488, 483] on input "Montant" at bounding box center [589, 477] width 256 height 45
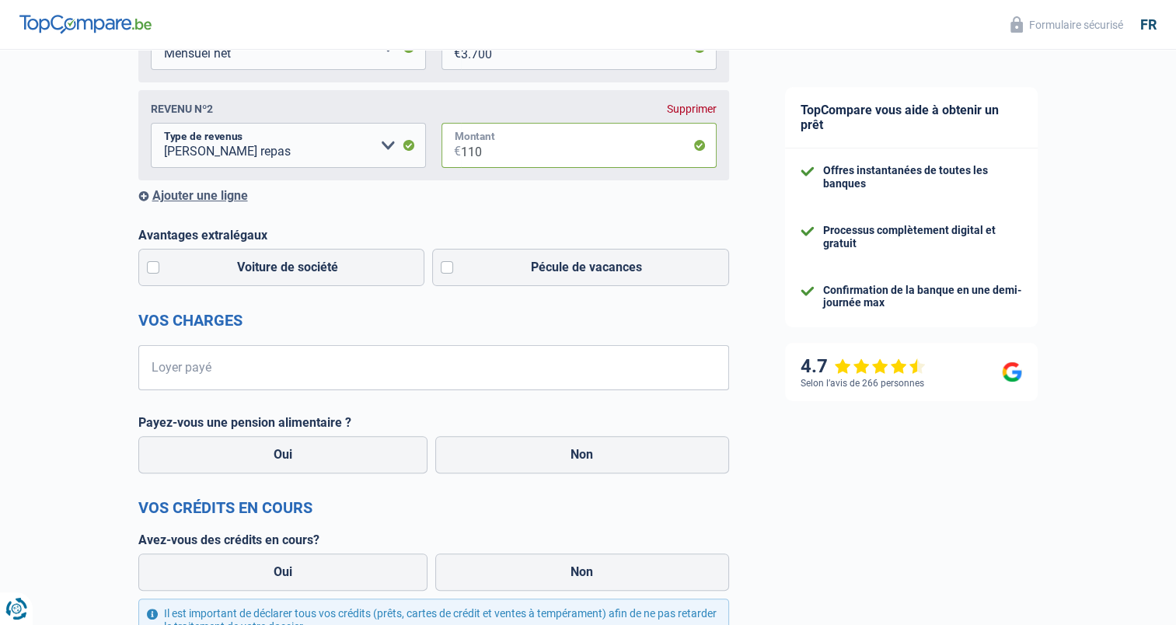
scroll to position [336, 0]
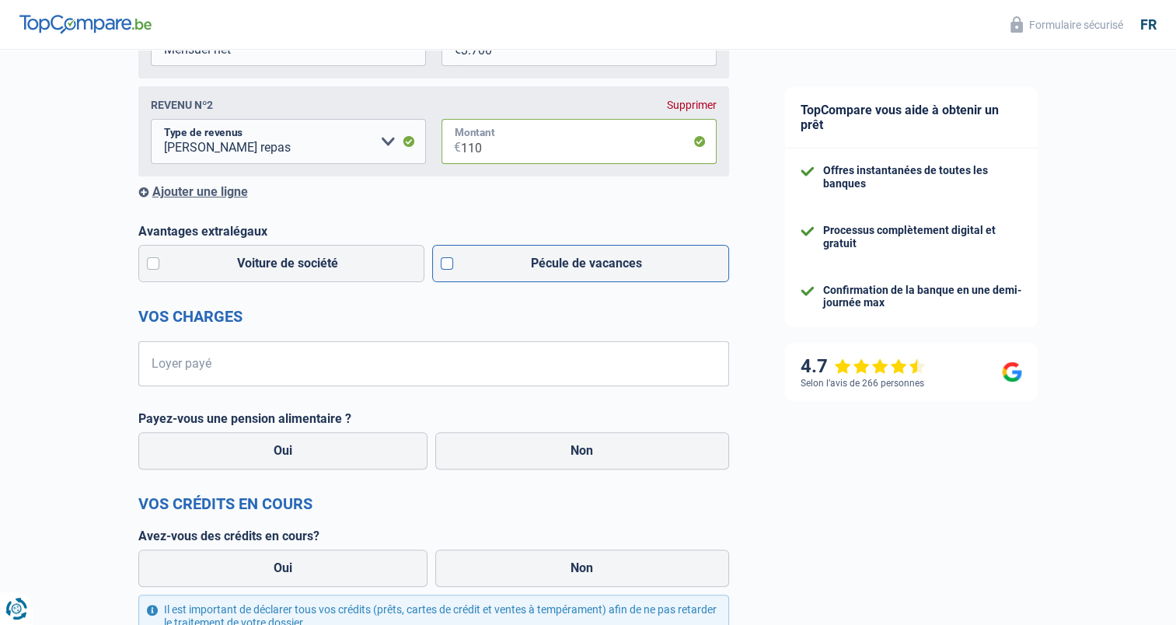
type input "110"
click at [450, 267] on label "Pécule de vacances" at bounding box center [580, 263] width 297 height 37
click at [450, 267] on input "Pécule de vacances" at bounding box center [580, 263] width 297 height 37
checkbox input "true"
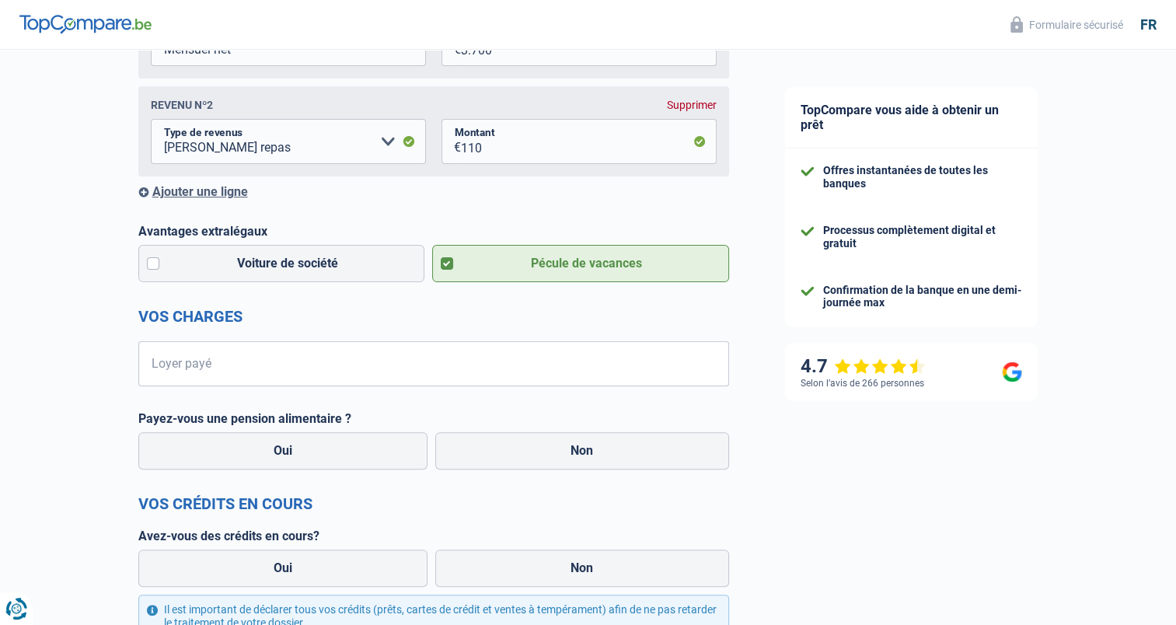
click at [155, 367] on span "€" at bounding box center [147, 363] width 19 height 45
click at [152, 362] on span "€" at bounding box center [147, 363] width 19 height 45
click at [168, 368] on input "Loyer payé" at bounding box center [443, 363] width 571 height 45
type input "950"
click at [578, 451] on label "Non" at bounding box center [582, 450] width 294 height 37
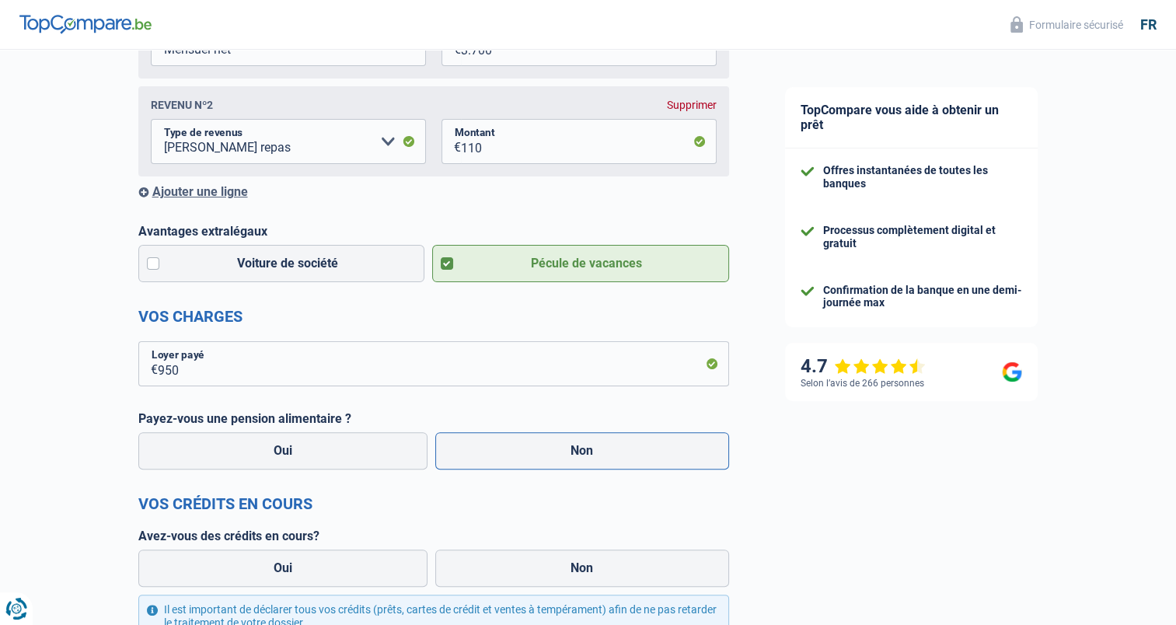
click at [578, 451] on input "Non" at bounding box center [582, 450] width 294 height 37
radio input "true"
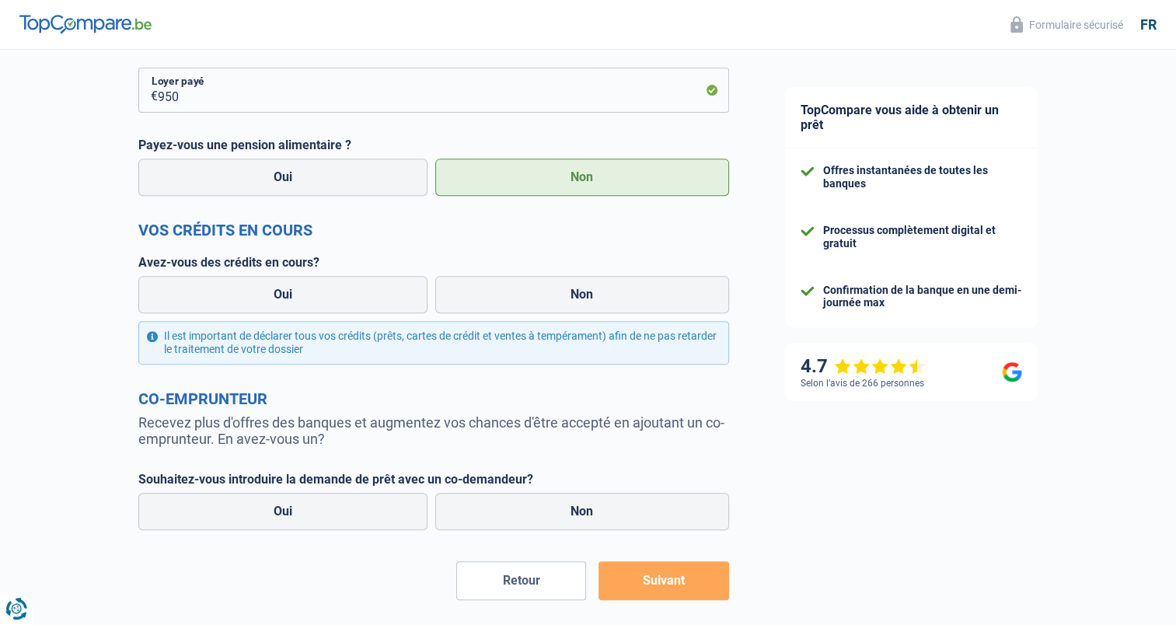
scroll to position [614, 0]
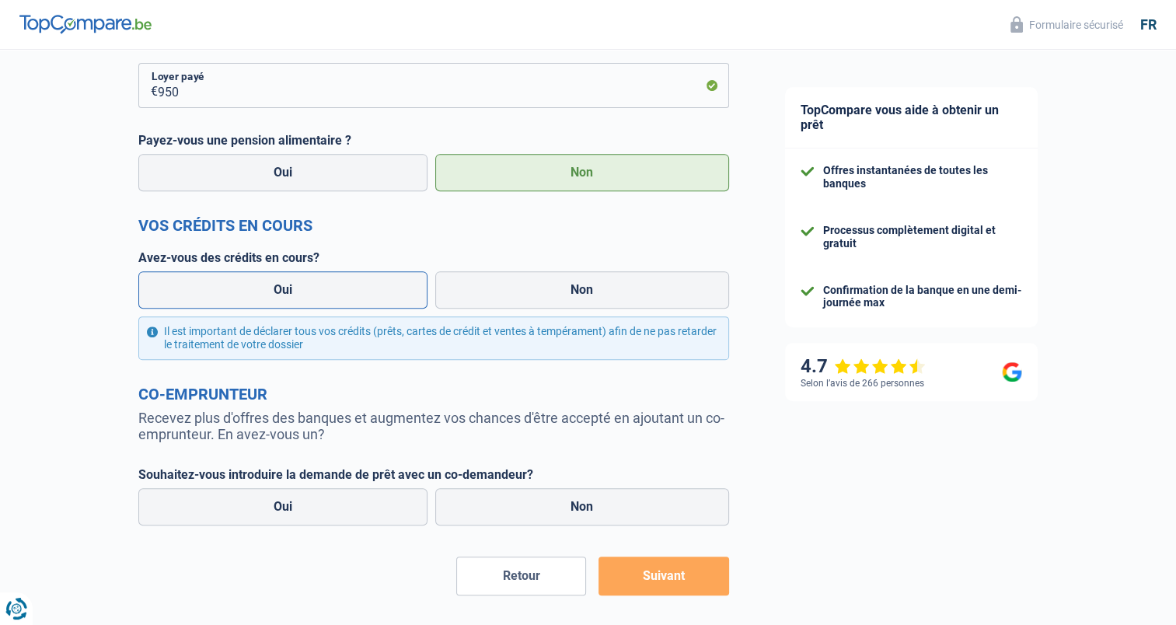
click at [284, 289] on label "Oui" at bounding box center [283, 289] width 290 height 37
click at [284, 289] on input "Oui" at bounding box center [283, 289] width 290 height 37
radio input "true"
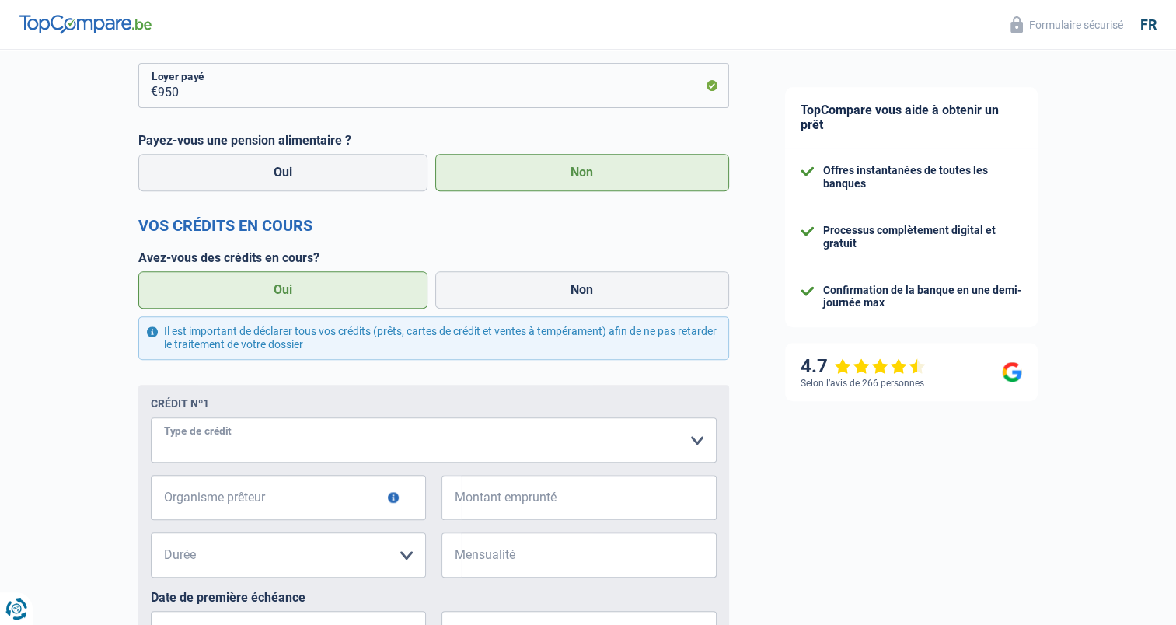
click at [693, 442] on select "Carte ou ouverture de crédit Prêt hypothécaire Vente à tempérament Prêt à tempé…" at bounding box center [434, 439] width 566 height 45
select select "cardOrCredit"
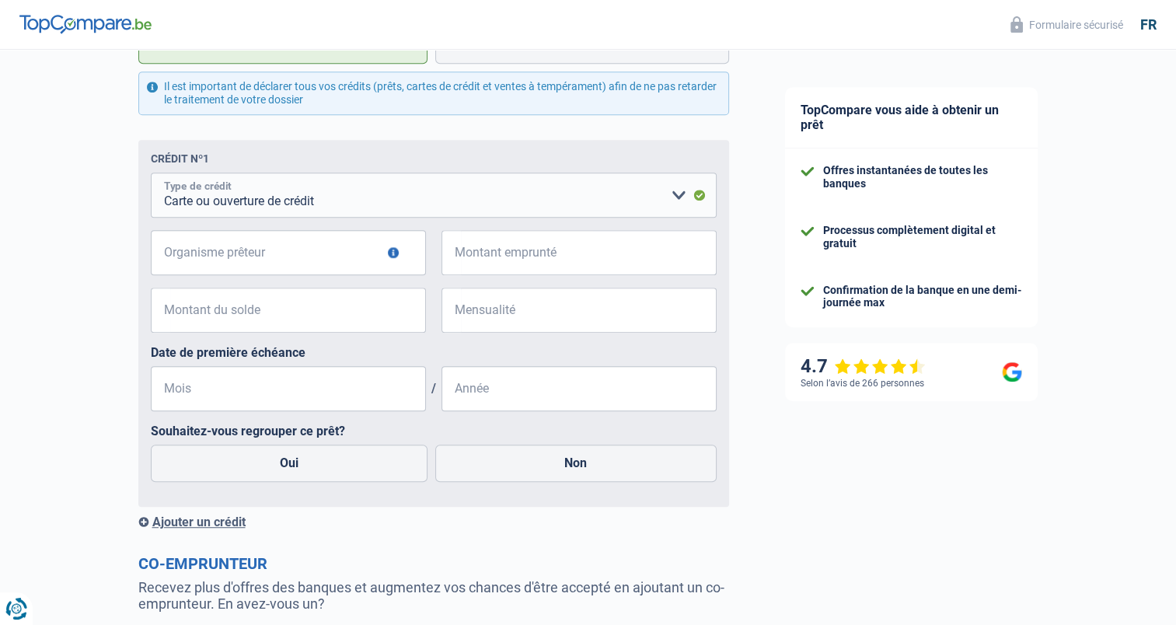
scroll to position [864, 0]
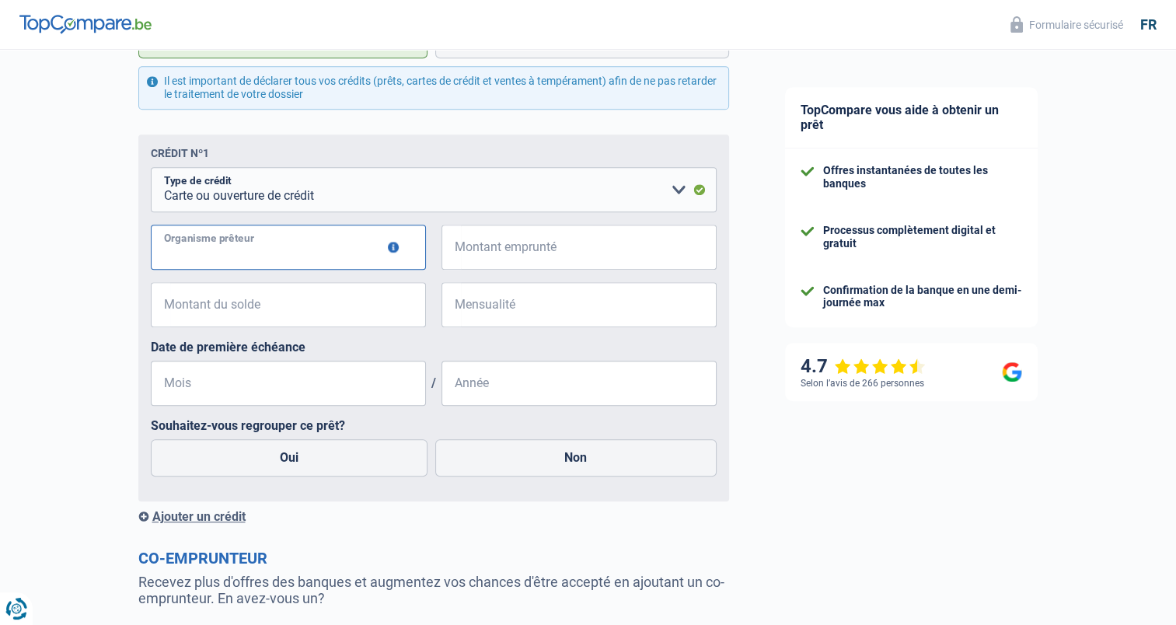
click at [172, 252] on input "Organisme prêteur" at bounding box center [288, 247] width 275 height 45
type input "BéoBank"
click at [467, 253] on input "Montant emprunté" at bounding box center [589, 247] width 256 height 45
type input "5.000"
click at [171, 308] on input "Montant du solde" at bounding box center [298, 304] width 256 height 45
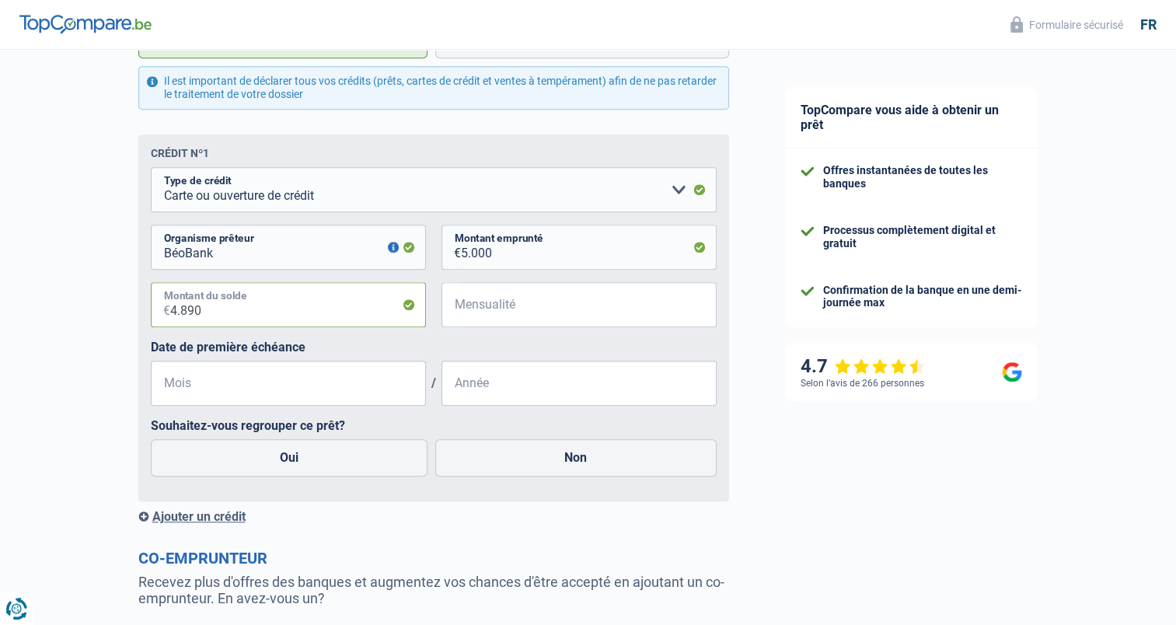
type input "4.890"
click at [459, 306] on span "€" at bounding box center [450, 304] width 19 height 45
click at [486, 309] on input "Mensualité" at bounding box center [589, 304] width 256 height 45
type input "114"
click at [204, 392] on input "Mois" at bounding box center [288, 383] width 275 height 45
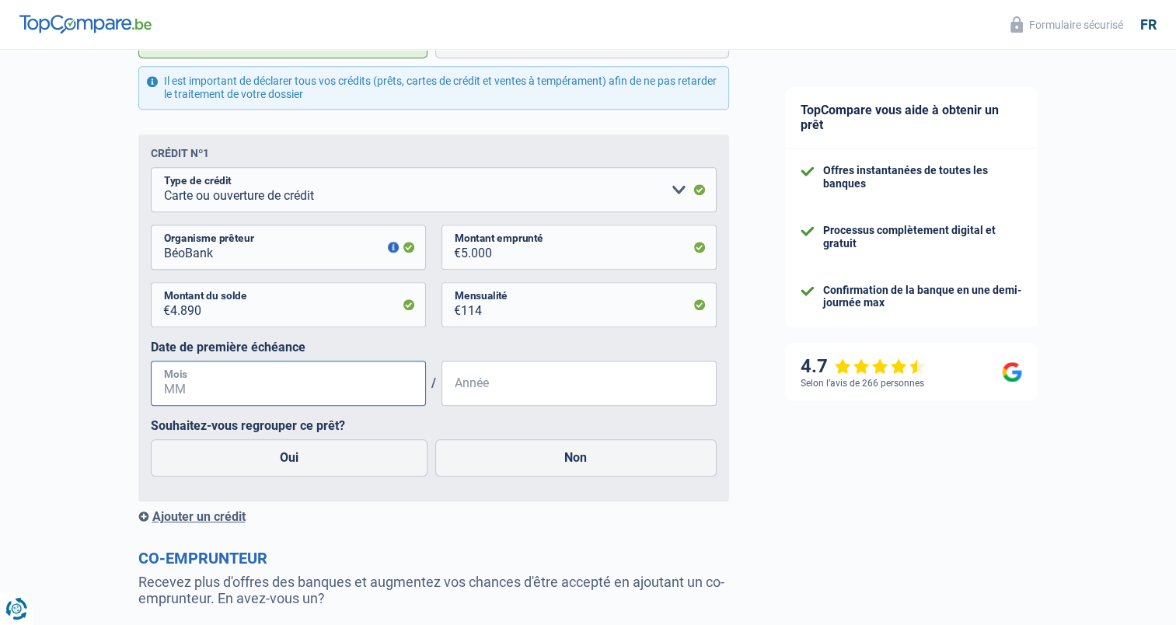
type input "1"
type input "10"
type input "2019"
click at [293, 461] on label "Oui" at bounding box center [289, 457] width 277 height 37
click at [293, 461] on input "Oui" at bounding box center [289, 457] width 277 height 37
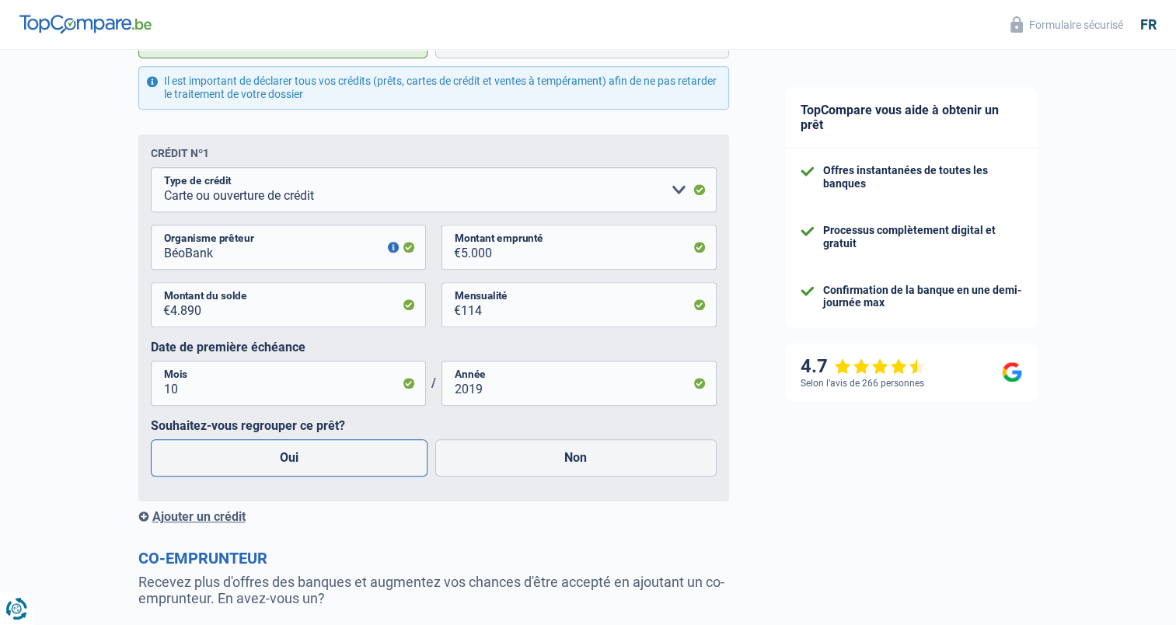
radio input "true"
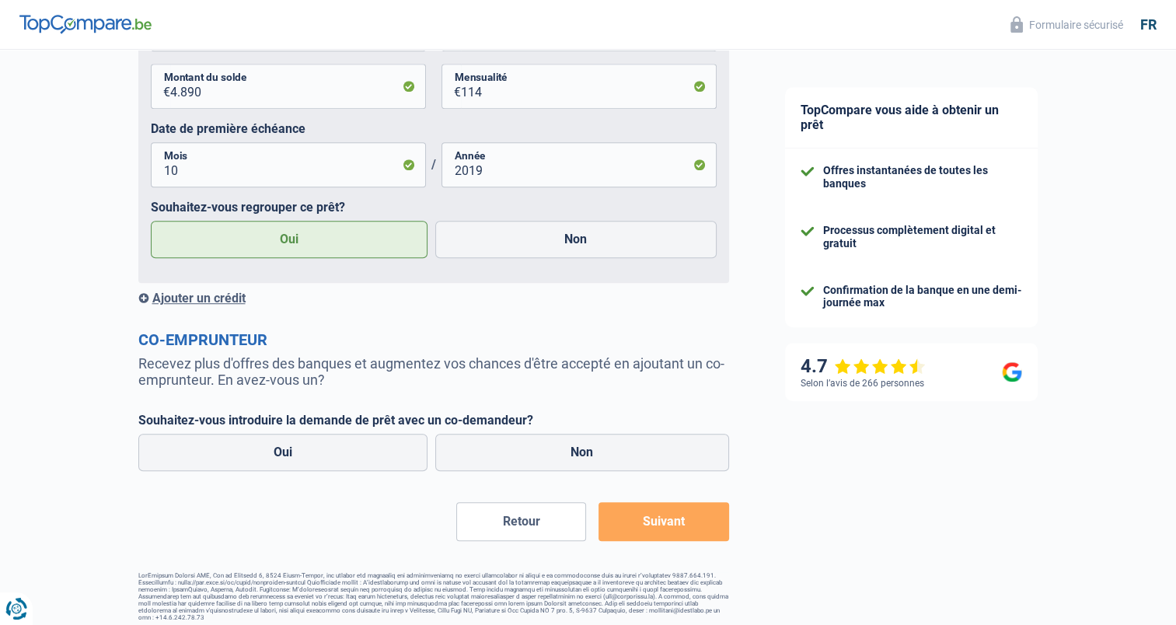
scroll to position [1095, 0]
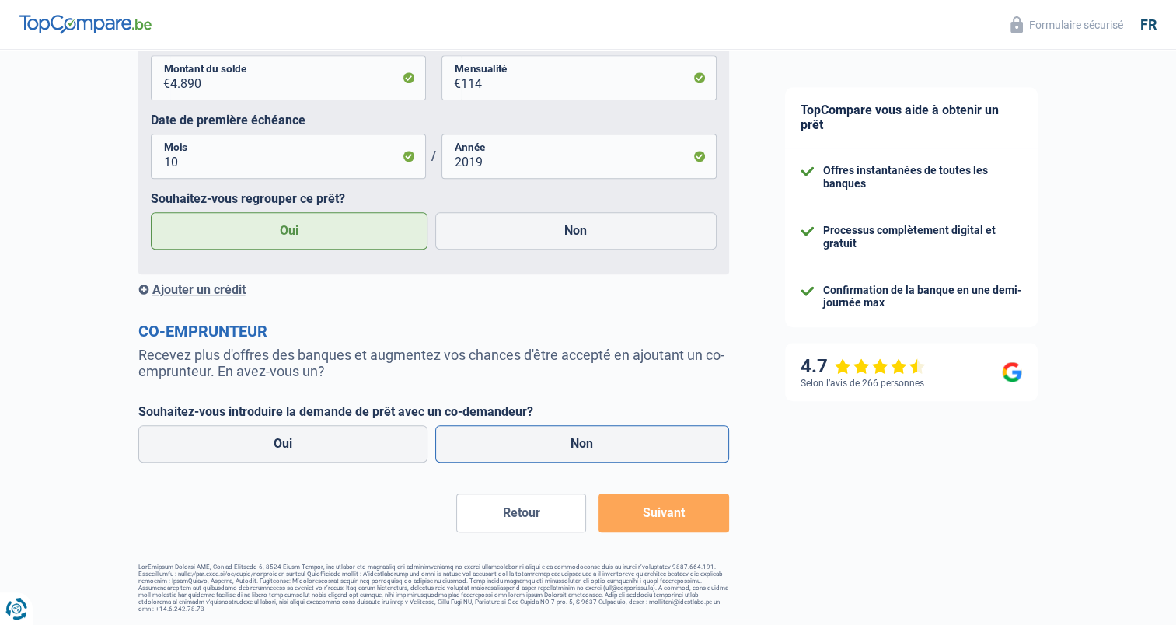
click at [578, 441] on label "Non" at bounding box center [582, 443] width 294 height 37
click at [578, 441] on input "Non" at bounding box center [582, 443] width 294 height 37
radio input "true"
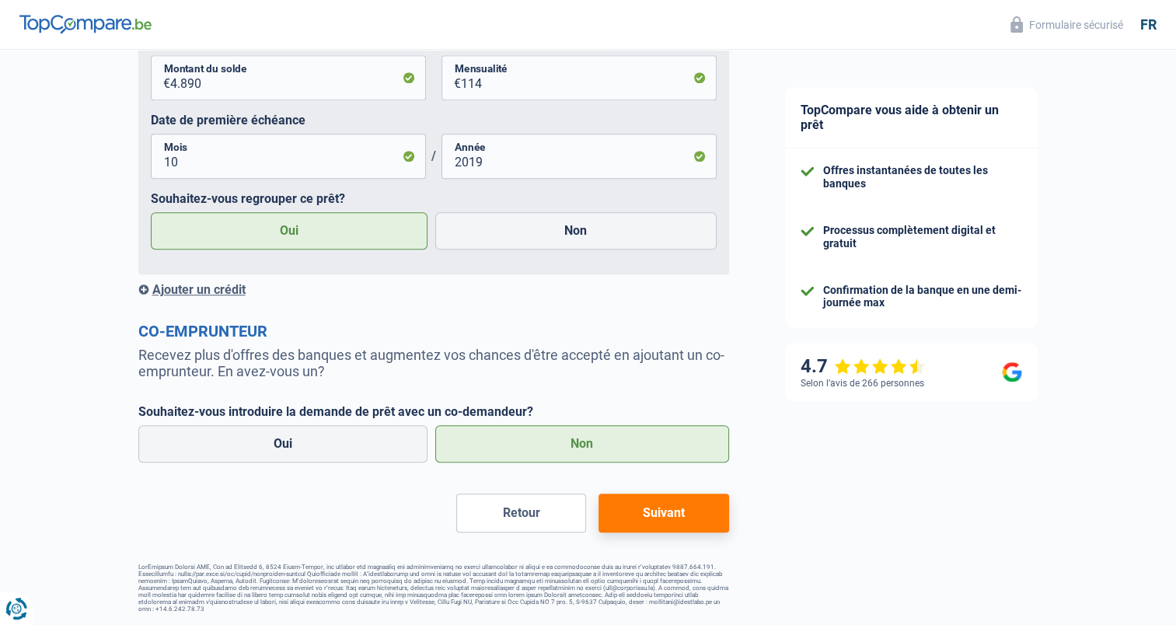
click at [669, 510] on button "Suivant" at bounding box center [663, 512] width 130 height 39
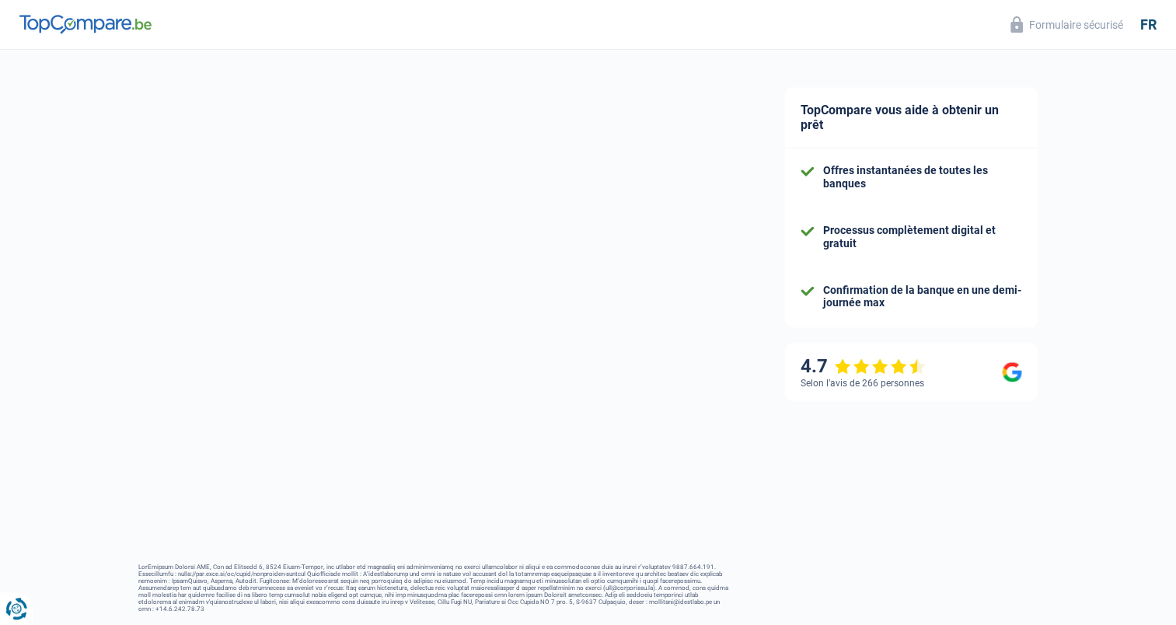
select select "refinancing"
select select "36"
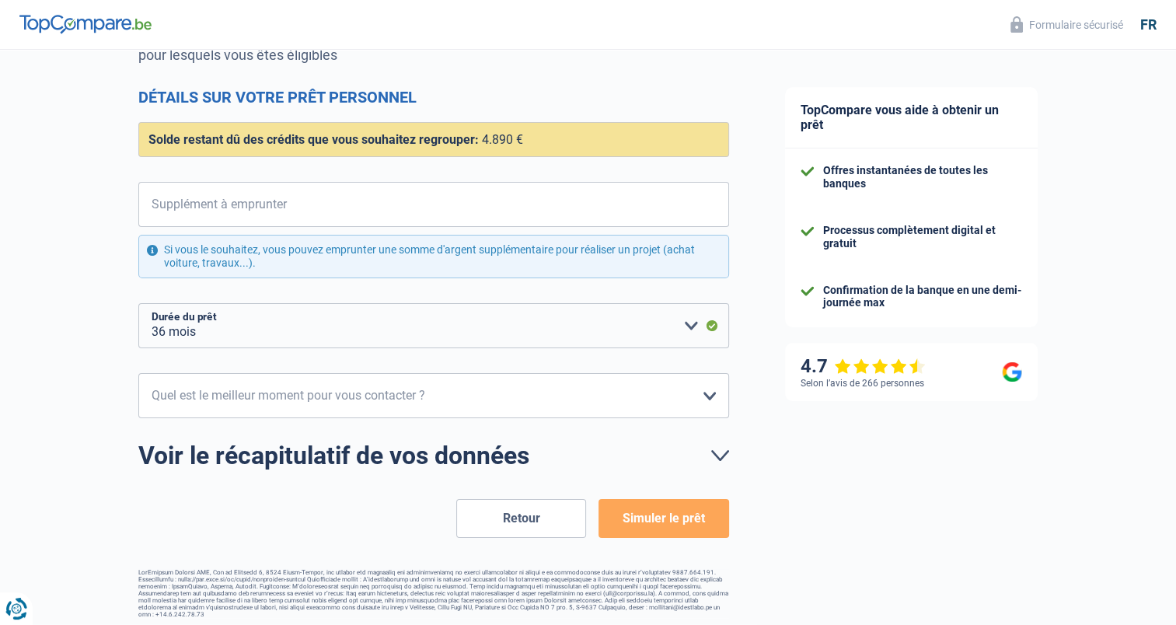
scroll to position [186, 0]
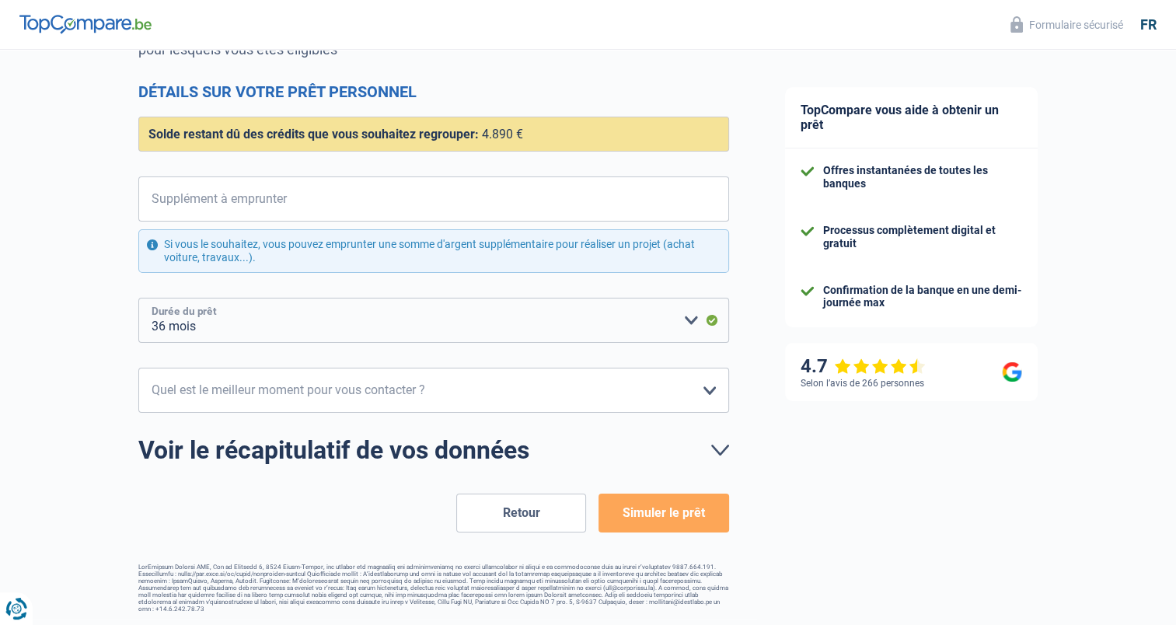
click at [690, 321] on select "12 mois 18 mois 24 mois 30 mois 36 mois Veuillez sélectionner une option" at bounding box center [433, 320] width 591 height 45
click at [707, 388] on select "10h-12h 12h-14h 14h-16h 16h-18h Veuillez sélectionner une option" at bounding box center [433, 390] width 591 height 45
select select "16-18"
click at [138, 368] on select "10h-12h 12h-14h 14h-16h 16h-18h Veuillez sélectionner une option" at bounding box center [433, 390] width 591 height 45
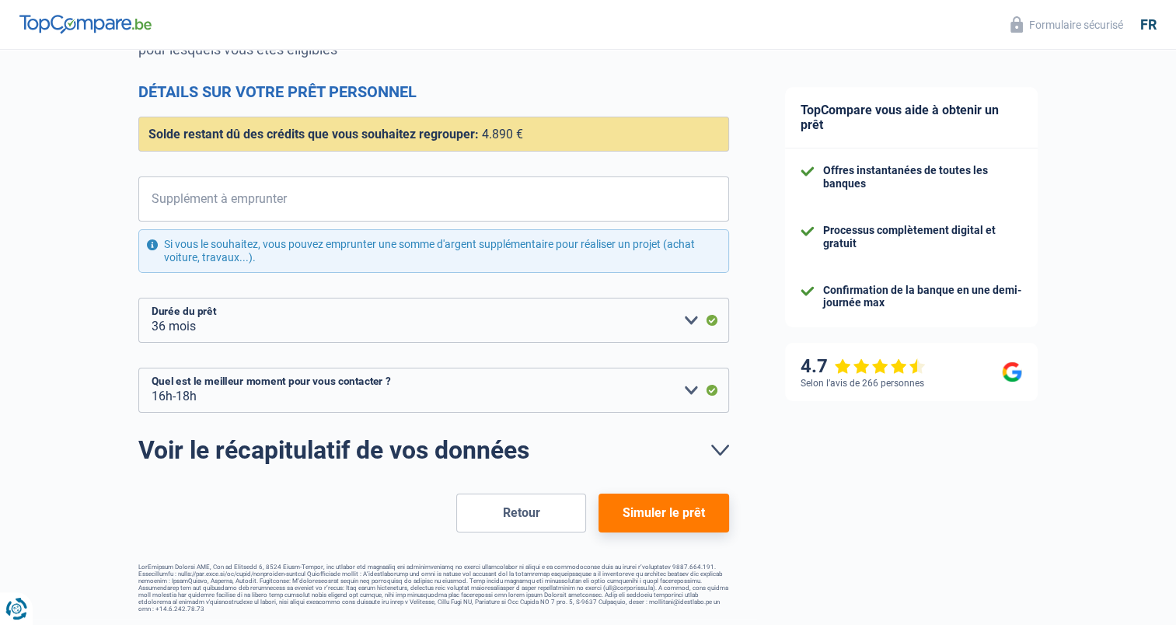
click at [665, 514] on button "Simuler le prêt" at bounding box center [663, 512] width 130 height 39
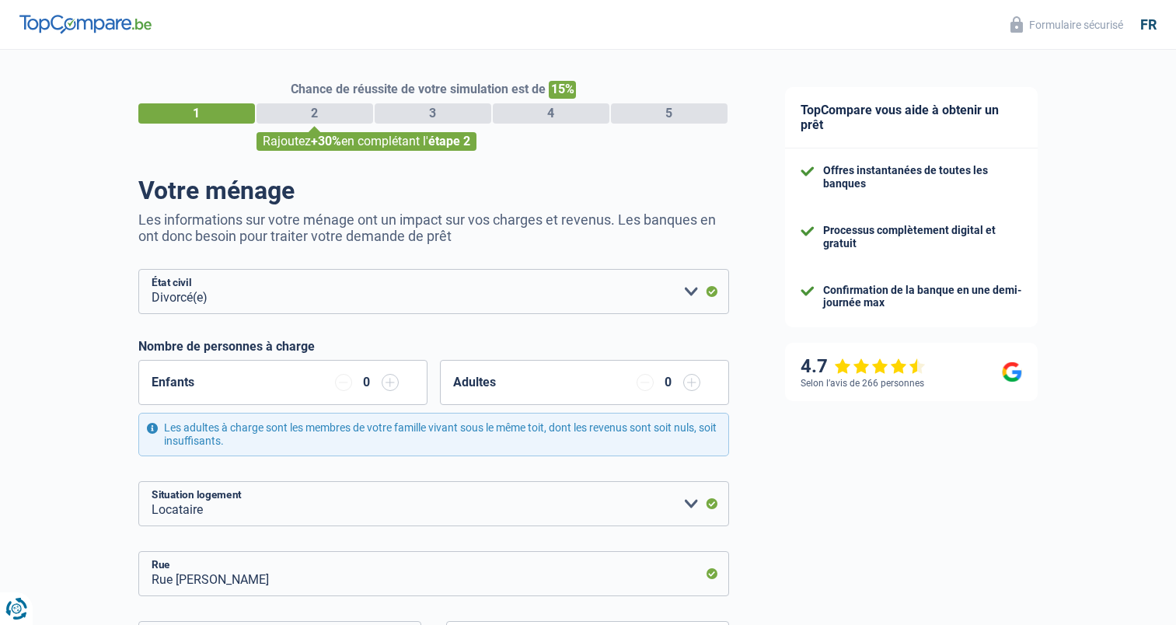
select select "divorced"
select select "rents"
select select "BE"
